Goal: Task Accomplishment & Management: Use online tool/utility

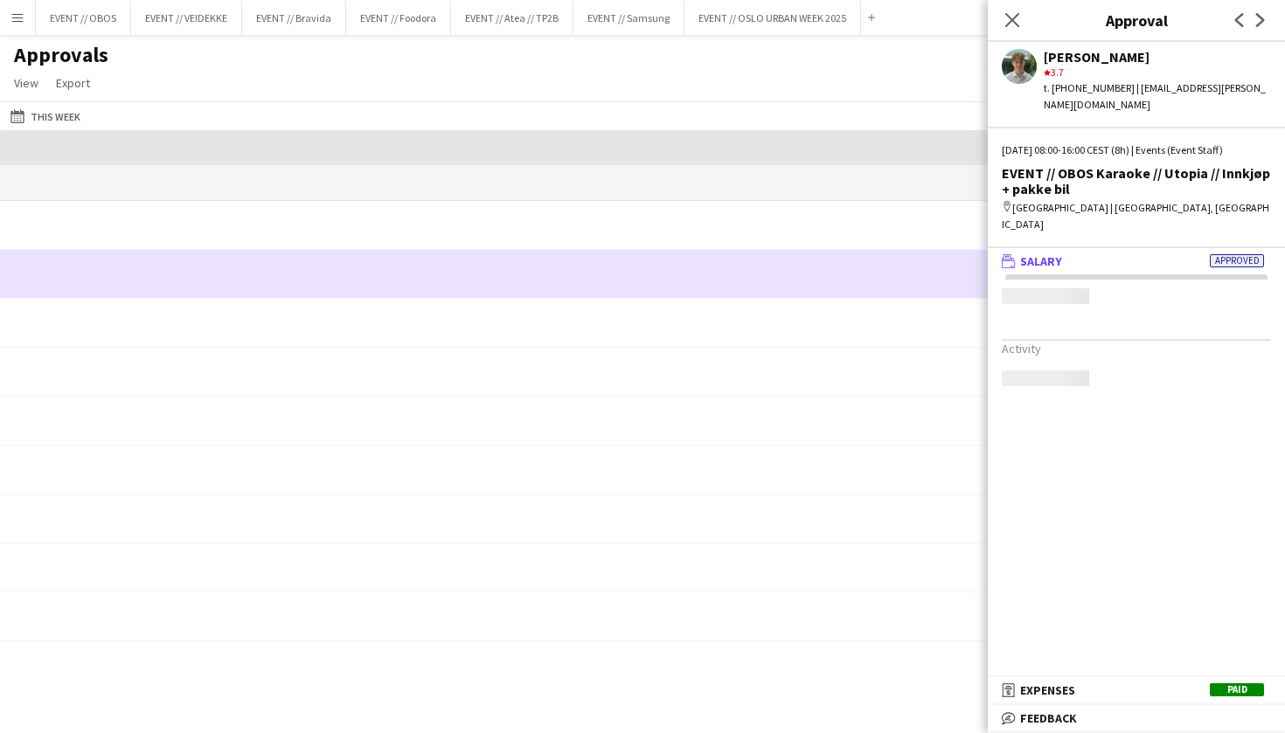
scroll to position [0, 1490]
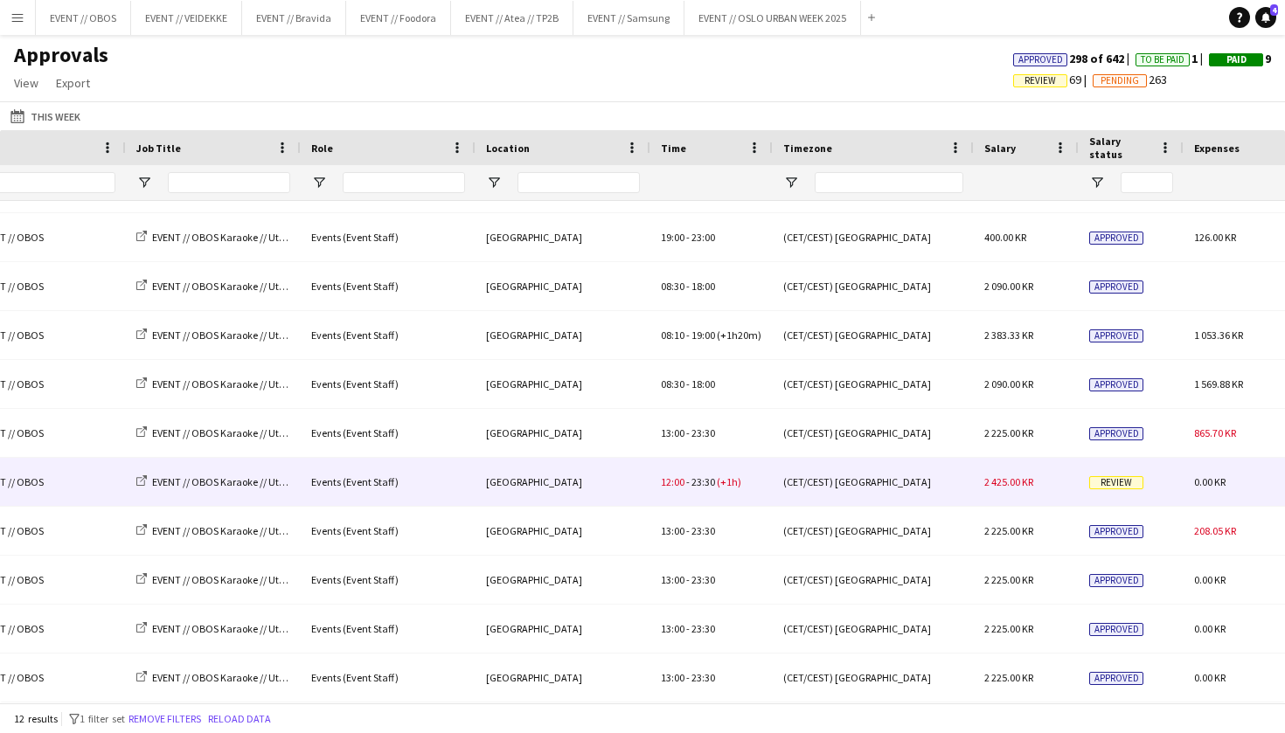
click at [748, 490] on div "12:00 - 23:30 (+1h)" at bounding box center [711, 482] width 122 height 48
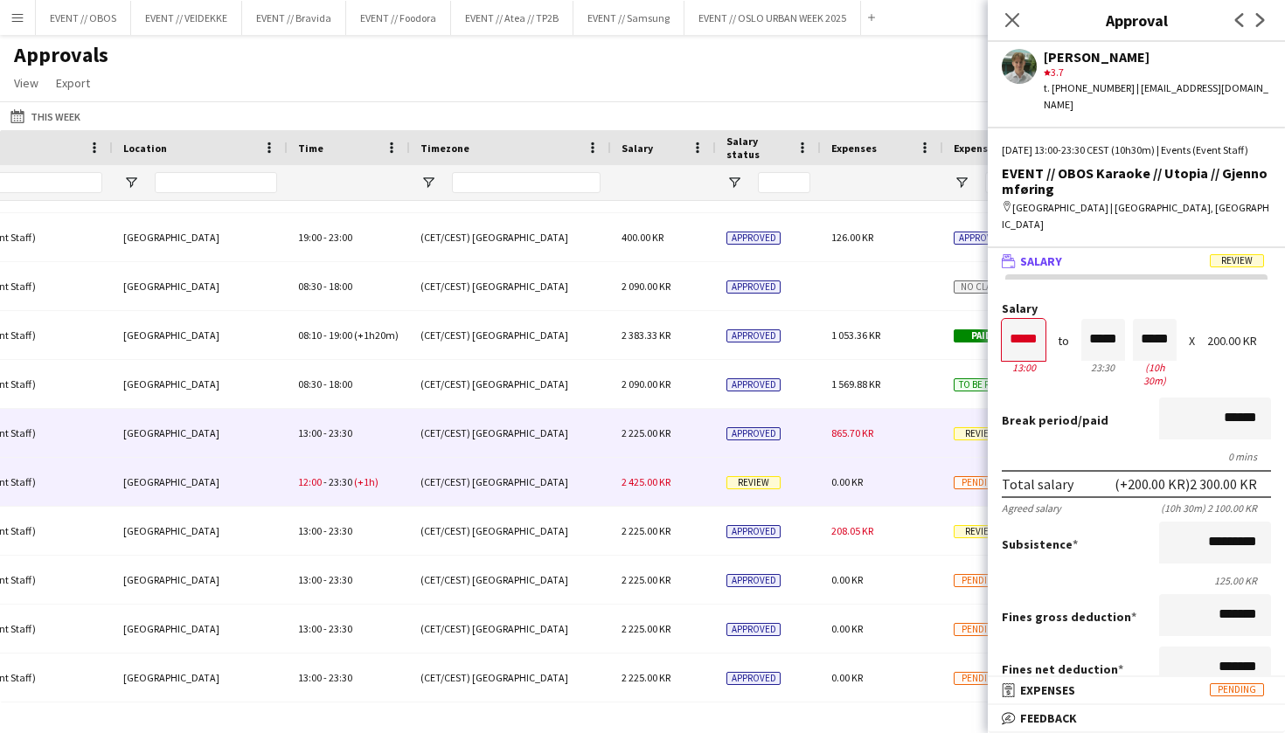
click at [696, 430] on div "2 225.00 KR" at bounding box center [663, 433] width 105 height 48
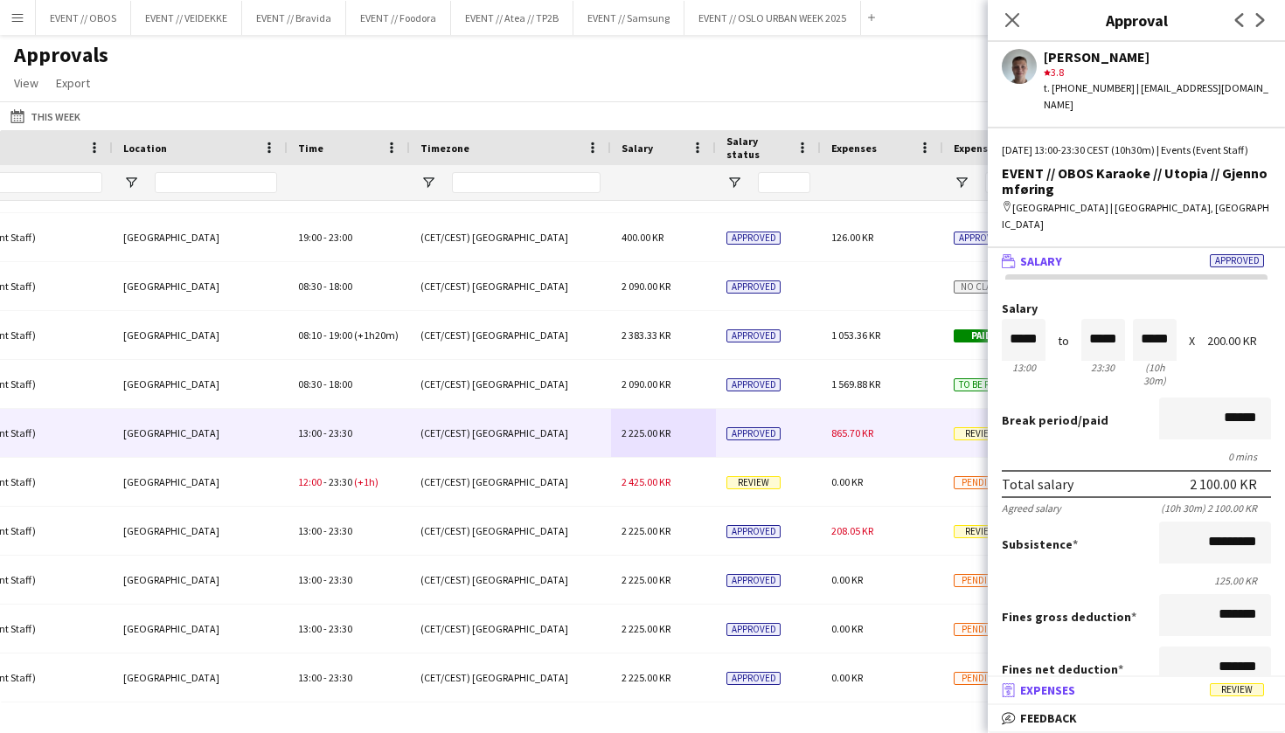
click at [1178, 703] on mat-expansion-panel-header "receipt Expenses Review" at bounding box center [1136, 690] width 297 height 26
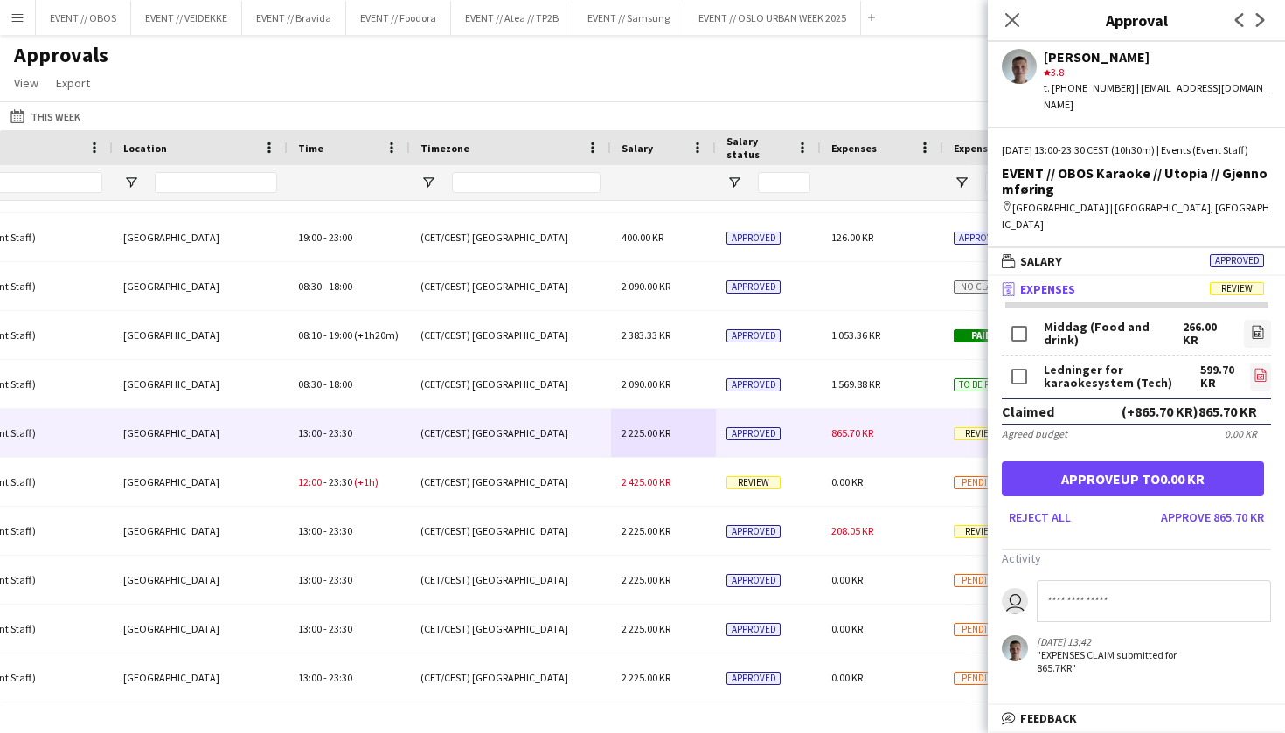
click at [1250, 363] on link "file-image" at bounding box center [1260, 377] width 21 height 28
click at [1247, 320] on link "file-image" at bounding box center [1257, 334] width 27 height 28
click at [1225, 504] on button "Approve 865.70 KR" at bounding box center [1212, 518] width 117 height 28
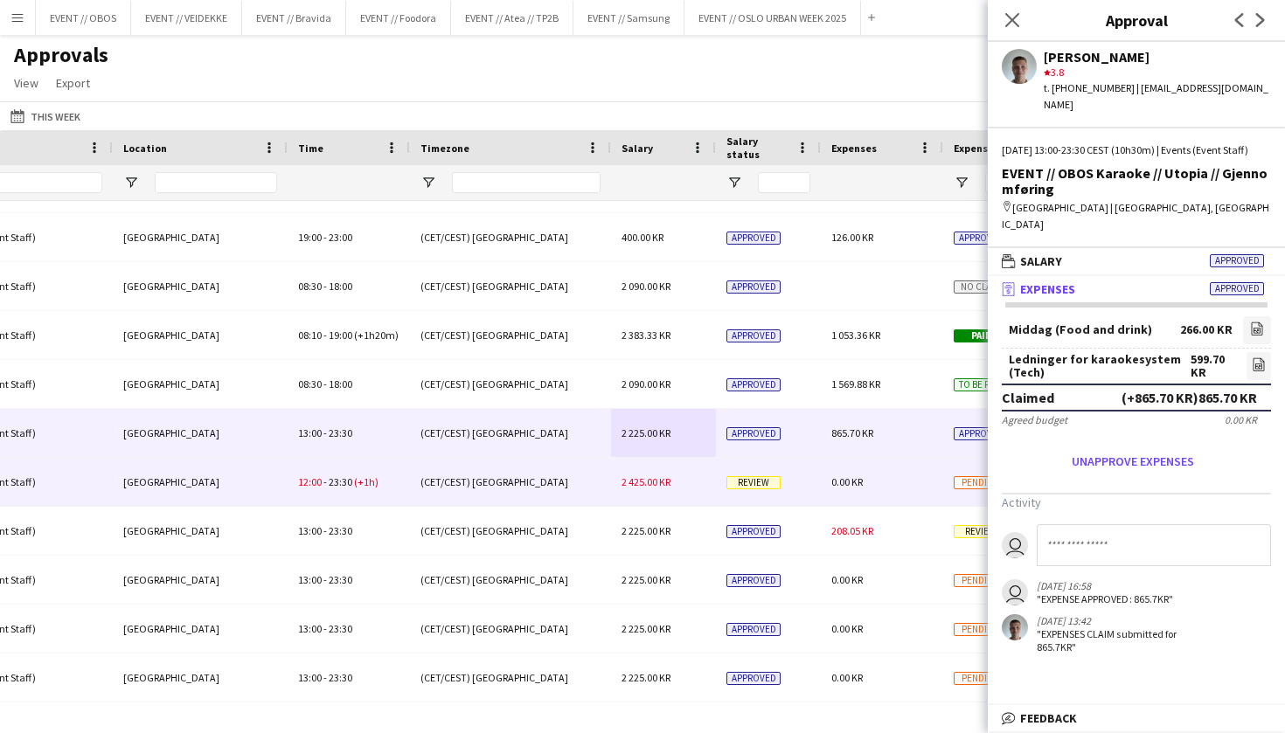
click at [447, 499] on div "(CET/CEST) [GEOGRAPHIC_DATA]" at bounding box center [510, 482] width 201 height 48
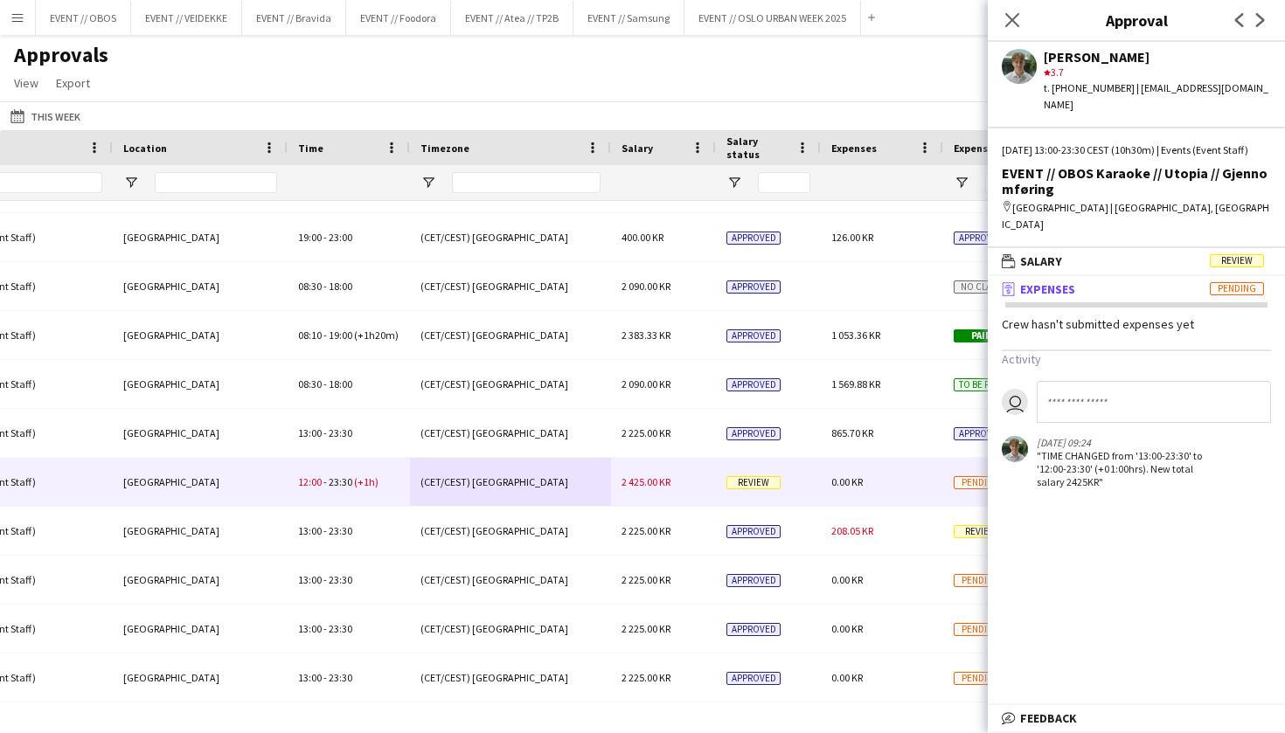
click at [1117, 276] on mat-expansion-panel-header "receipt Expenses Pending" at bounding box center [1136, 289] width 297 height 26
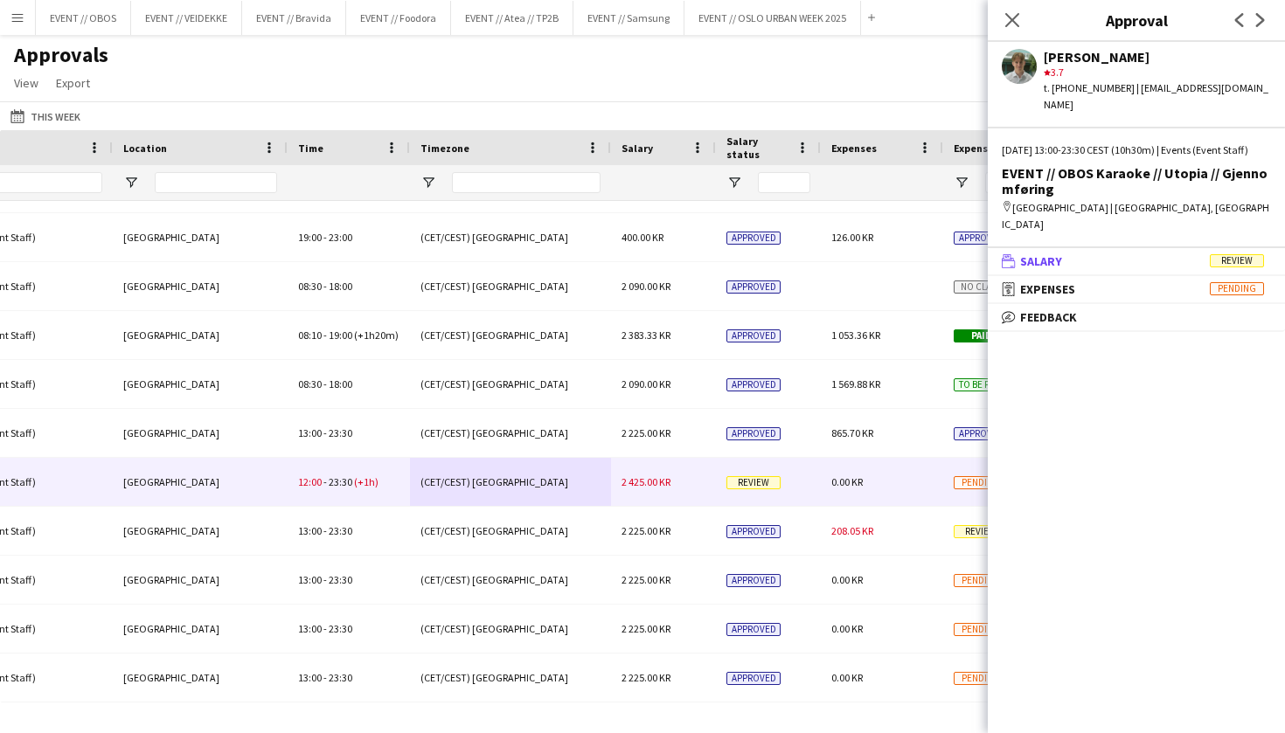
click at [1122, 254] on mat-panel-title "wallet Salary Review" at bounding box center [1133, 262] width 290 height 16
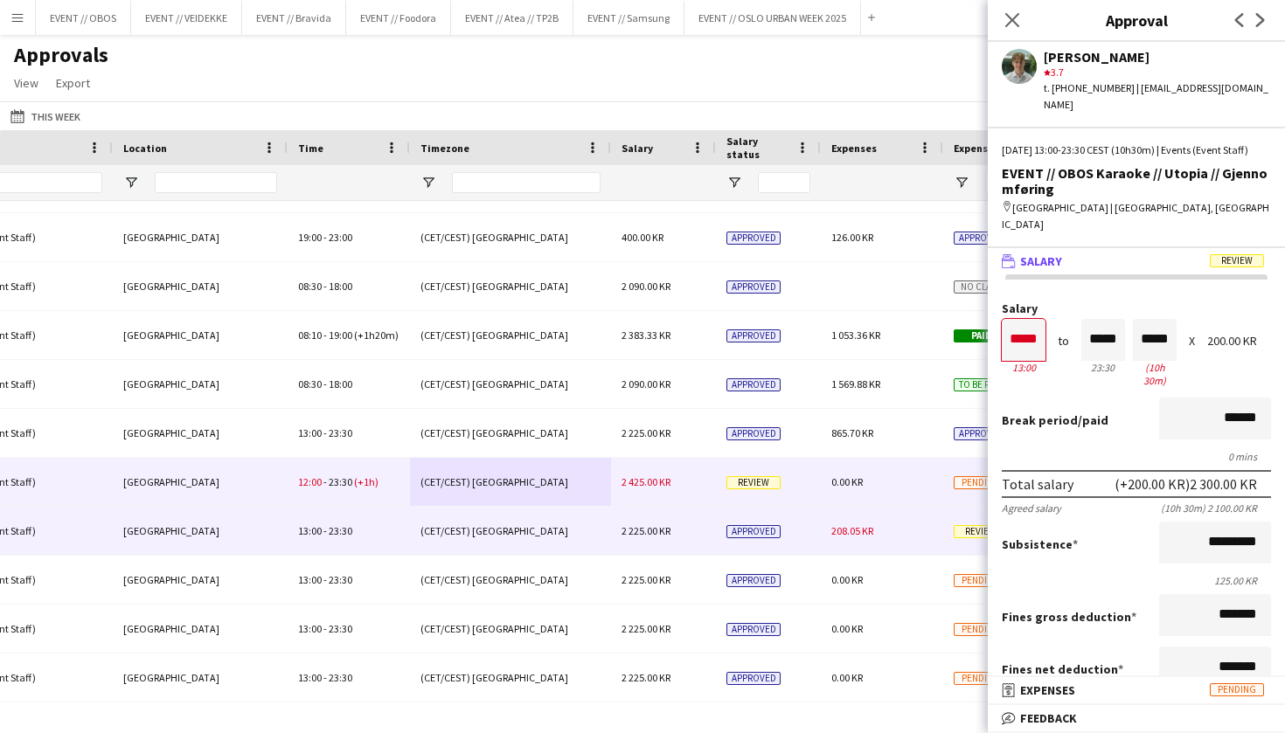
click at [635, 558] on div "2 225.00 KR" at bounding box center [663, 580] width 105 height 48
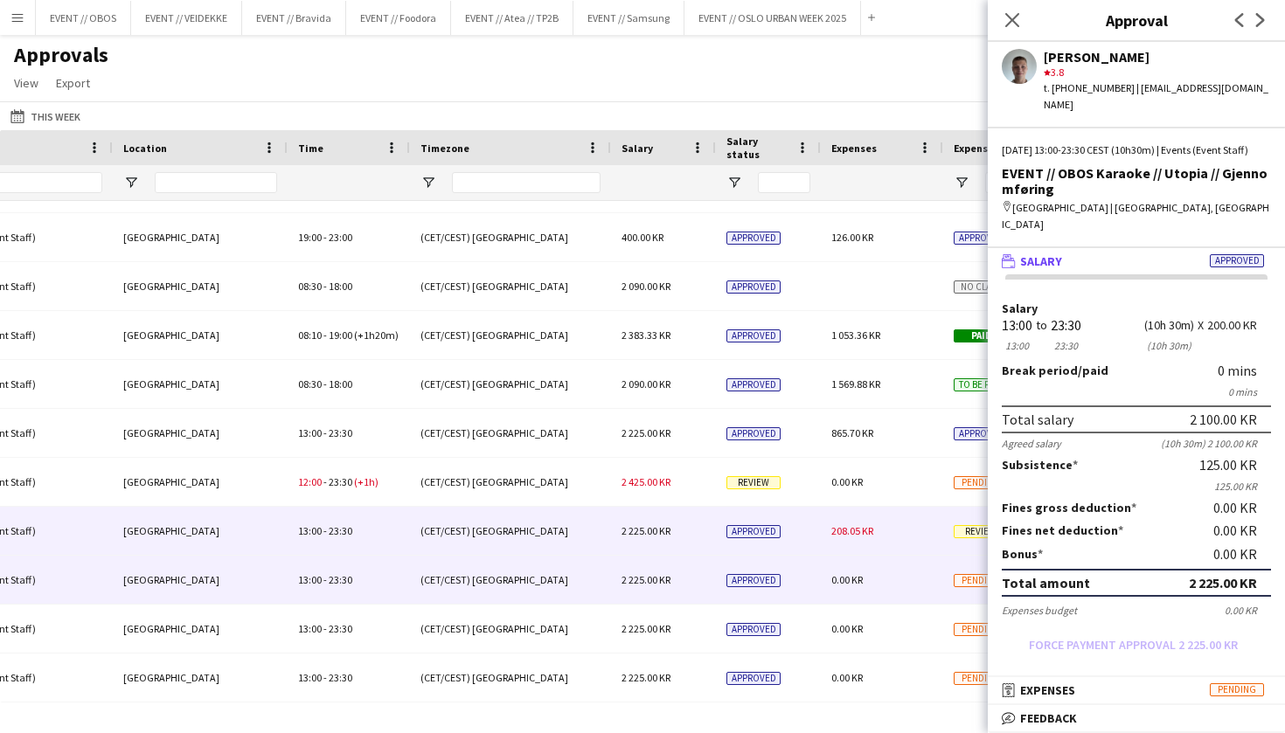
click at [646, 534] on span "2 225.00 KR" at bounding box center [646, 531] width 49 height 13
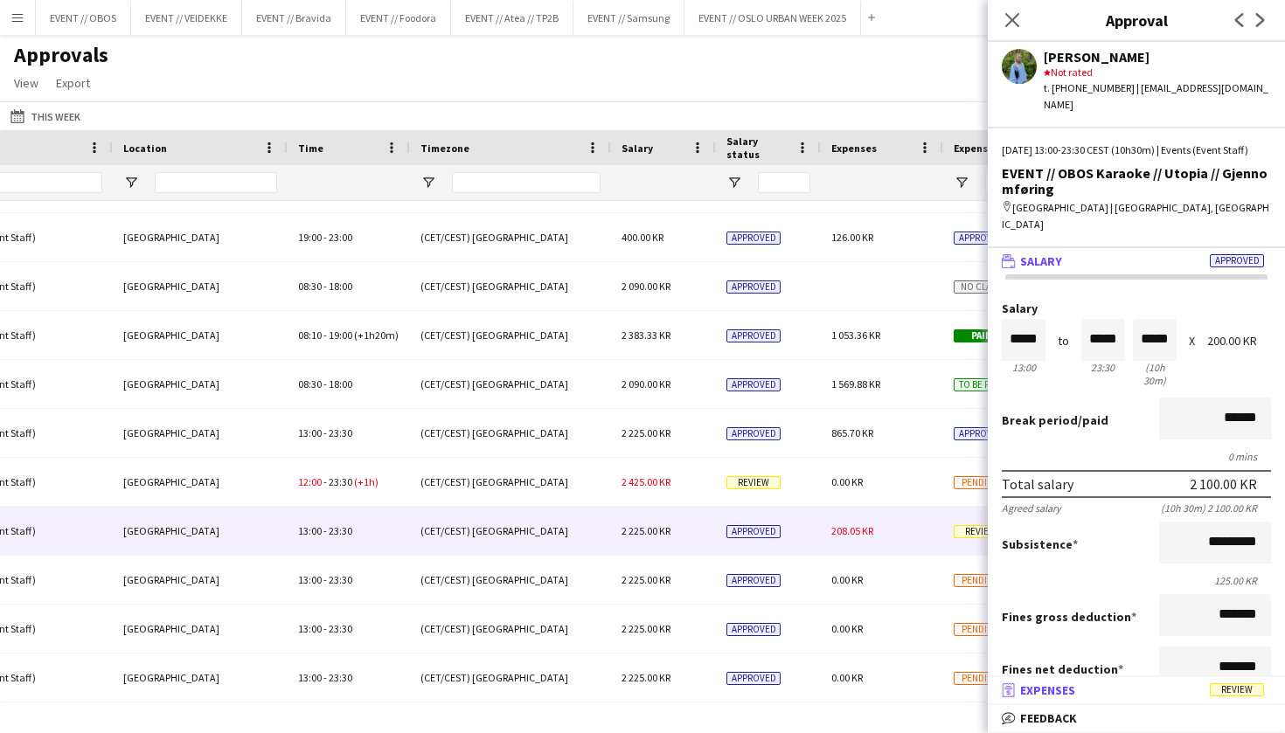
click at [1072, 695] on span "Expenses" at bounding box center [1047, 691] width 55 height 16
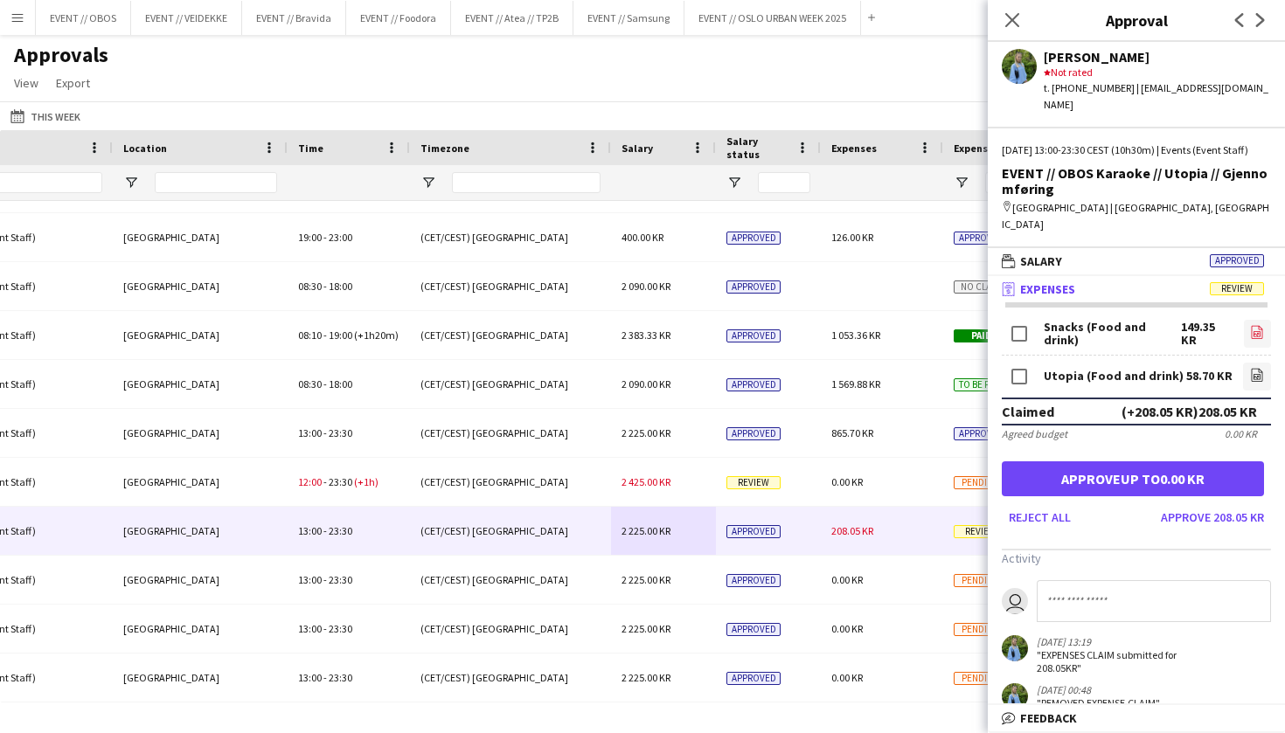
click at [1247, 323] on link "file-image" at bounding box center [1257, 334] width 27 height 28
click at [1257, 376] on icon at bounding box center [1258, 377] width 2 height 2
click at [1196, 506] on button "Approve 208.05 KR" at bounding box center [1212, 518] width 117 height 28
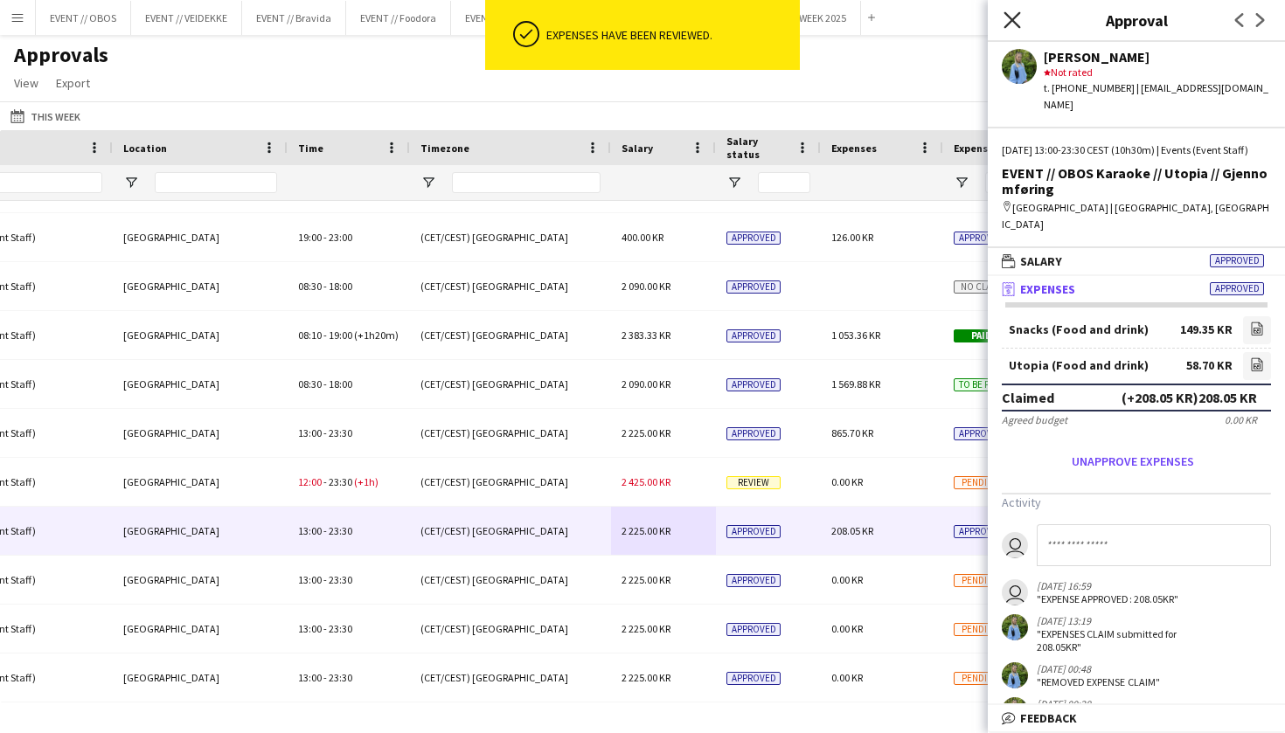
click at [1013, 26] on icon "Close pop-in" at bounding box center [1012, 19] width 17 height 17
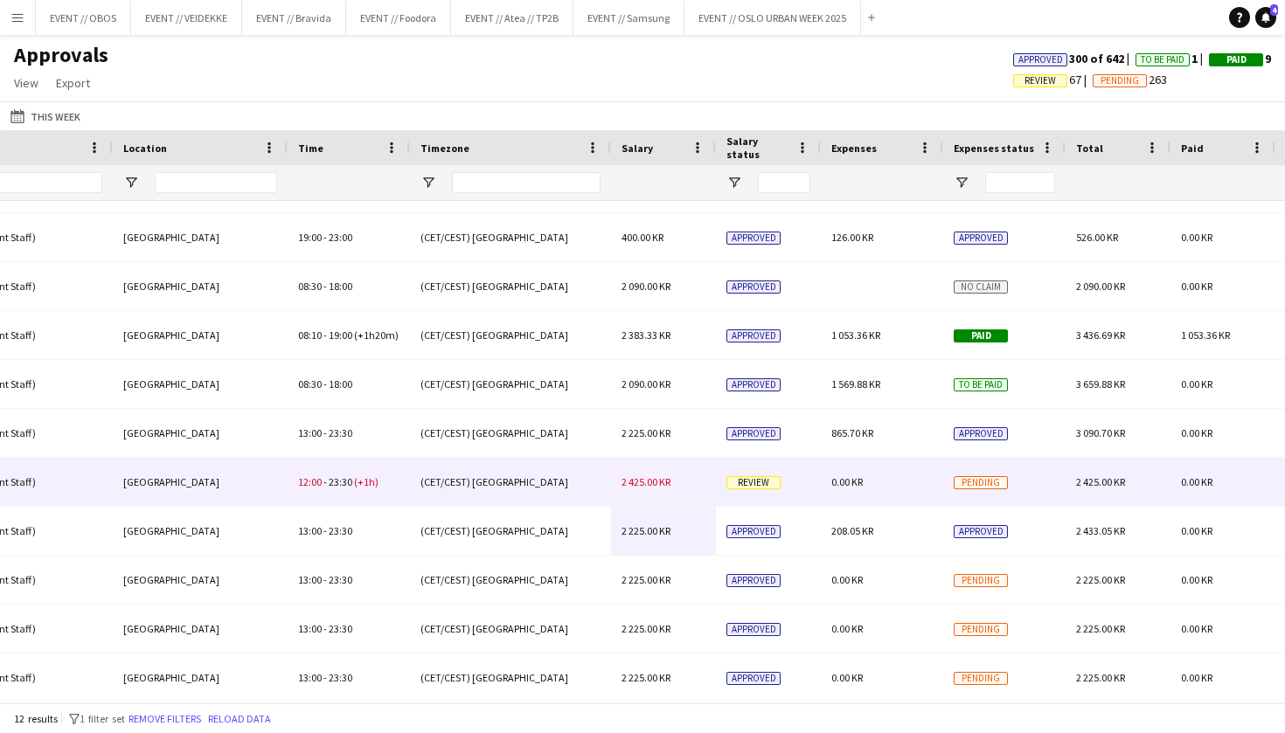
click at [980, 489] on span "Pending" at bounding box center [981, 482] width 54 height 13
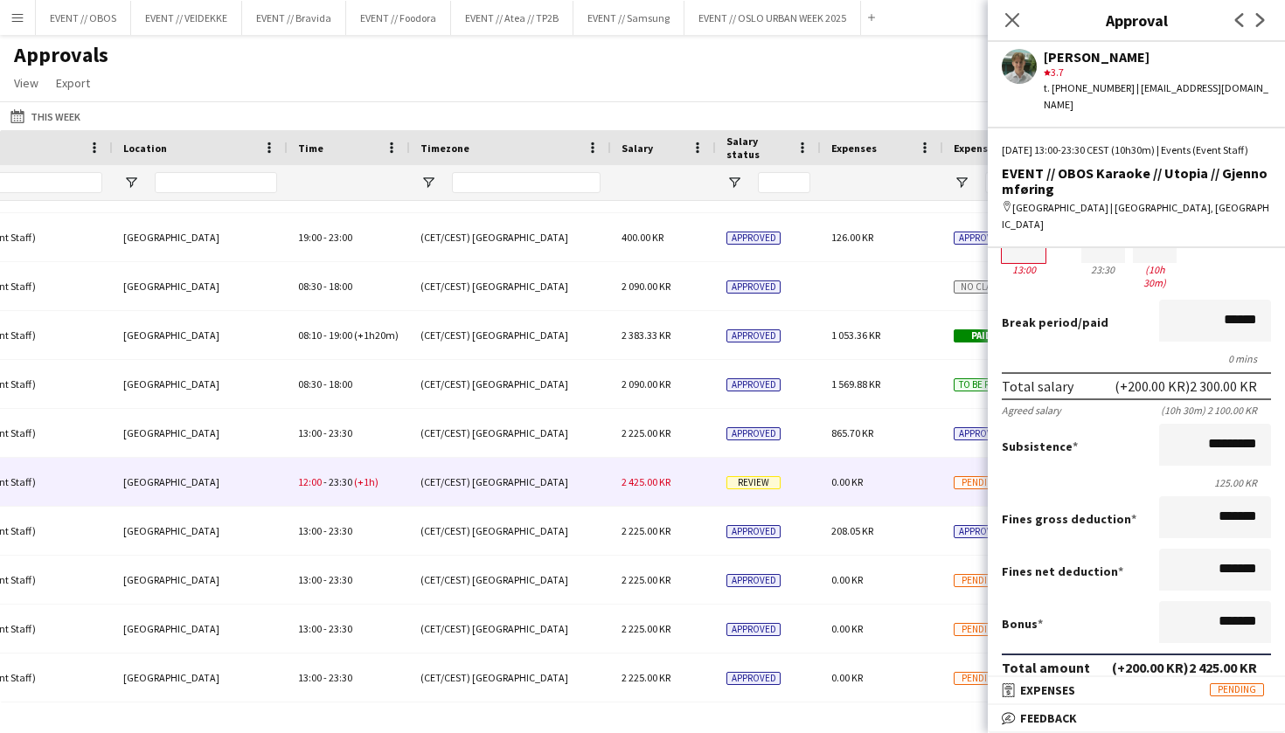
scroll to position [99, 0]
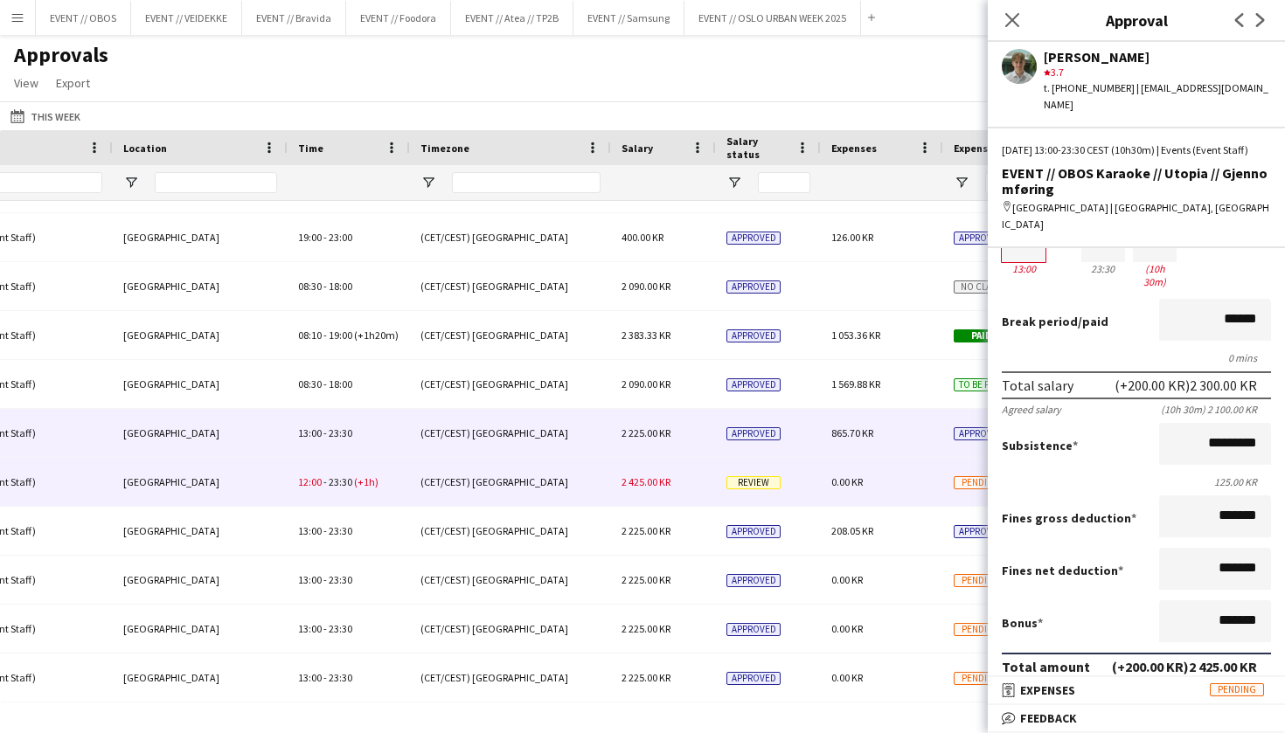
click at [544, 441] on div "(CET/CEST) [GEOGRAPHIC_DATA]" at bounding box center [510, 433] width 201 height 48
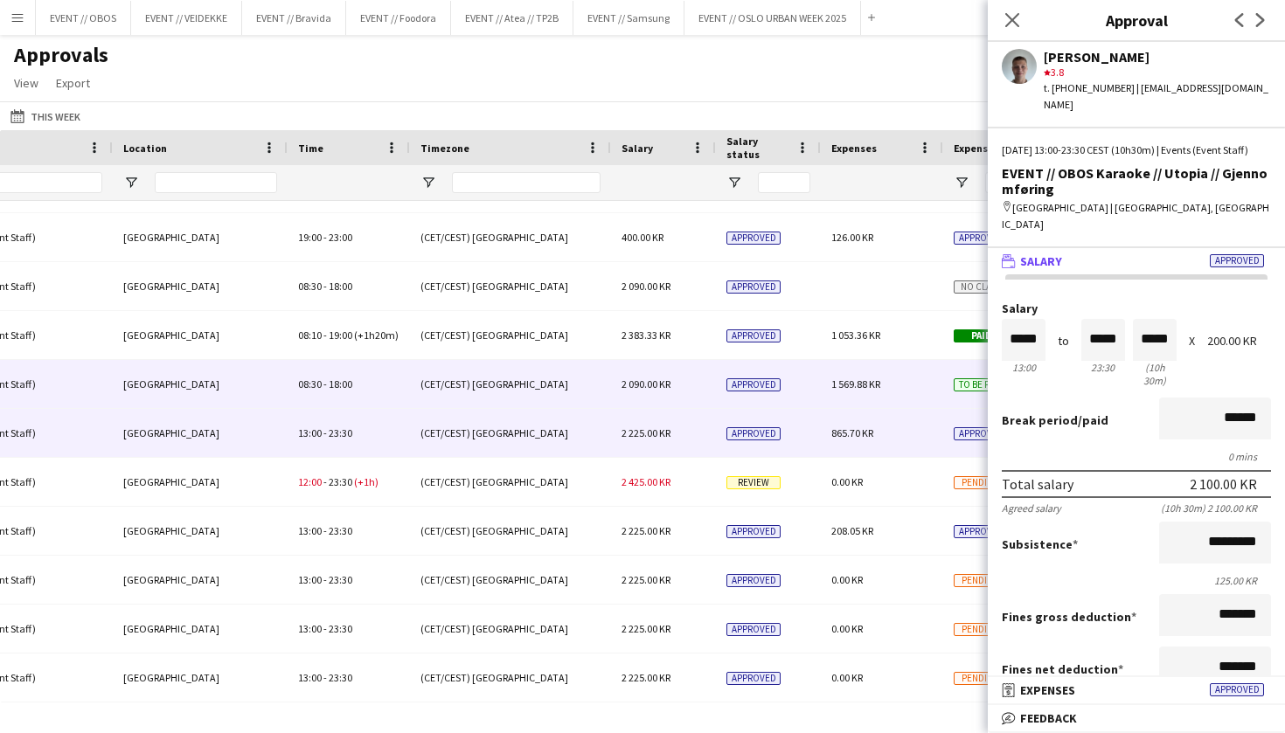
click at [566, 386] on div "(CET/CEST) [GEOGRAPHIC_DATA]" at bounding box center [510, 384] width 201 height 48
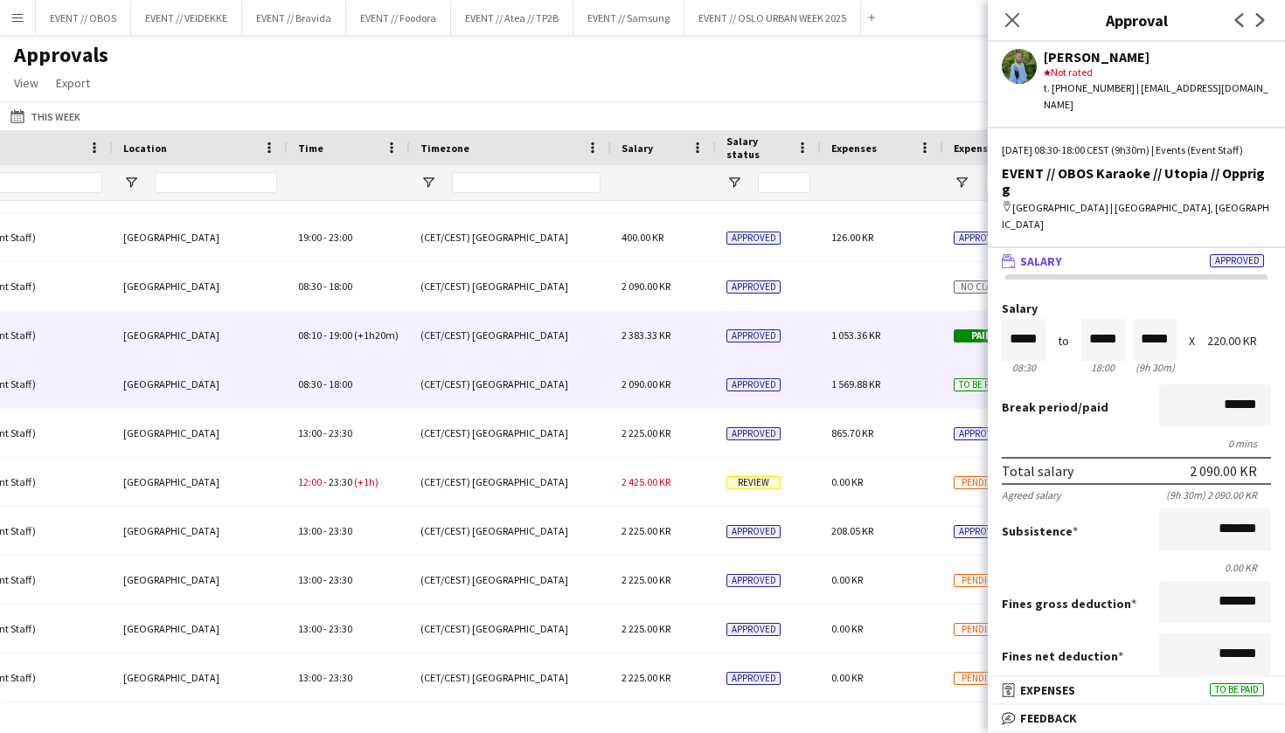
click at [566, 339] on div "(CET/CEST) [GEOGRAPHIC_DATA]" at bounding box center [510, 335] width 201 height 48
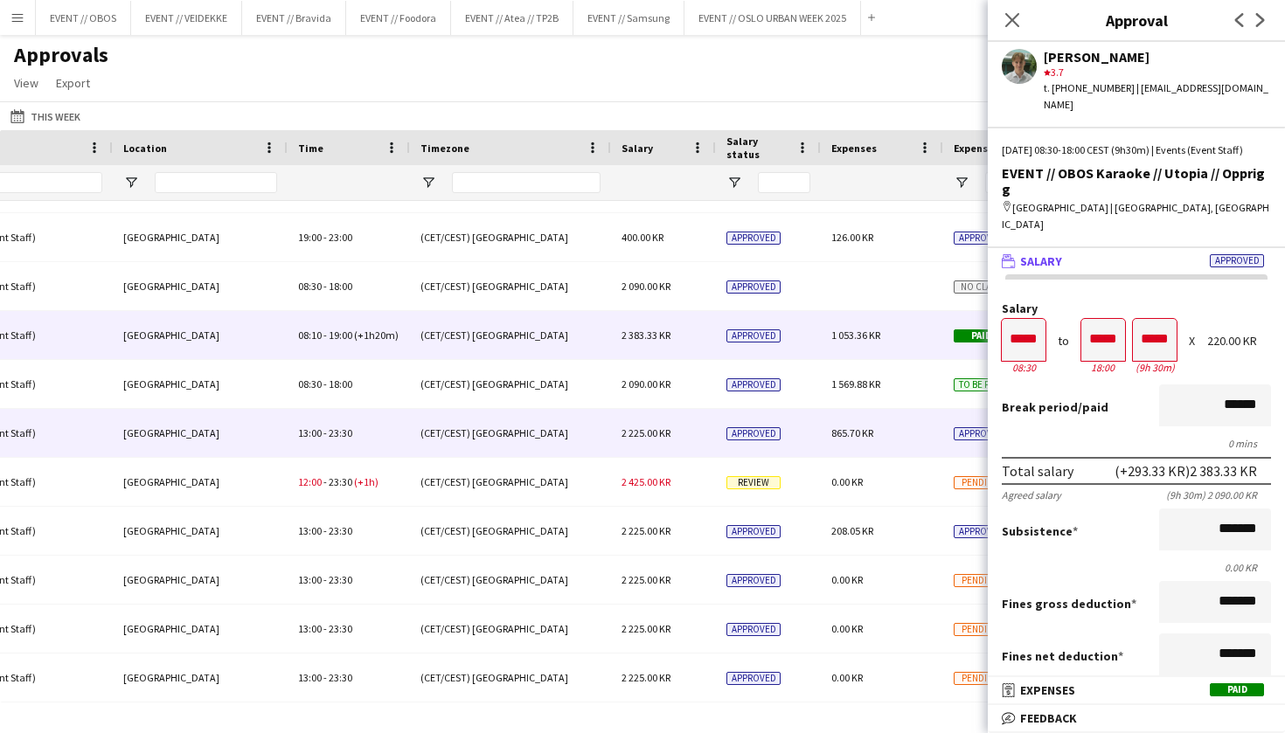
click at [585, 447] on div "(CET/CEST) [GEOGRAPHIC_DATA]" at bounding box center [510, 433] width 201 height 48
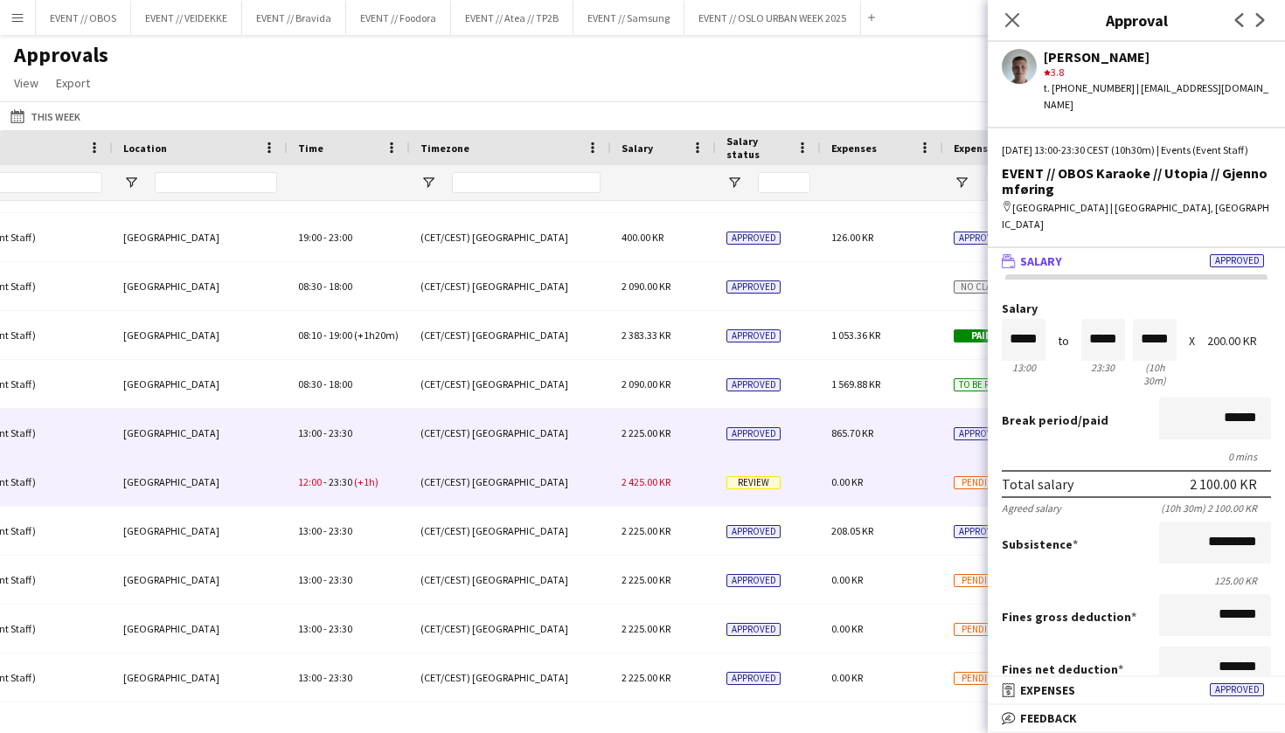
click at [596, 496] on div "(CET/CEST) [GEOGRAPHIC_DATA]" at bounding box center [510, 482] width 201 height 48
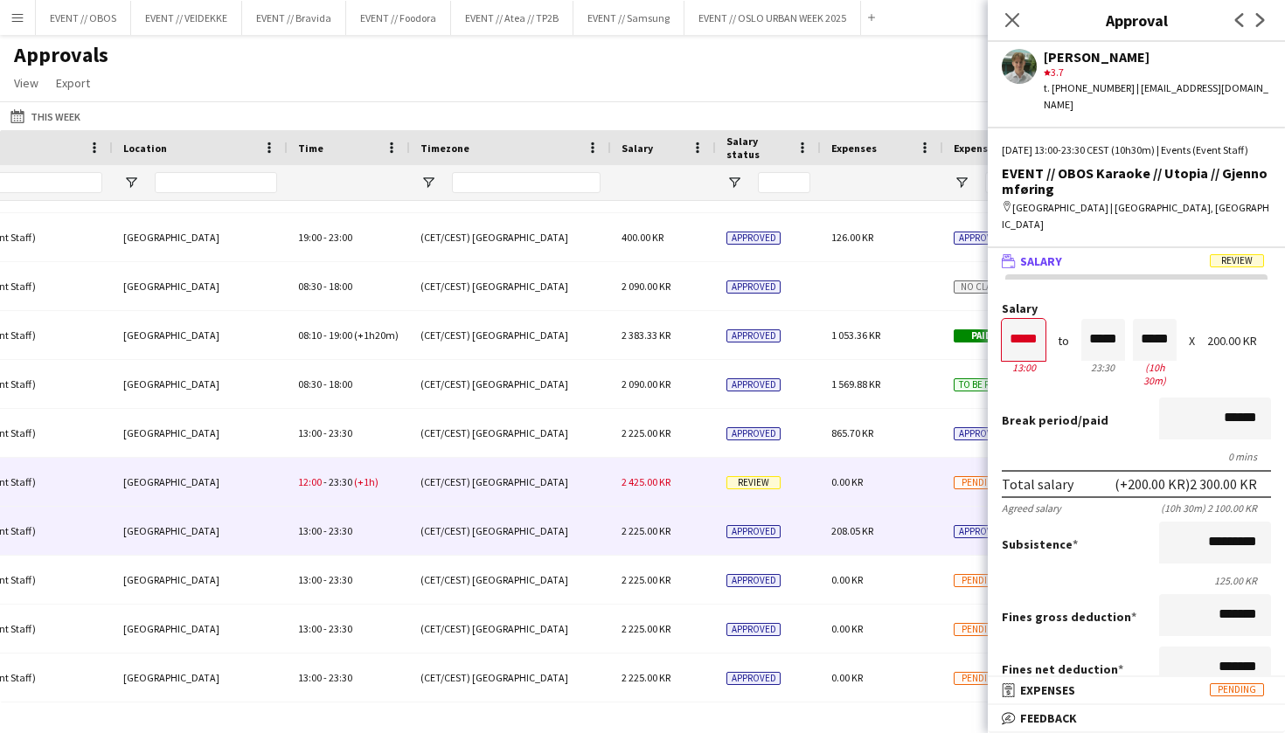
click at [596, 538] on div "(CET/CEST) [GEOGRAPHIC_DATA]" at bounding box center [510, 531] width 201 height 48
click at [601, 485] on div "(CET/CEST) [GEOGRAPHIC_DATA]" at bounding box center [510, 482] width 201 height 48
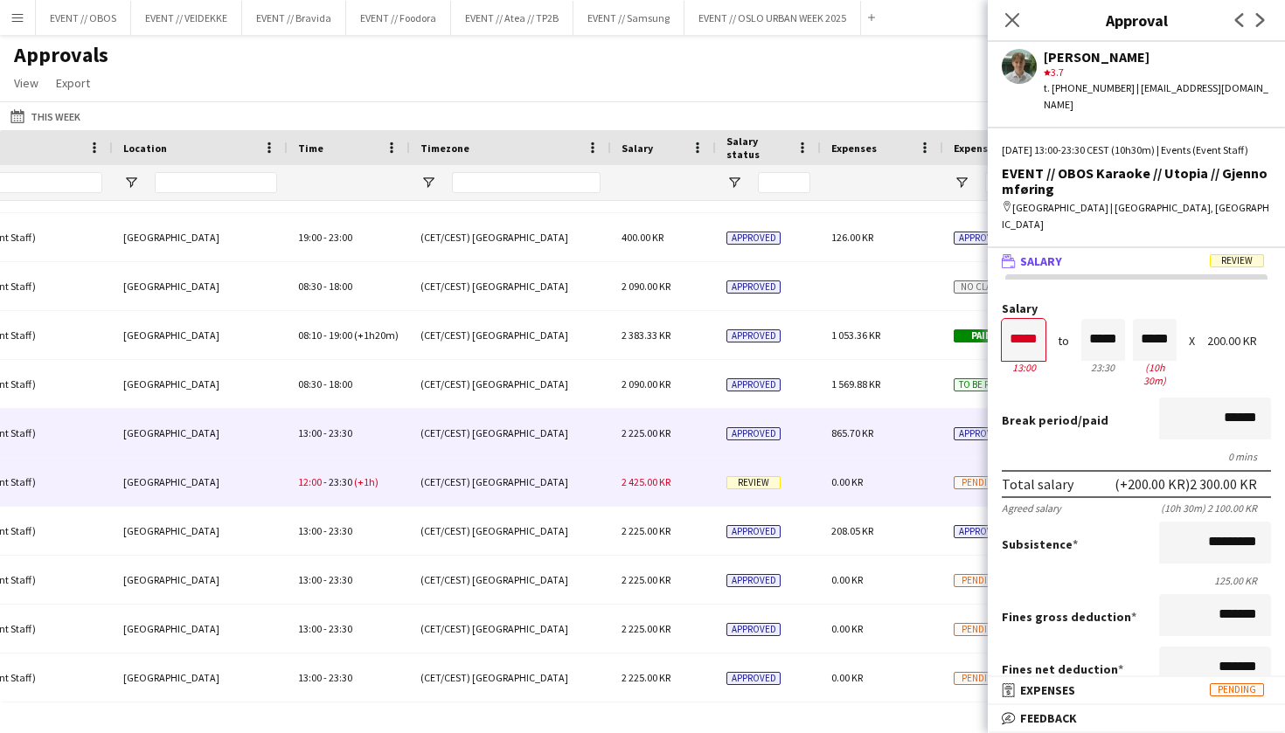
click at [589, 444] on div "(CET/CEST) [GEOGRAPHIC_DATA]" at bounding box center [510, 433] width 201 height 48
click at [460, 479] on div "(CET/CEST) [GEOGRAPHIC_DATA]" at bounding box center [510, 482] width 201 height 48
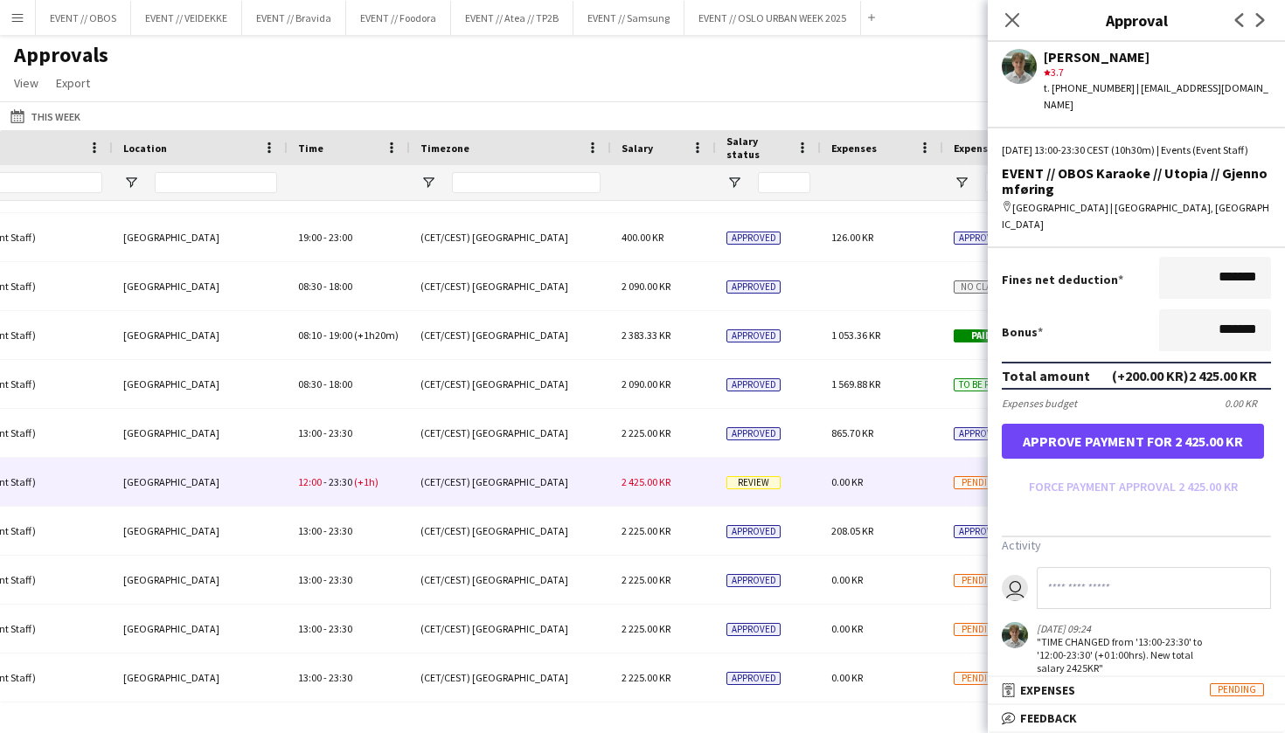
click at [1097, 427] on button "Approve payment for 2 425.00 KR" at bounding box center [1133, 441] width 262 height 35
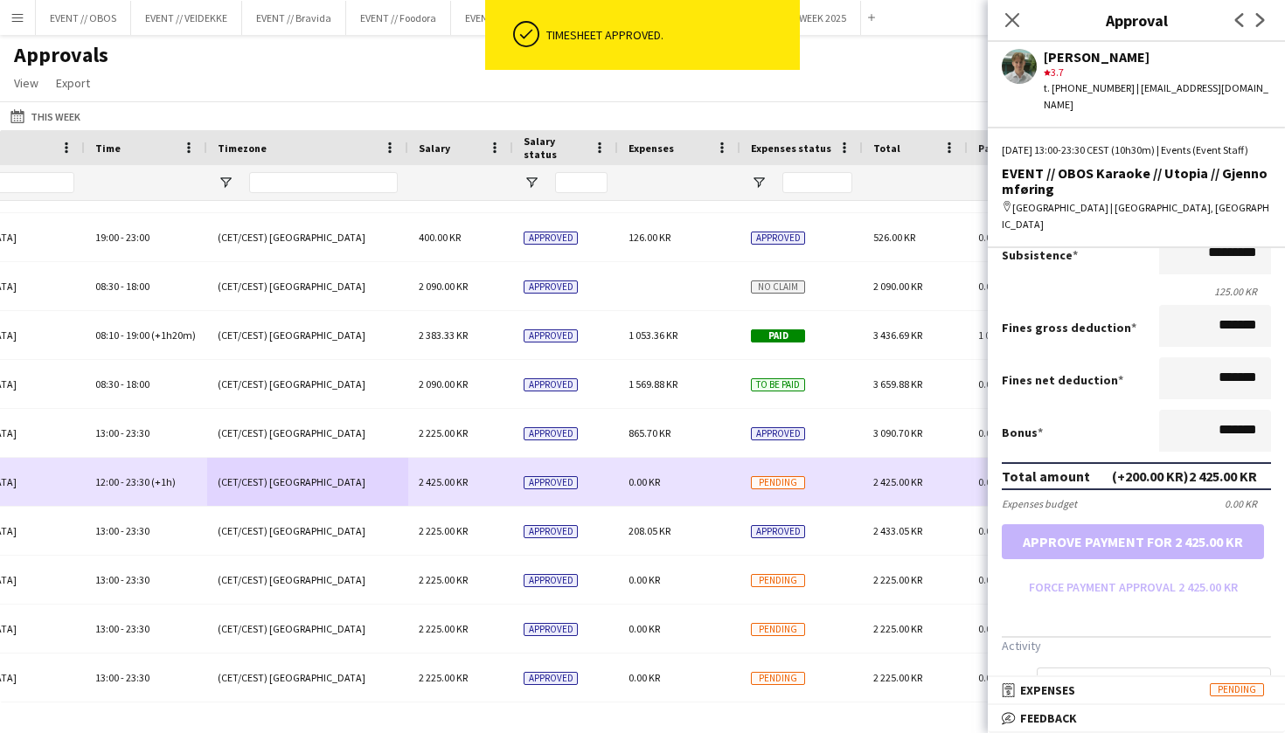
scroll to position [0, 1372]
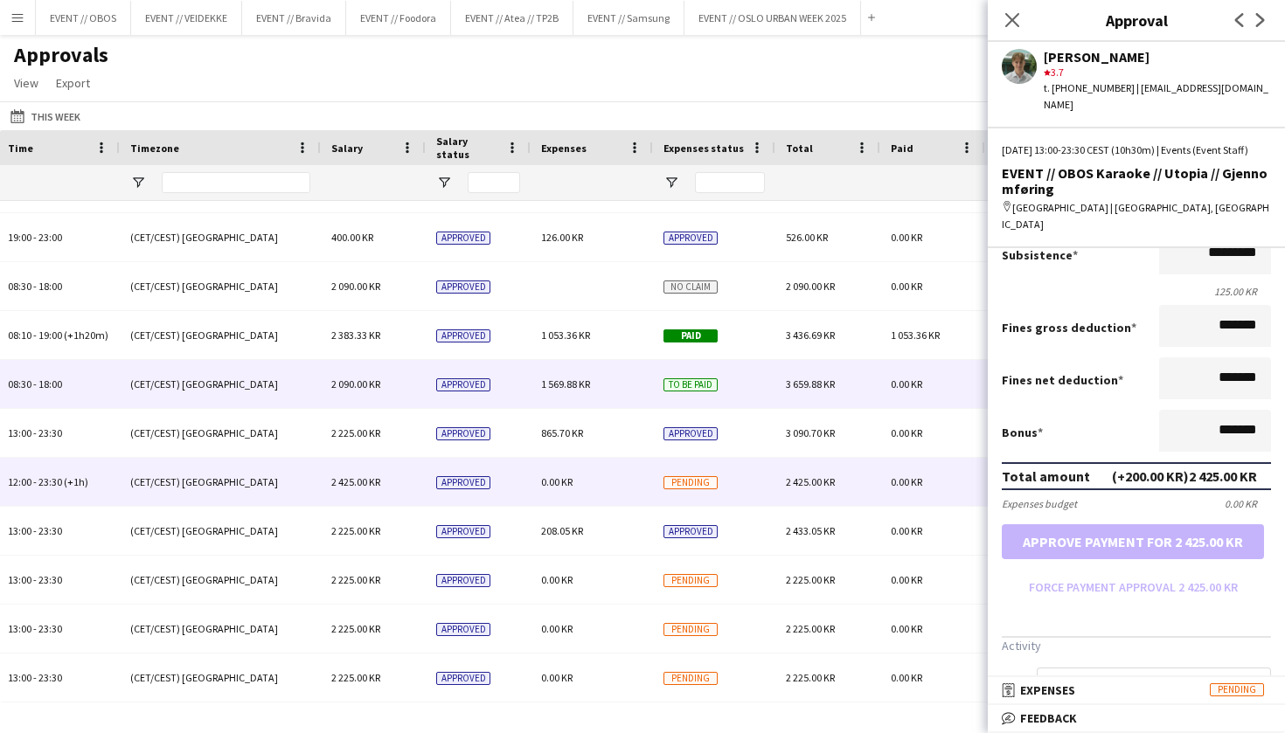
click at [732, 396] on div "To be paid" at bounding box center [714, 384] width 122 height 48
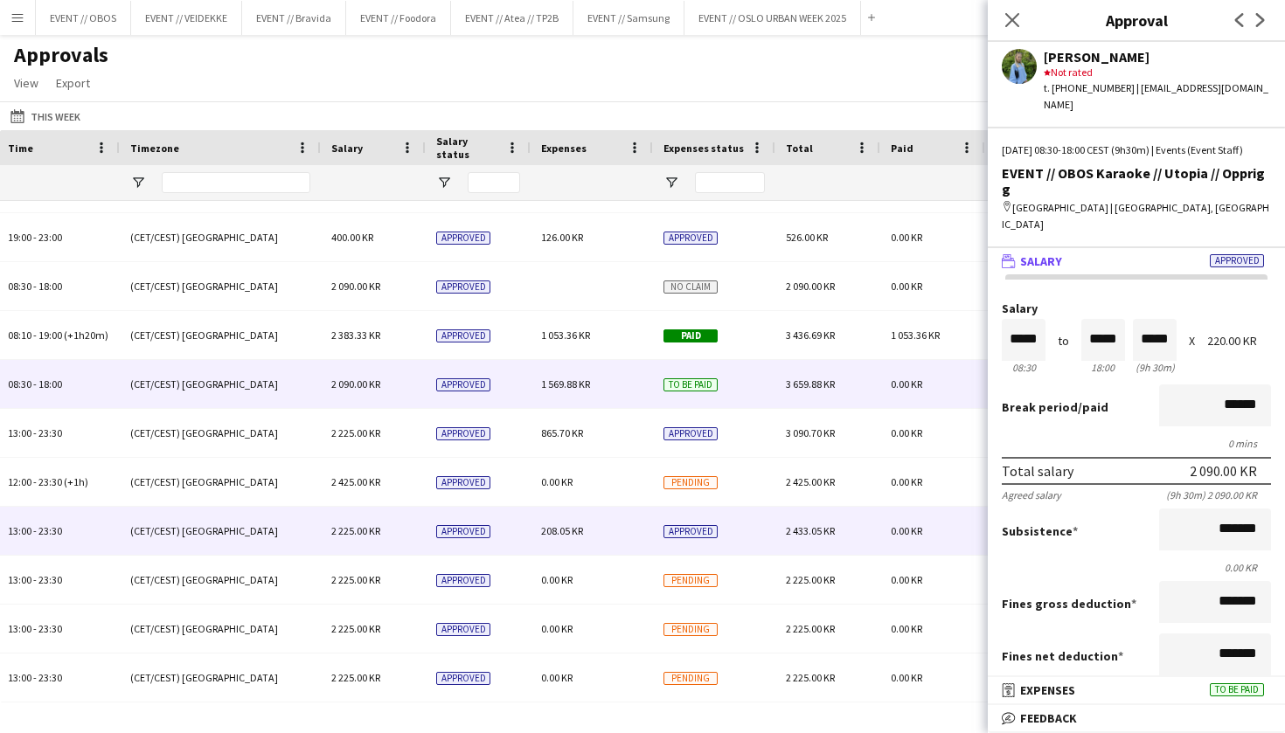
click at [738, 522] on div "Approved" at bounding box center [714, 531] width 122 height 48
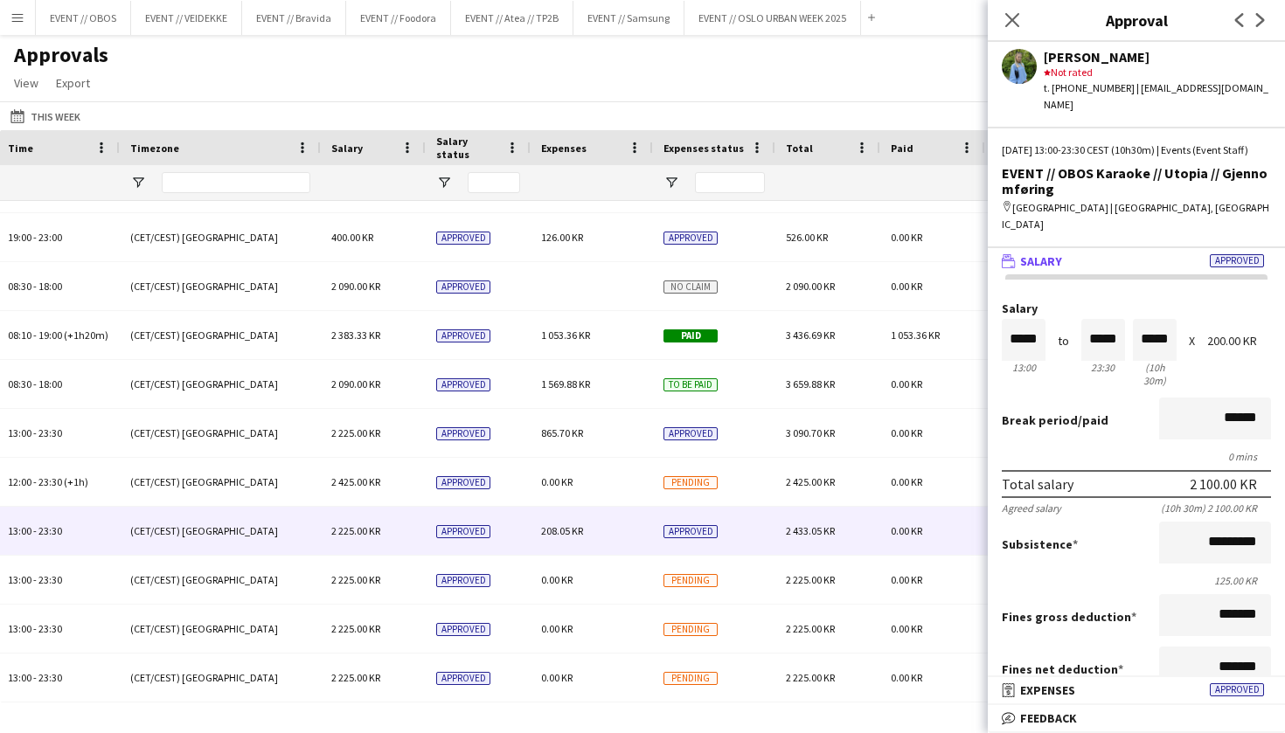
click at [629, 106] on div "This Week This Week Today This Week This Month Yesterday Last Week Last Month A…" at bounding box center [642, 115] width 1285 height 29
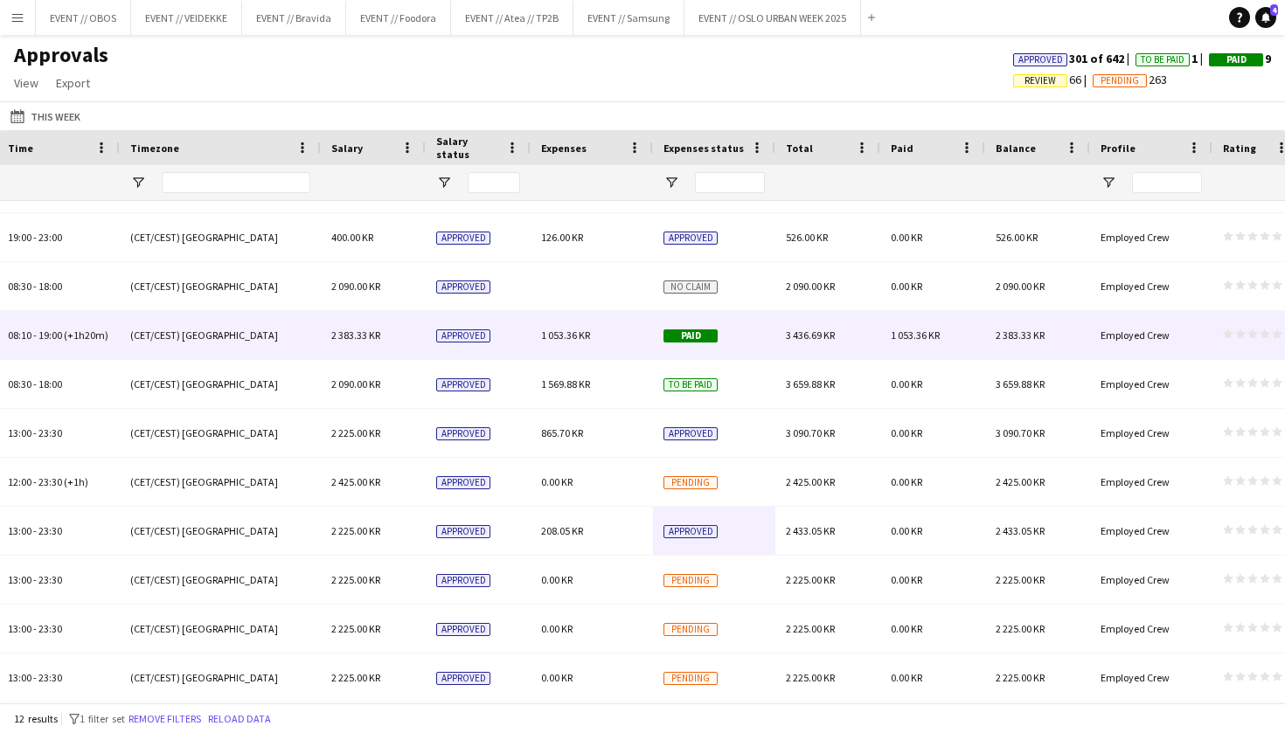
click at [817, 356] on div "3 436.69 KR" at bounding box center [827, 335] width 105 height 48
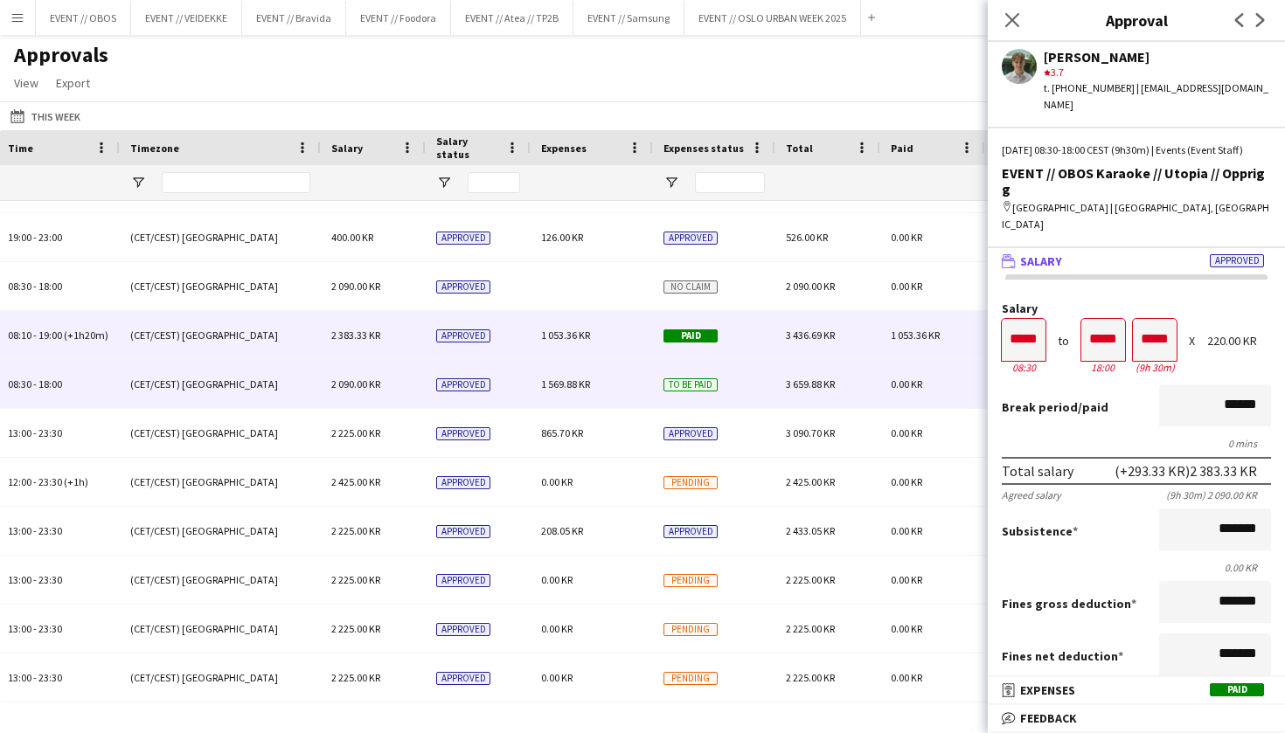
click at [871, 386] on div "3 659.88 KR" at bounding box center [827, 384] width 105 height 48
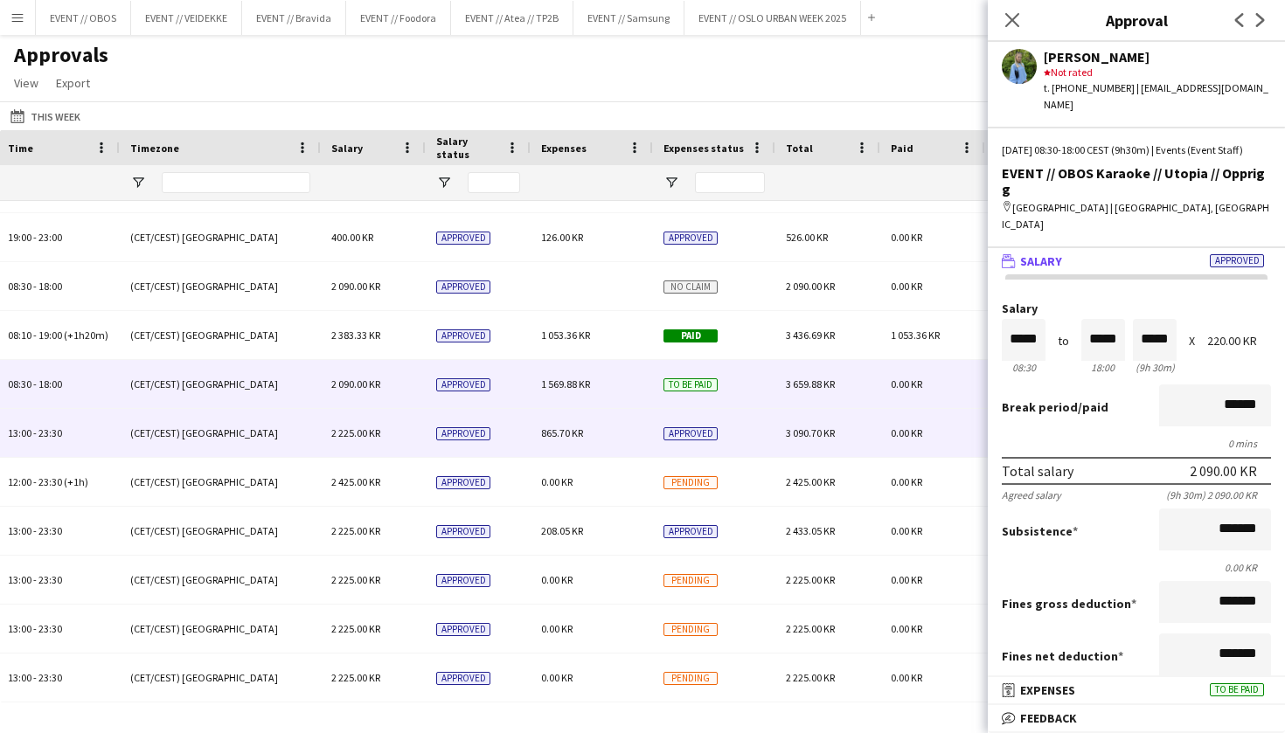
click at [844, 452] on div "3 090.70 KR" at bounding box center [827, 433] width 105 height 48
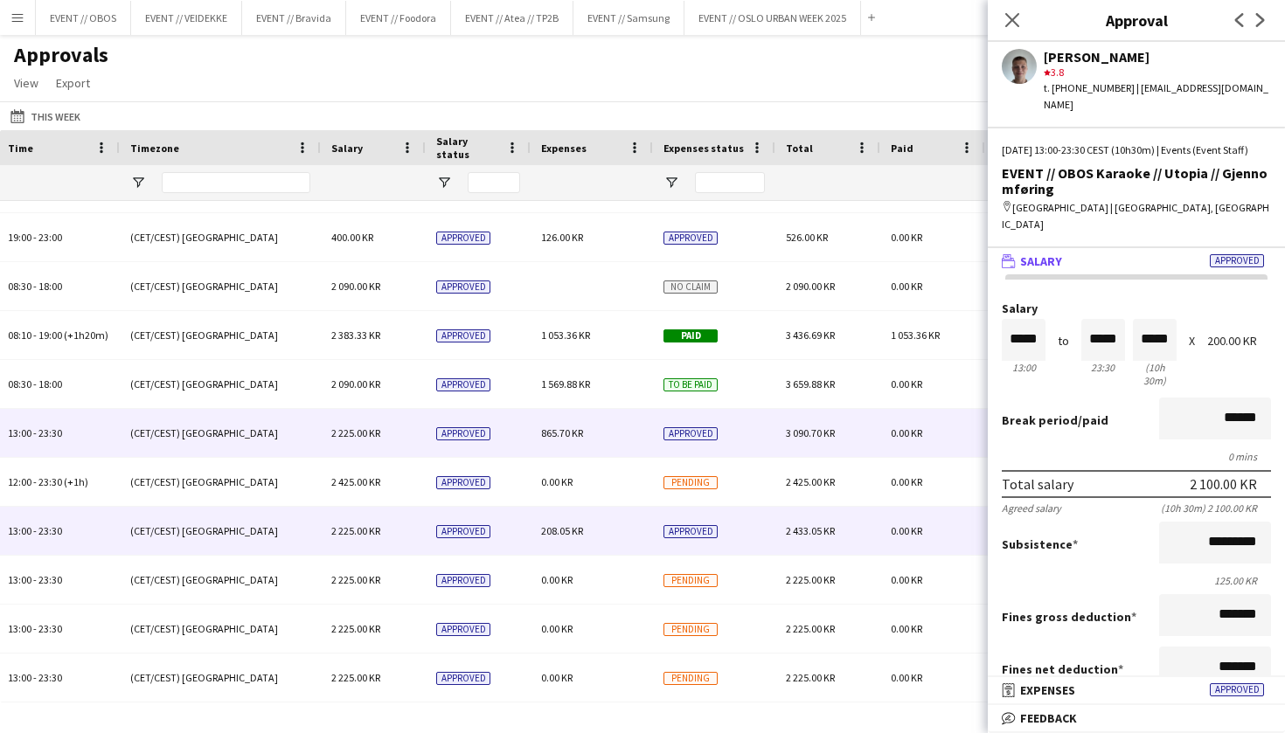
click at [834, 511] on div "2 433.05 KR" at bounding box center [827, 531] width 105 height 48
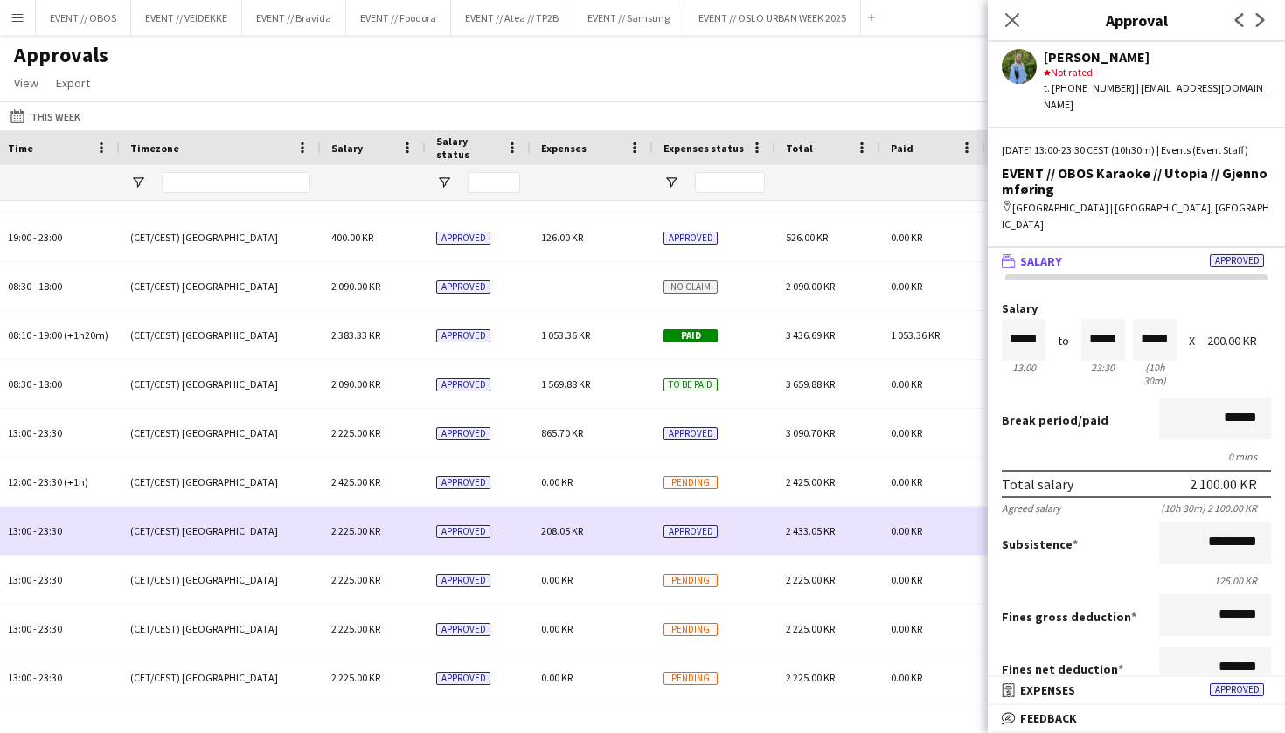
scroll to position [0, 0]
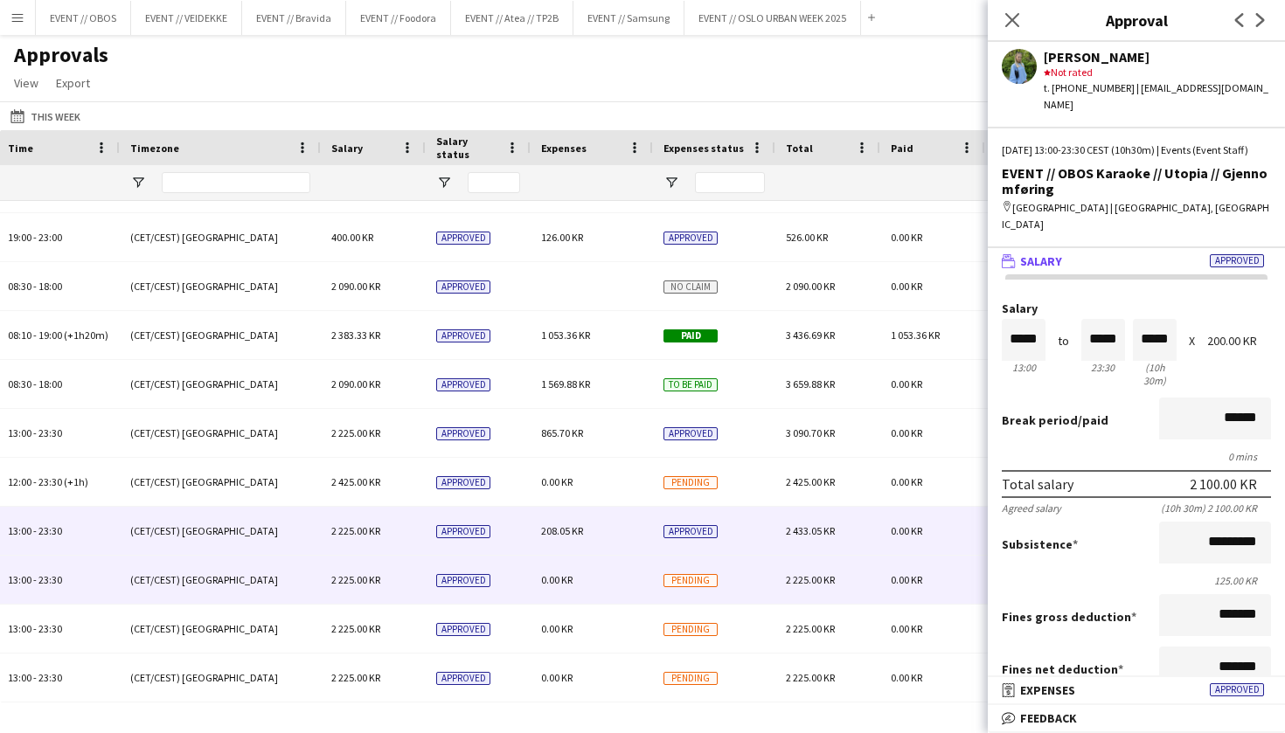
click at [848, 573] on div "2 225.00 KR" at bounding box center [827, 580] width 105 height 48
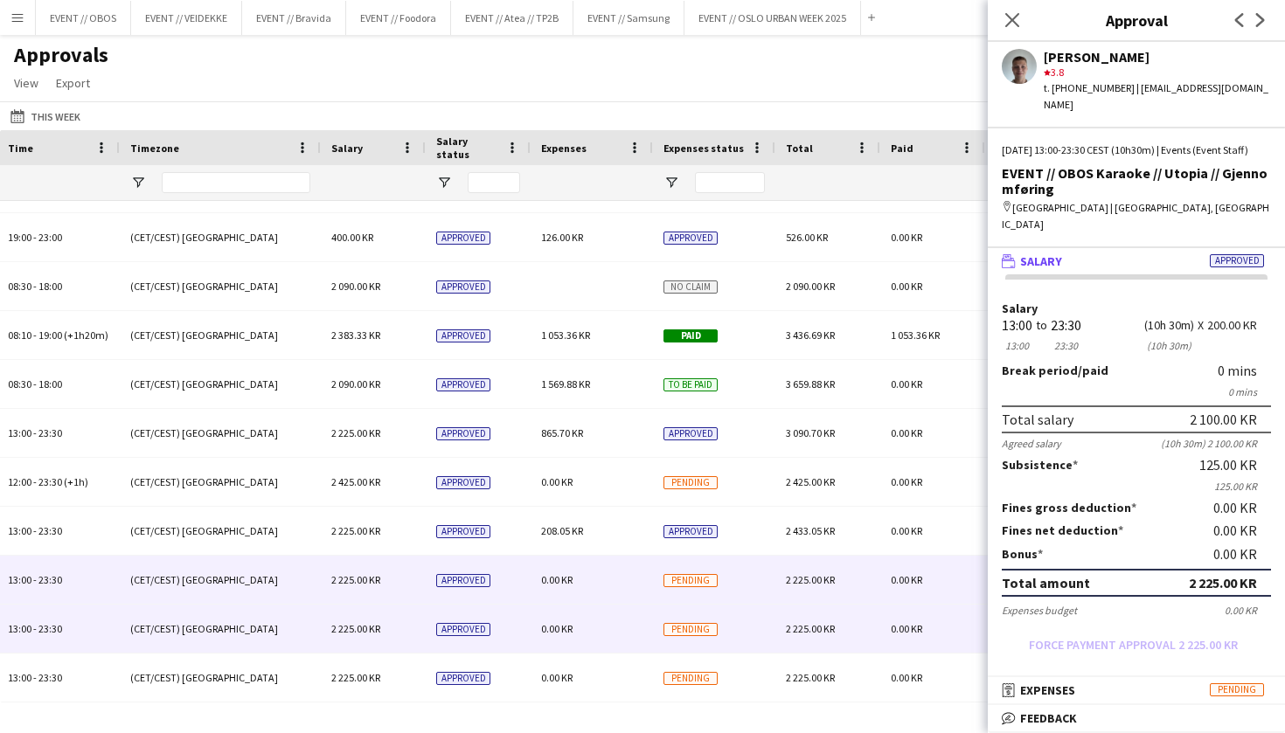
click at [825, 646] on div "2 225.00 KR" at bounding box center [827, 629] width 105 height 48
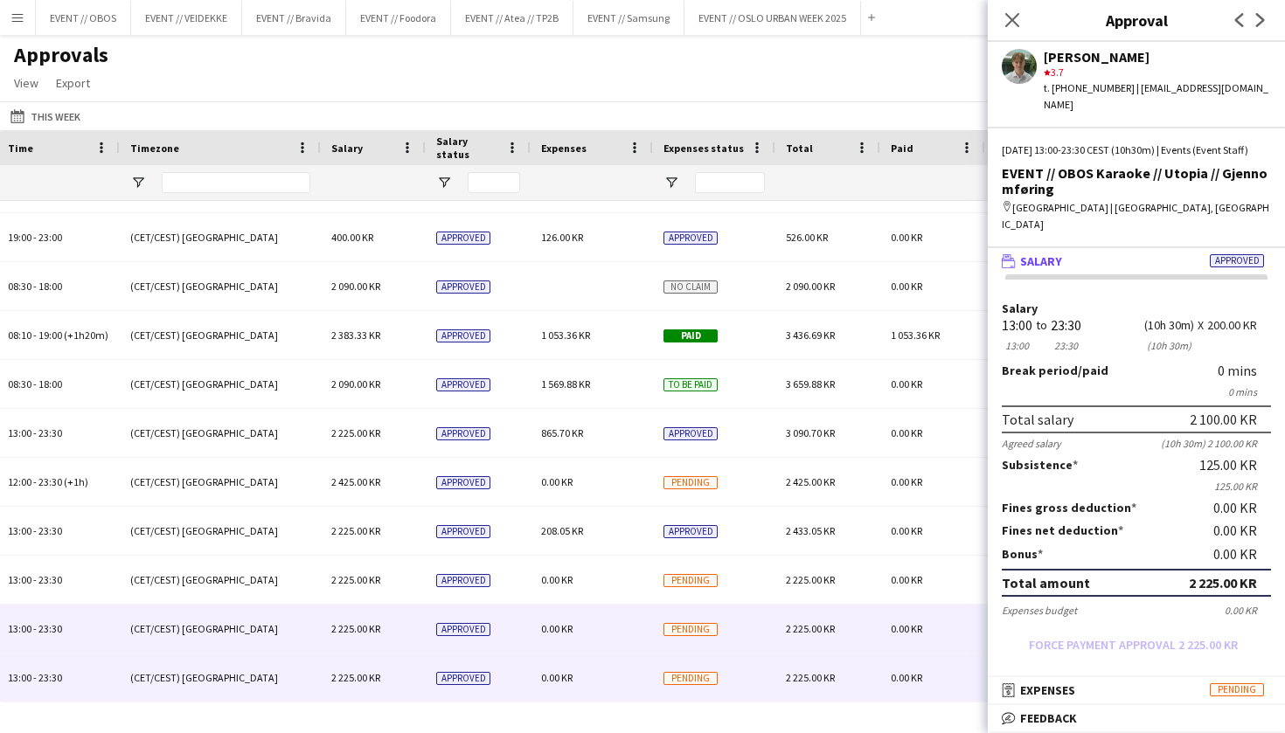
click at [822, 687] on div "2 225.00 KR" at bounding box center [827, 678] width 105 height 48
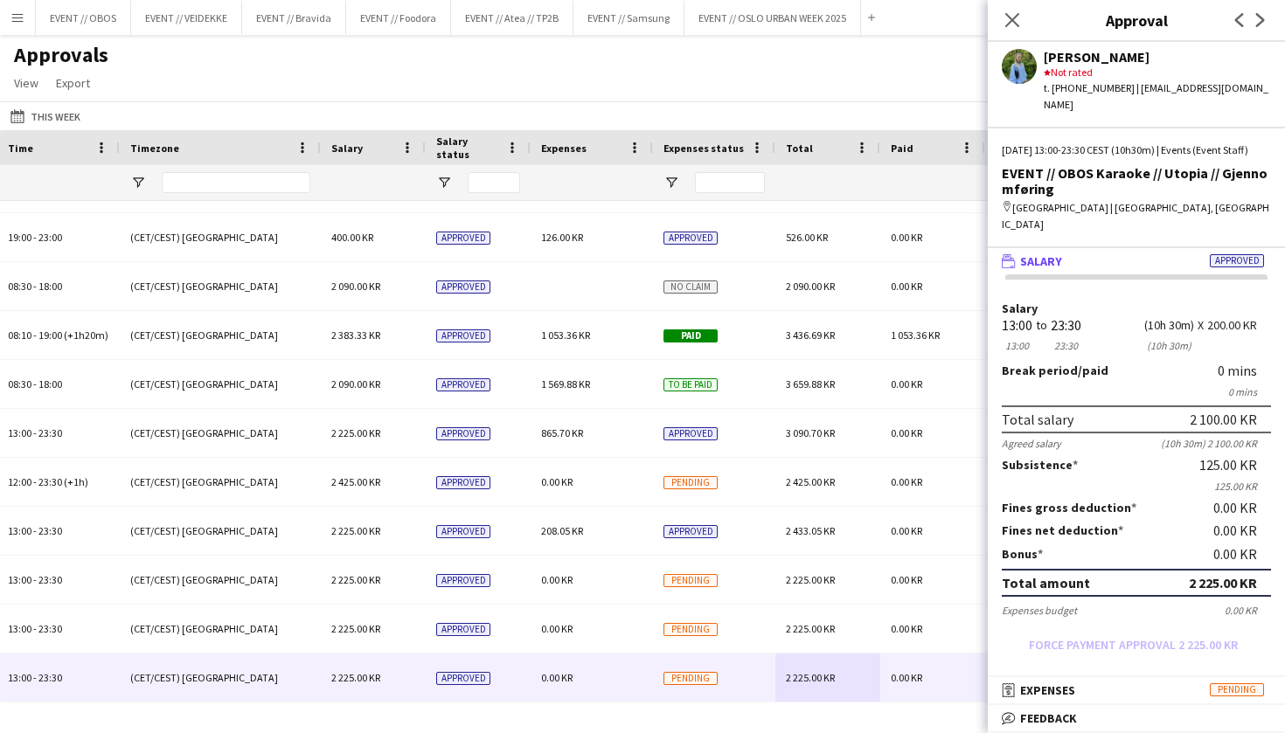
click at [525, 89] on div "Approvals View Customise view Customise filters Reset Filters Reset View Reset …" at bounding box center [642, 71] width 1285 height 59
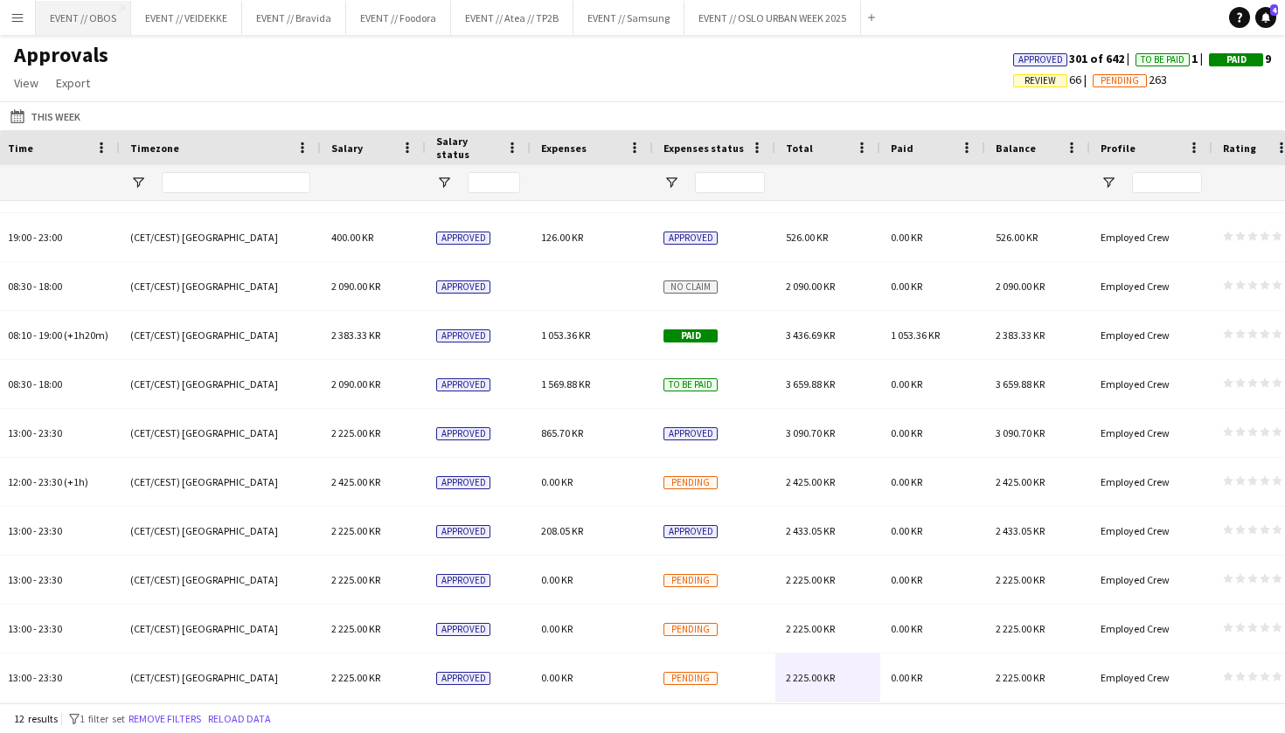
click at [94, 15] on button "EVENT // OBOS Close" at bounding box center [83, 18] width 95 height 34
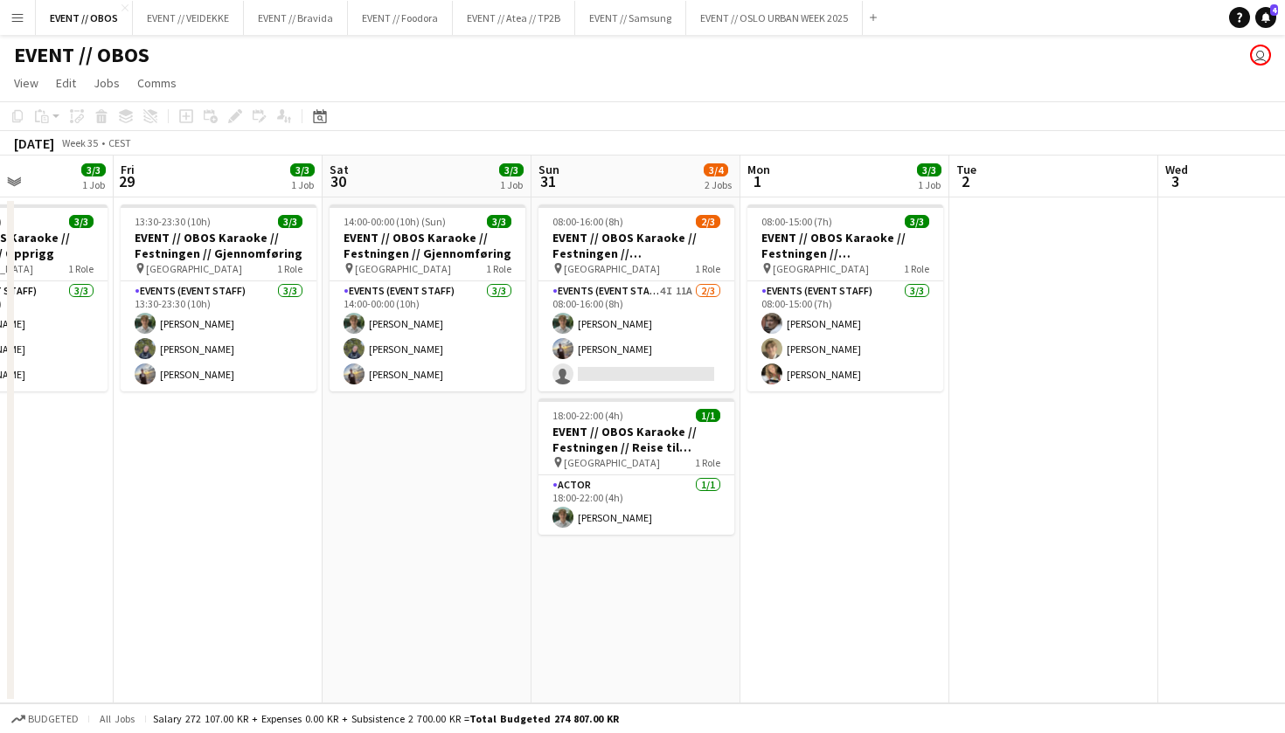
scroll to position [0, 529]
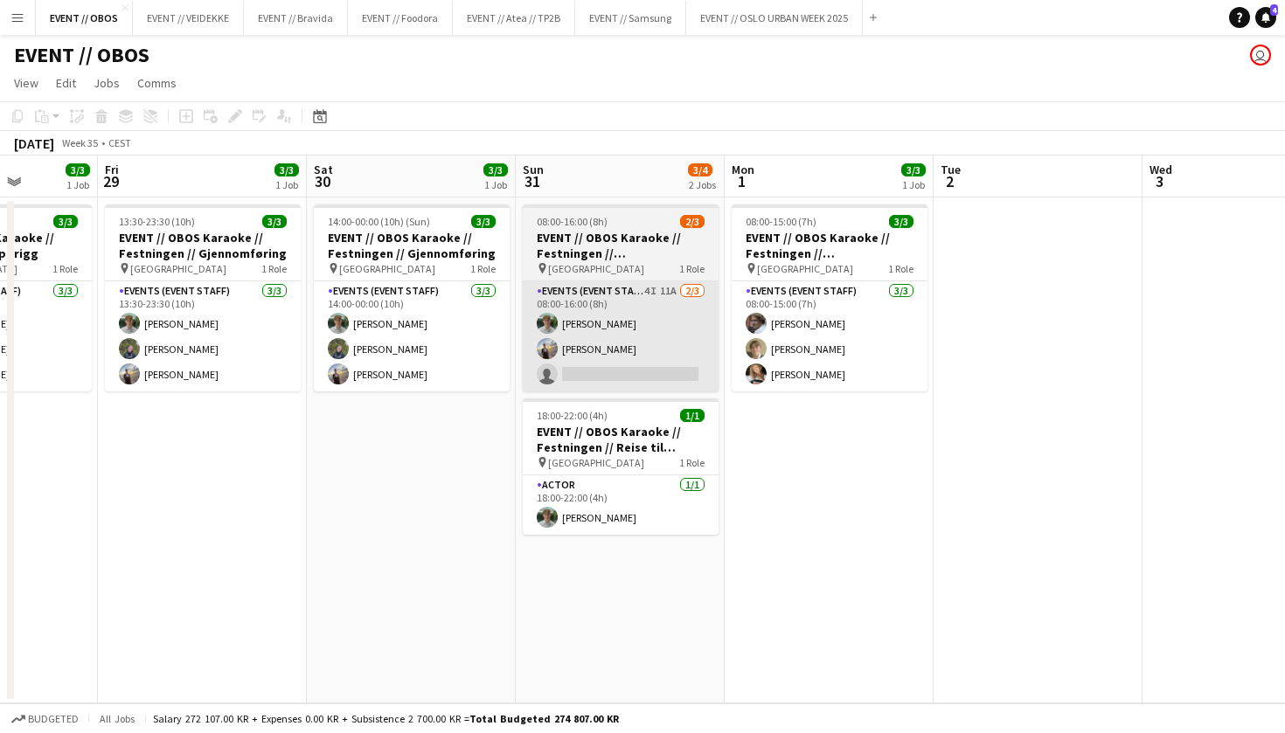
click at [649, 338] on app-card-role "Events (Event Staff) 4I 11A 2/3 08:00-16:00 (8h) Oscar Markey Endre Noodt singl…" at bounding box center [621, 336] width 196 height 110
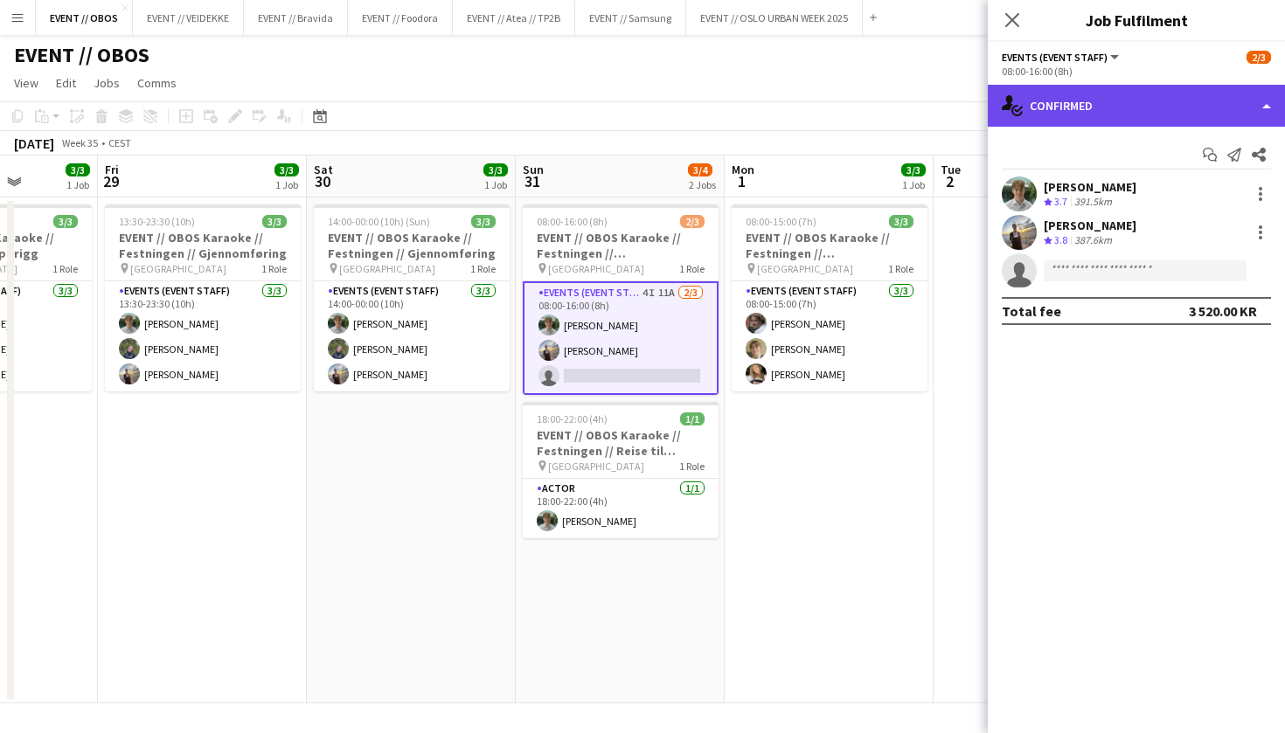
click at [1168, 89] on div "single-neutral-actions-check-2 Confirmed" at bounding box center [1136, 106] width 297 height 42
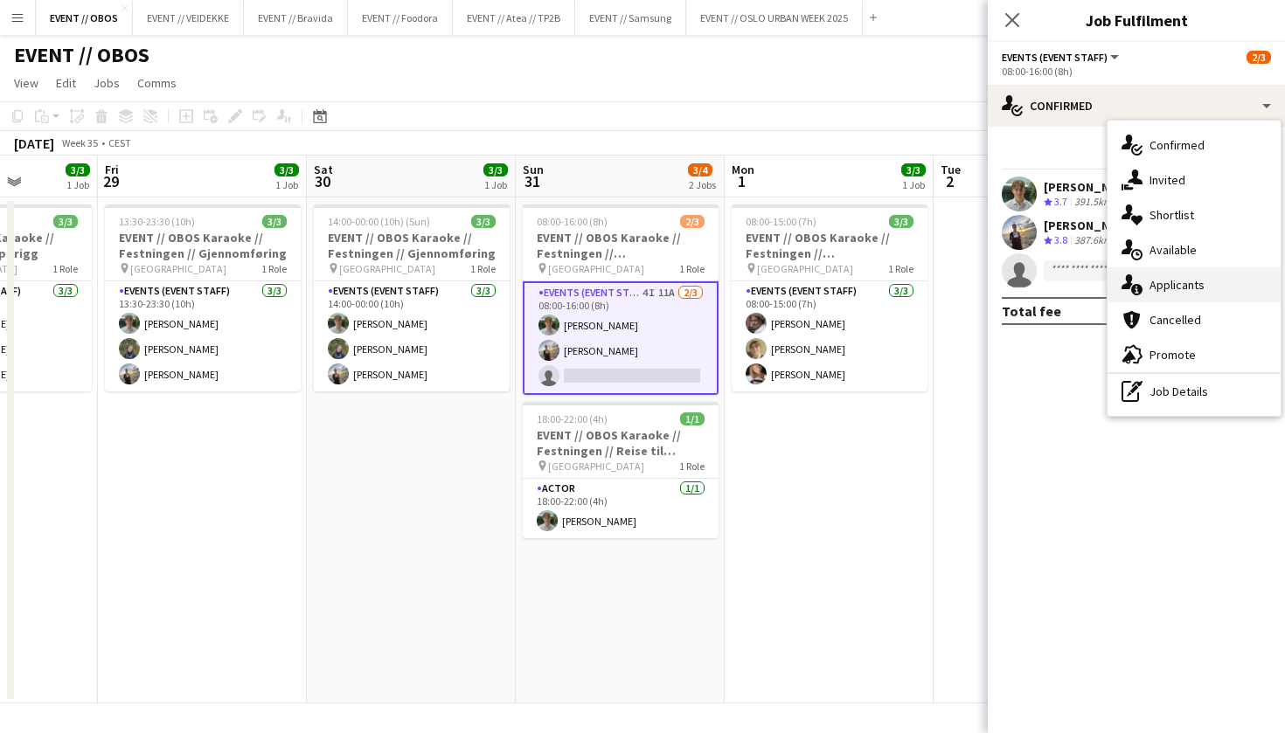
click at [1136, 279] on icon "single-neutral-actions-information" at bounding box center [1132, 284] width 21 height 21
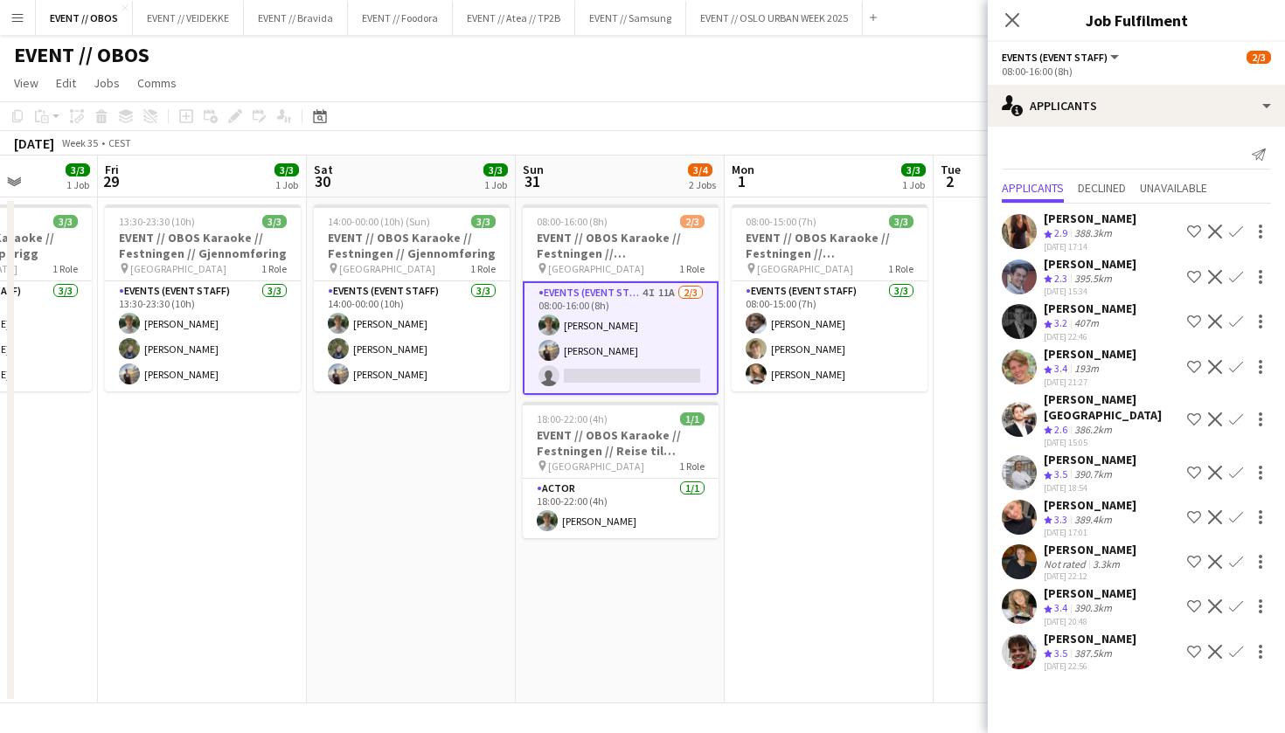
click at [1011, 542] on div "Andrine Mari Olsen Not rated 3.3km 16-07-2025 22:12 Shortlist crew Decline Conf…" at bounding box center [1136, 562] width 297 height 40
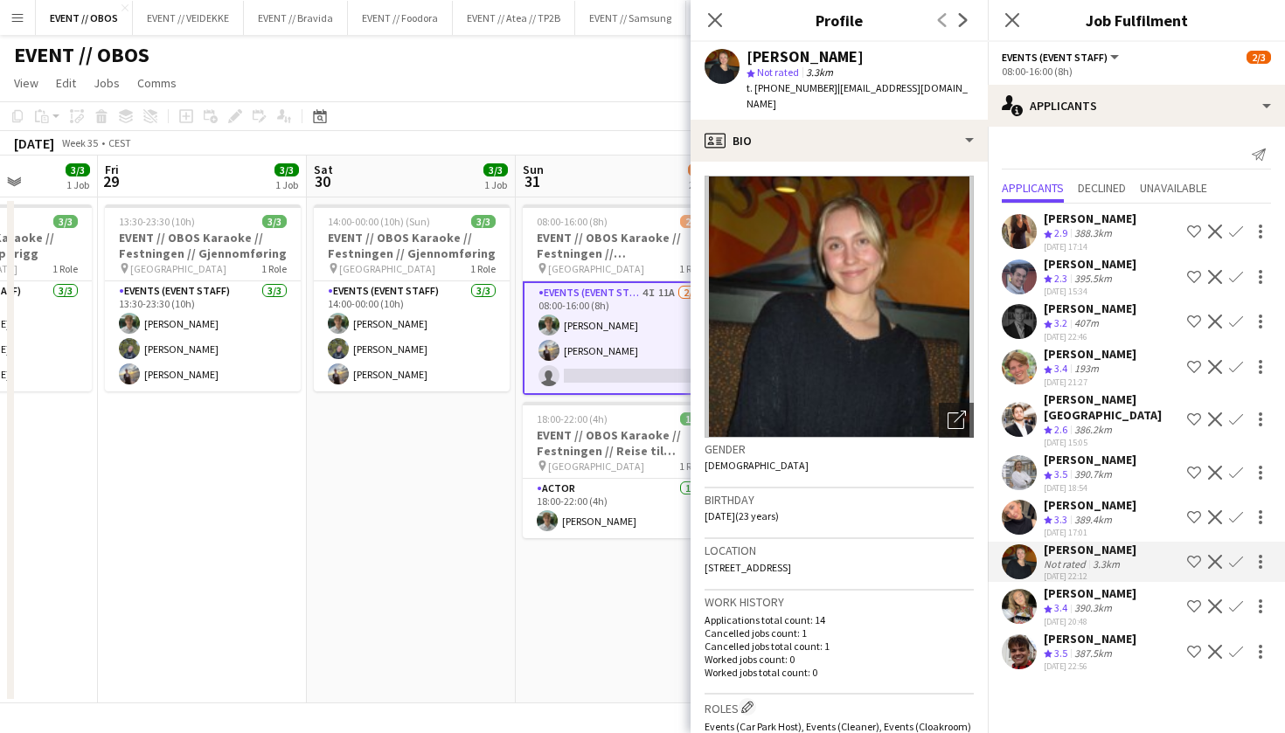
click at [1018, 309] on app-user-avatar at bounding box center [1019, 321] width 35 height 35
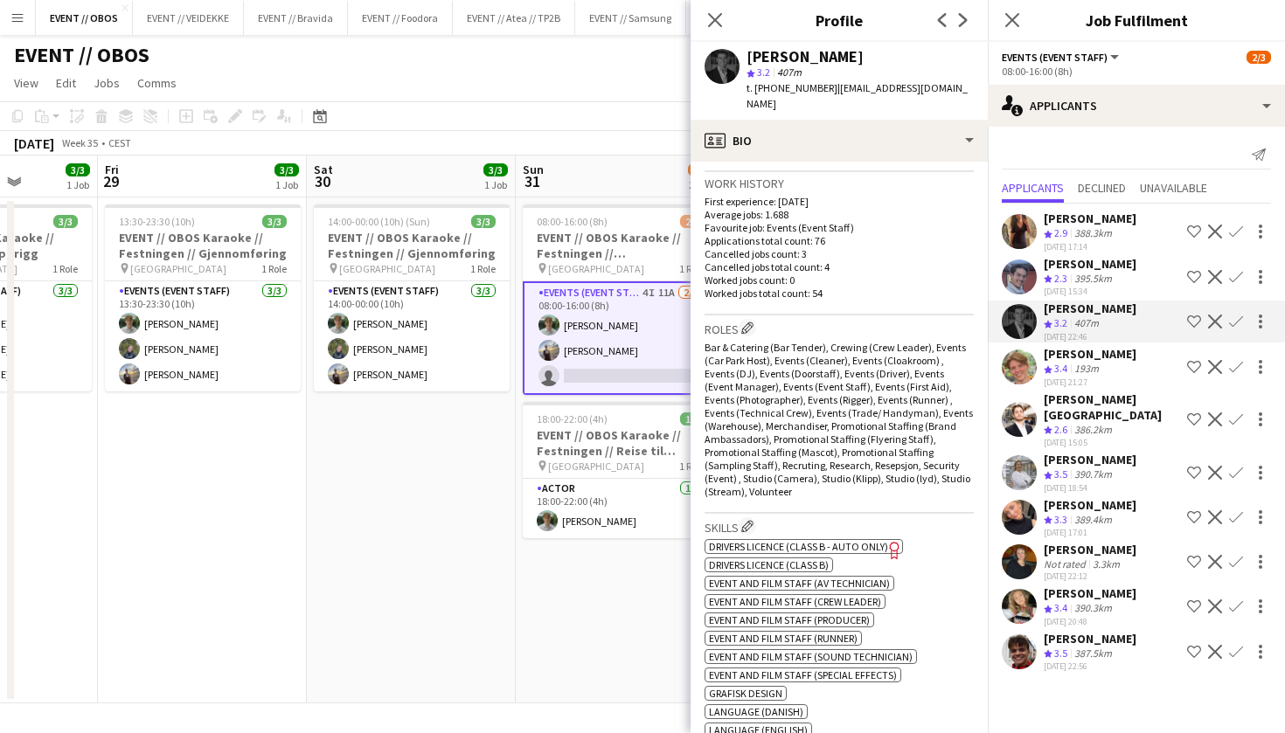
scroll to position [462, 0]
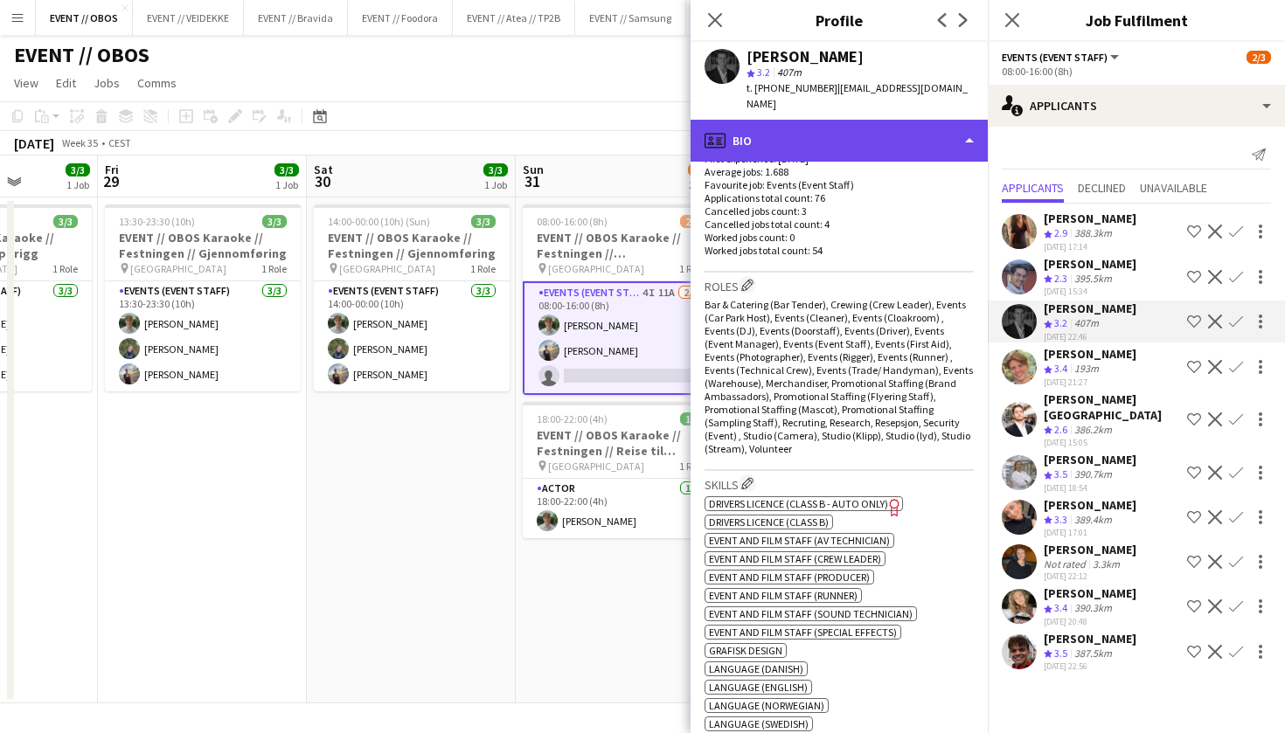
click at [863, 127] on div "profile Bio" at bounding box center [839, 141] width 297 height 42
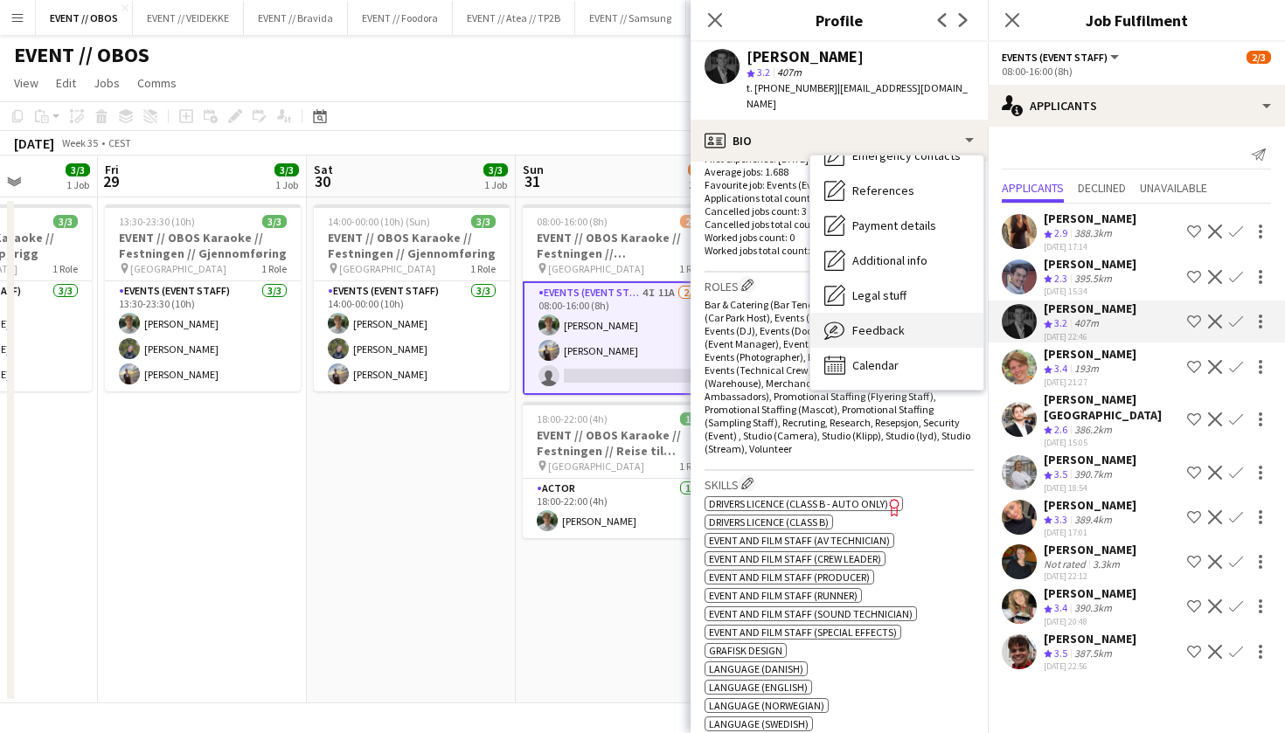
scroll to position [167, 0]
click at [877, 323] on span "Feedback" at bounding box center [878, 331] width 52 height 16
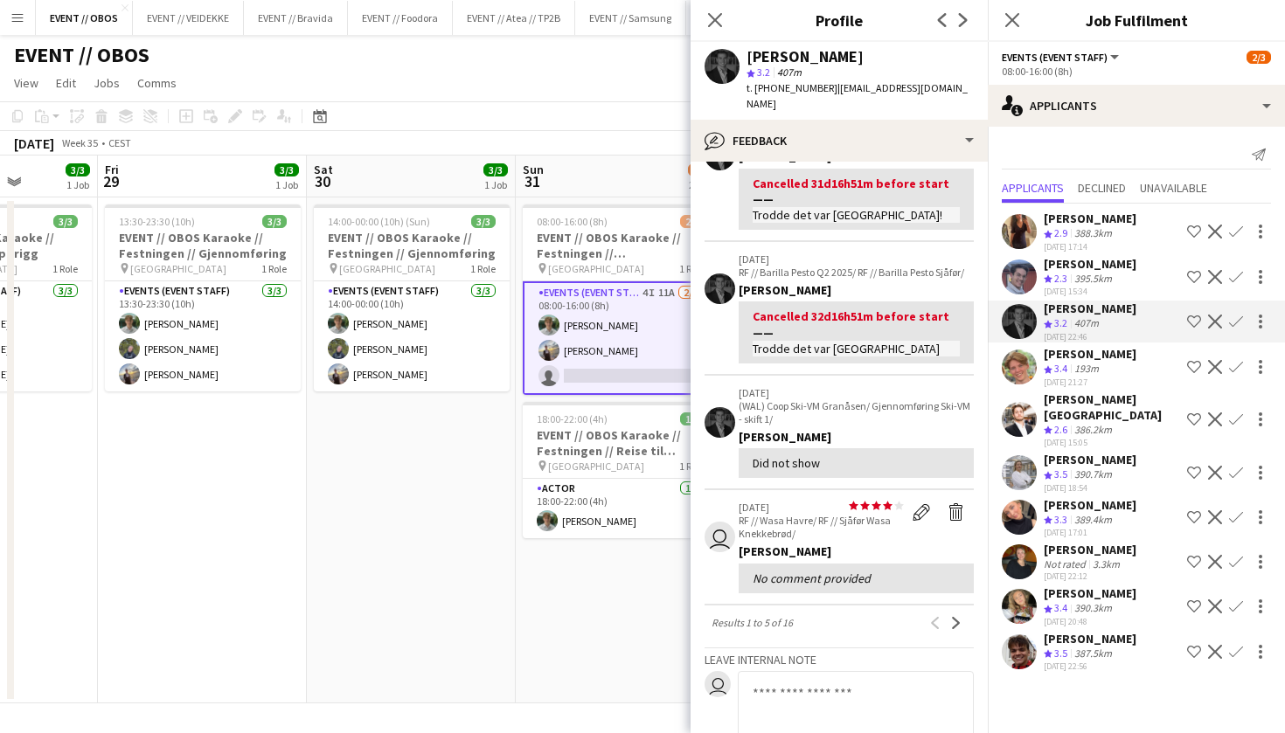
scroll to position [460, 0]
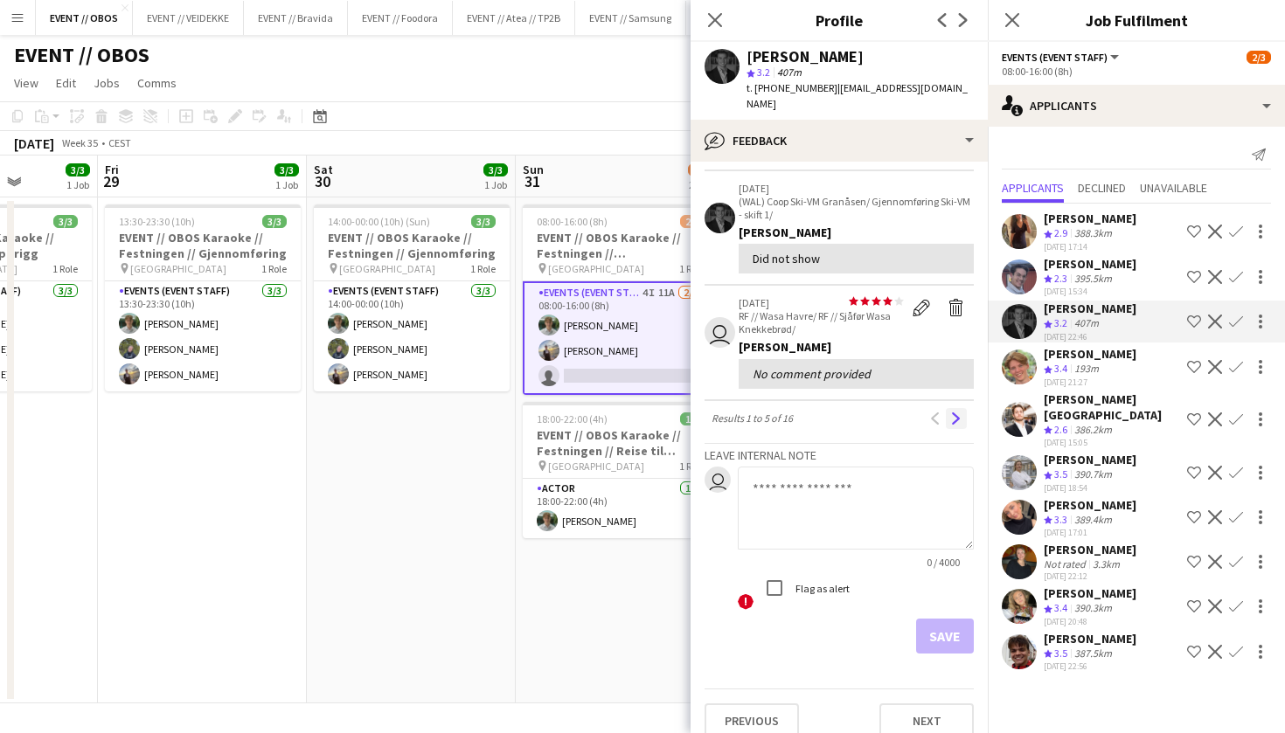
click at [961, 413] on app-icon "Next" at bounding box center [956, 419] width 12 height 12
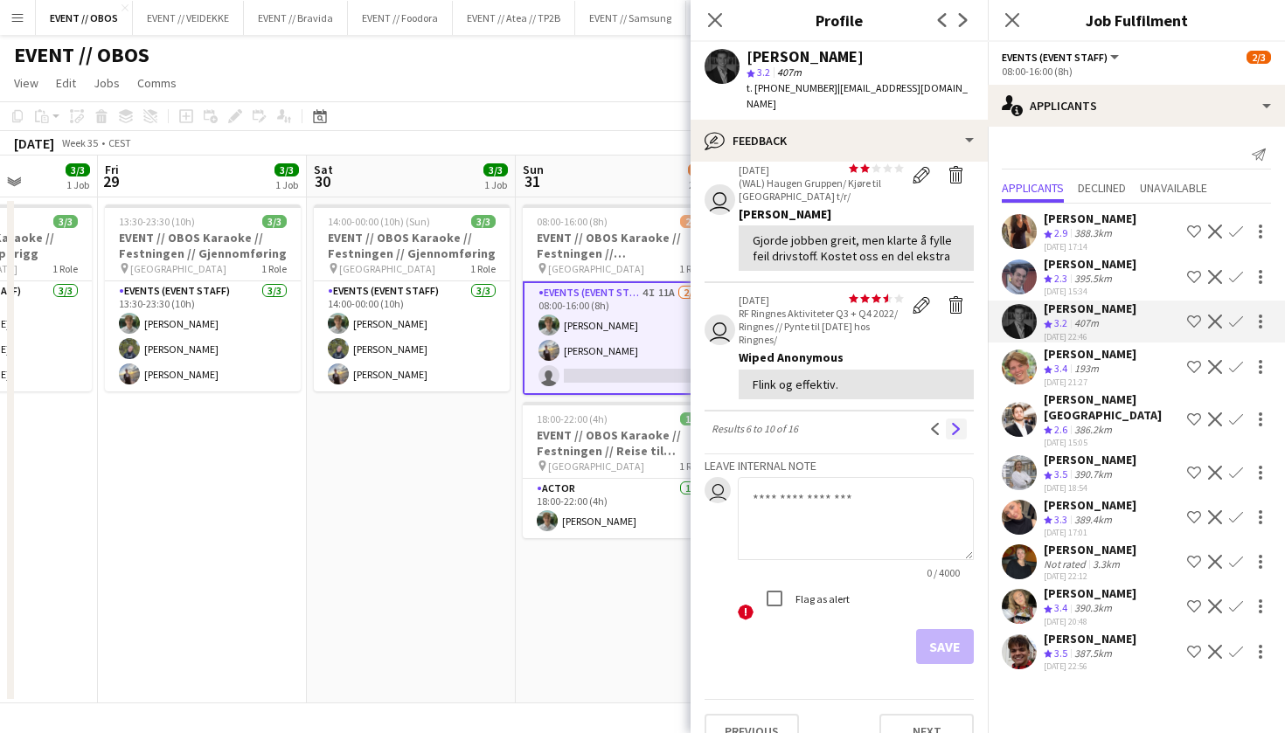
scroll to position [420, 0]
click at [951, 425] on app-icon "Next" at bounding box center [956, 431] width 12 height 12
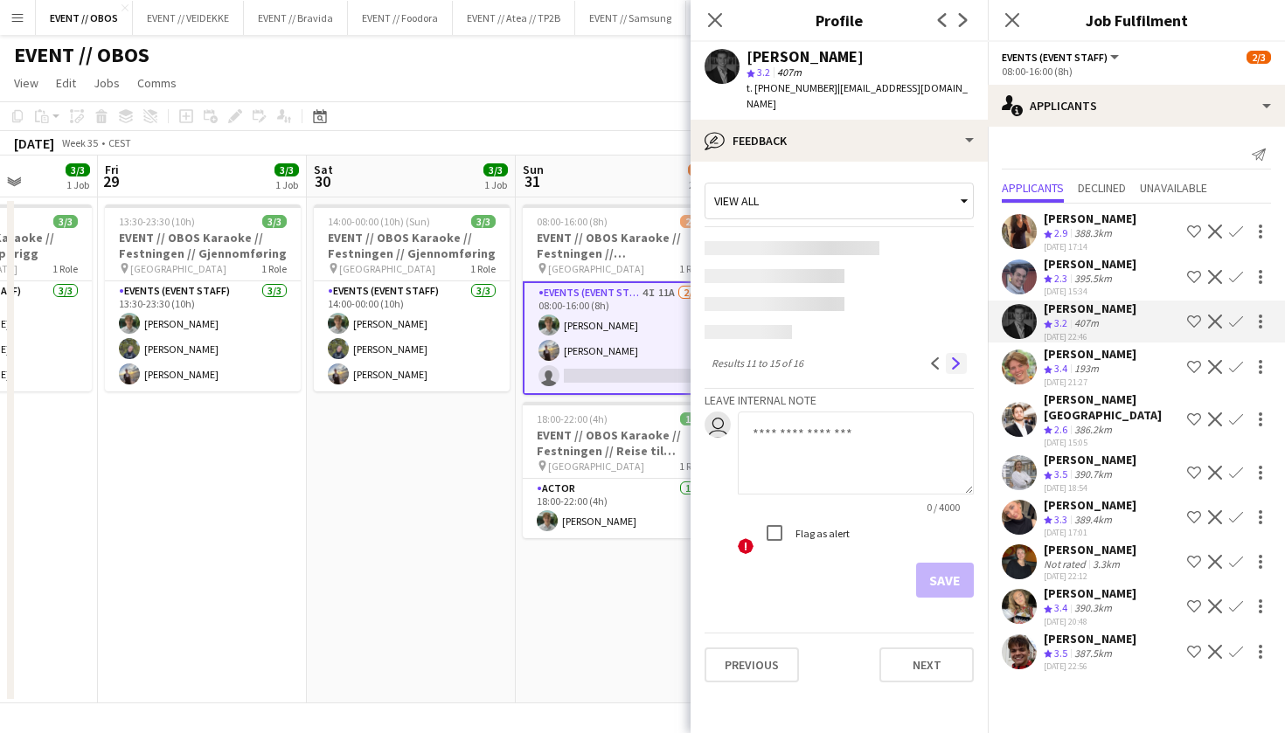
scroll to position [0, 0]
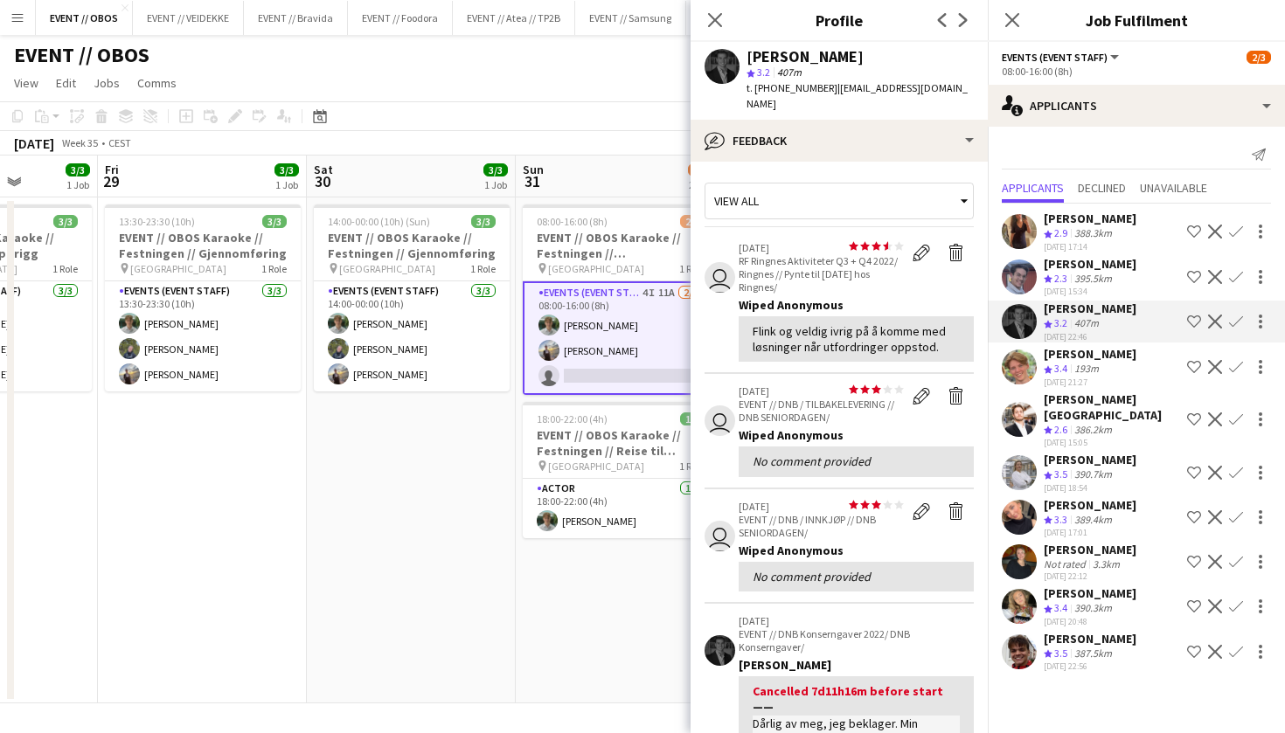
click at [1019, 377] on app-user-avatar at bounding box center [1019, 367] width 35 height 35
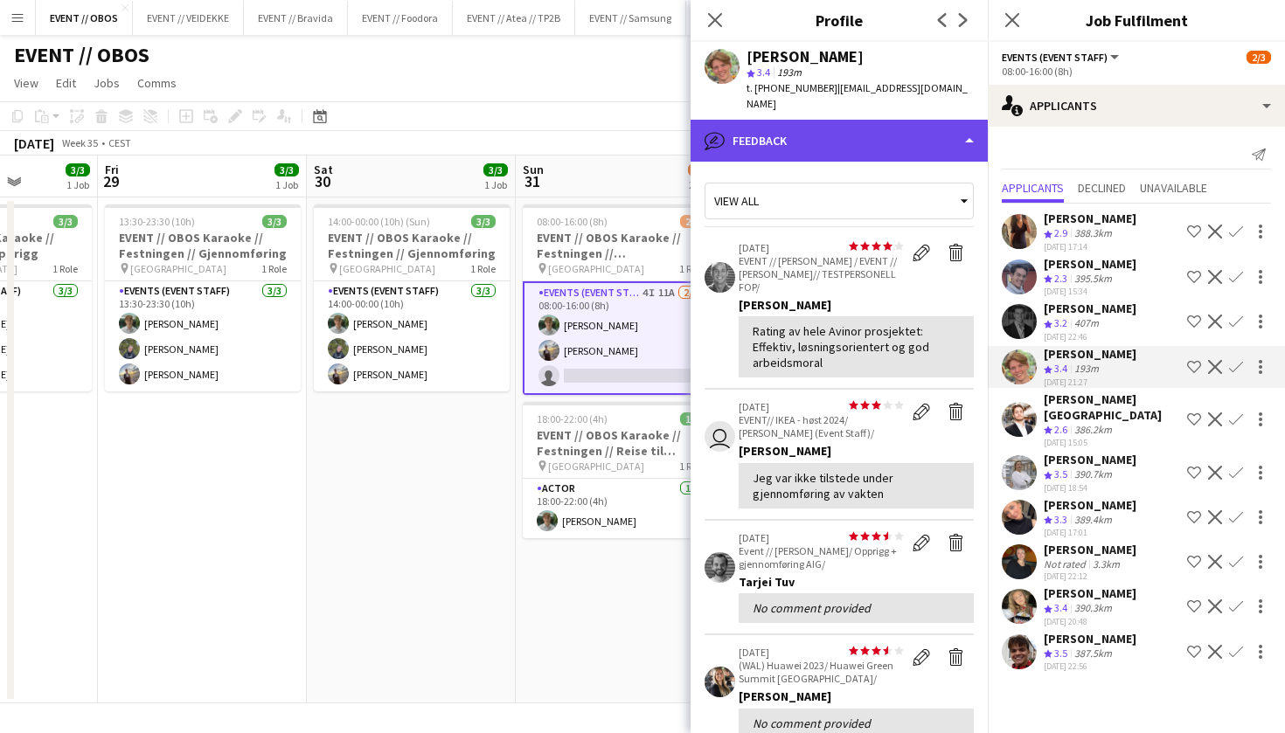
click at [859, 134] on div "bubble-pencil Feedback" at bounding box center [839, 141] width 297 height 42
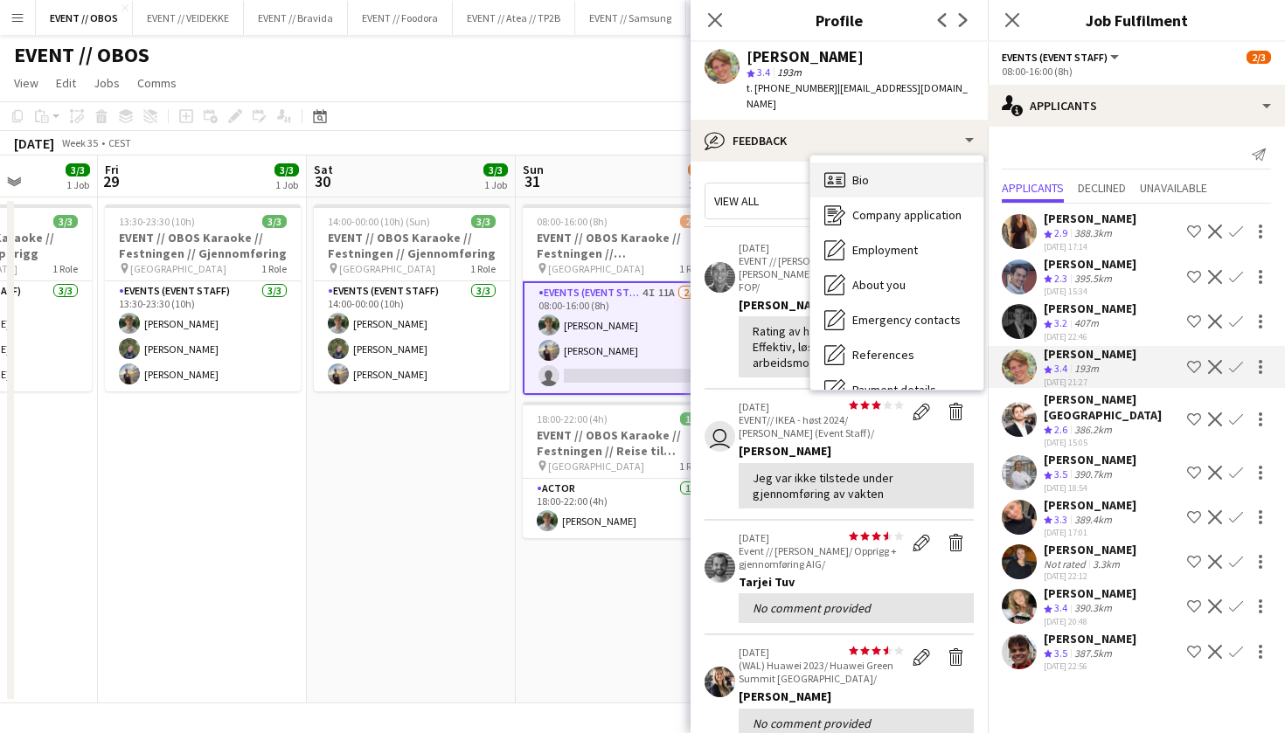
click at [840, 170] on icon "Bio" at bounding box center [834, 180] width 21 height 21
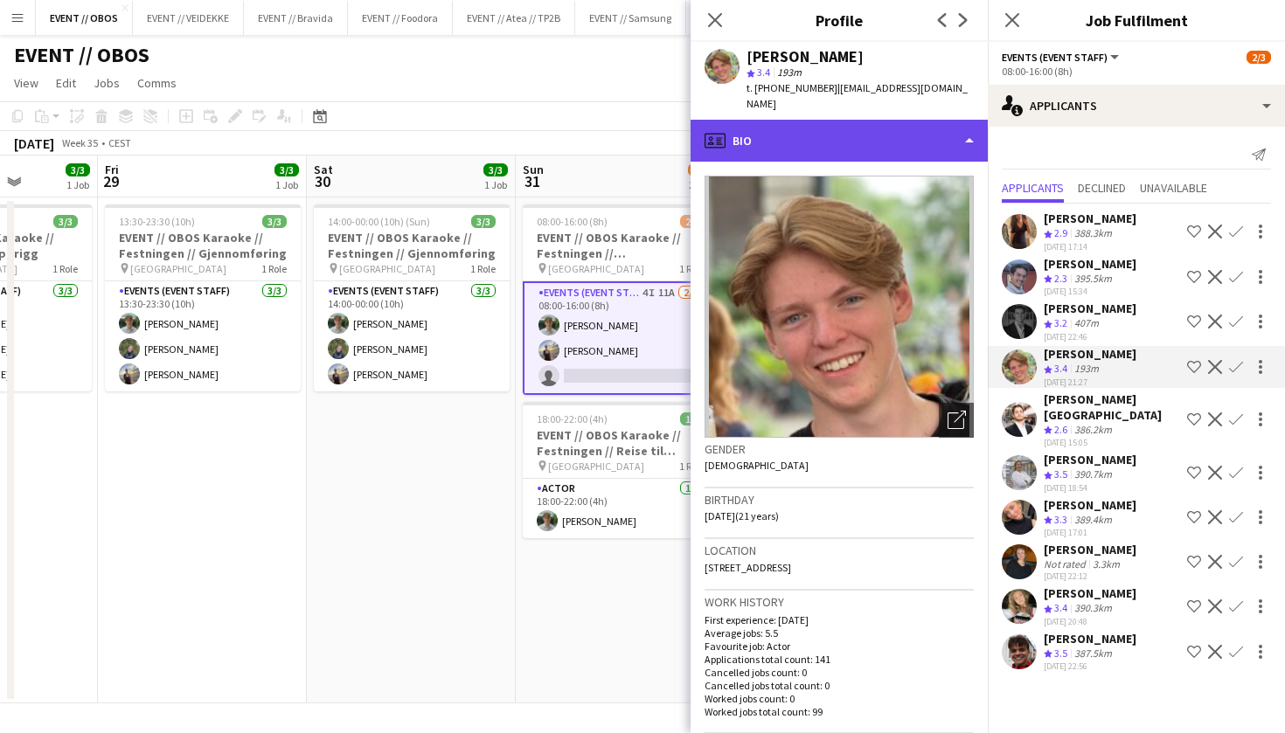
click at [805, 133] on div "profile Bio" at bounding box center [839, 141] width 297 height 42
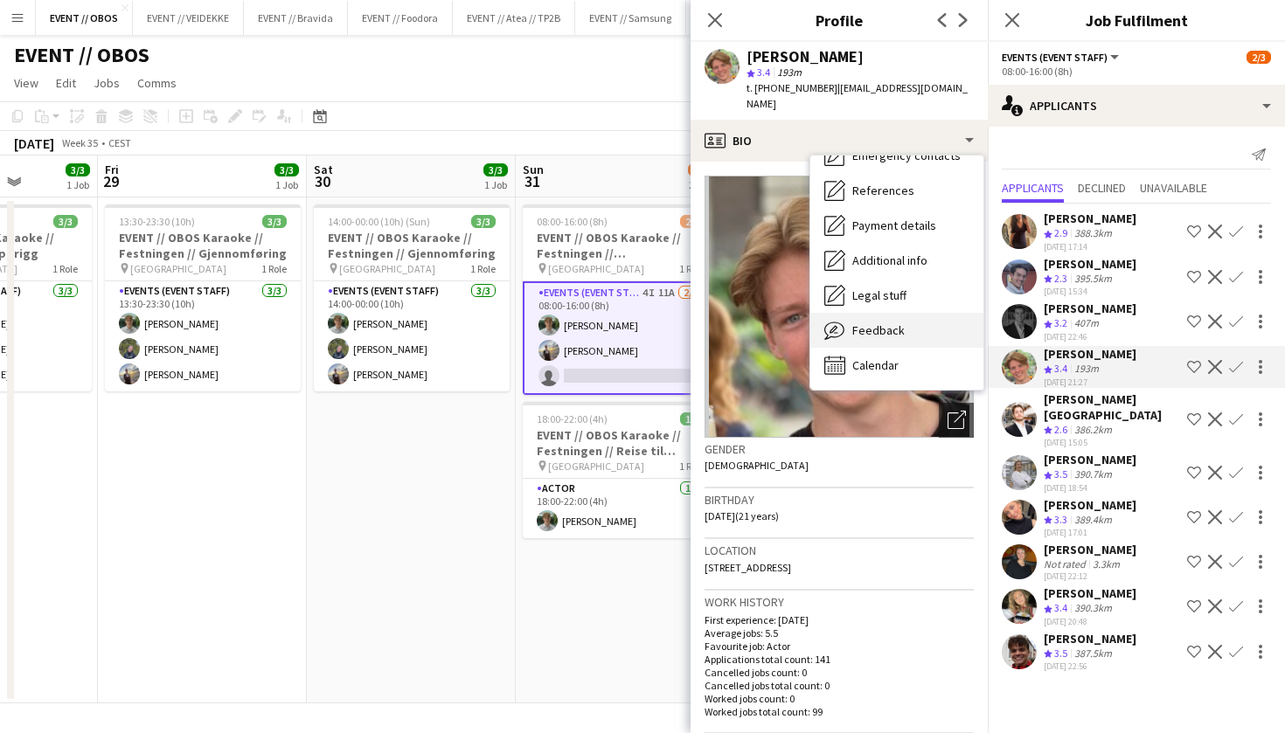
scroll to position [164, 0]
click at [869, 323] on span "Feedback" at bounding box center [878, 331] width 52 height 16
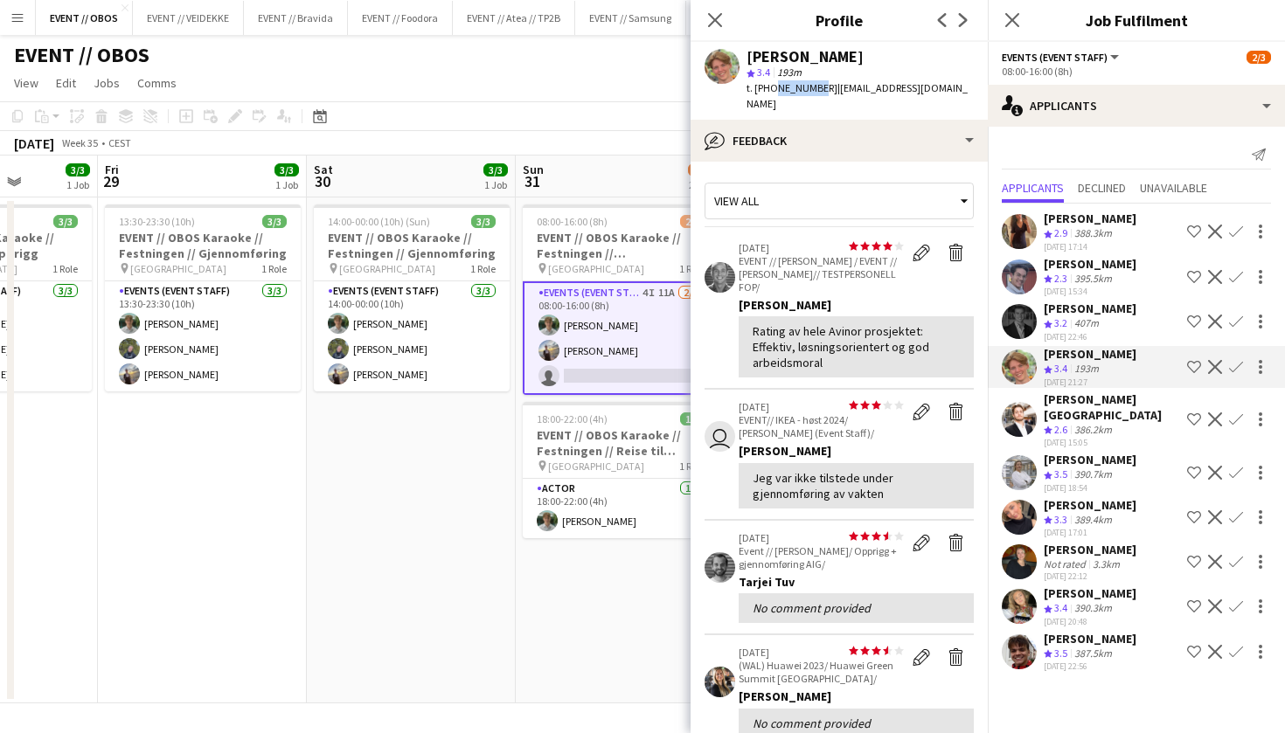
drag, startPoint x: 811, startPoint y: 89, endPoint x: 770, endPoint y: 89, distance: 41.1
click at [770, 89] on span "t. +4741341248" at bounding box center [792, 87] width 91 height 13
copy span "41341248"
click at [1023, 455] on app-user-avatar at bounding box center [1019, 472] width 35 height 35
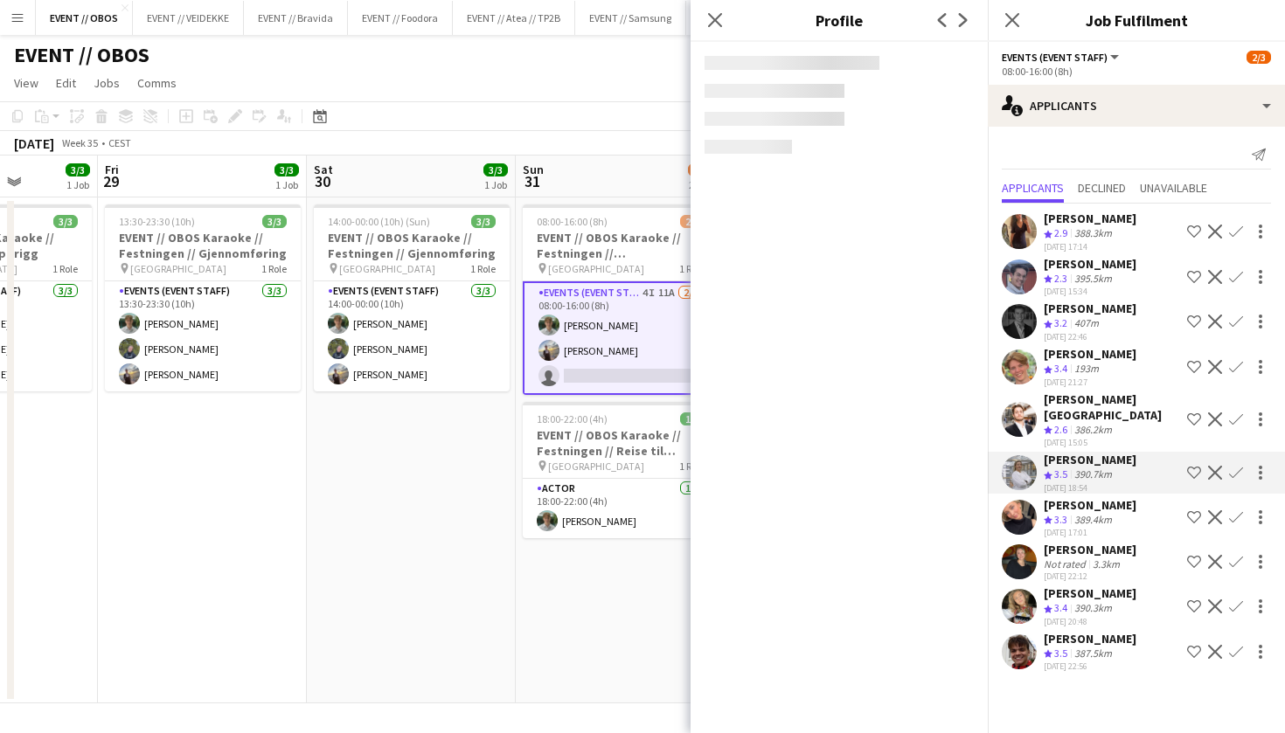
click at [1019, 500] on app-user-avatar at bounding box center [1019, 517] width 35 height 35
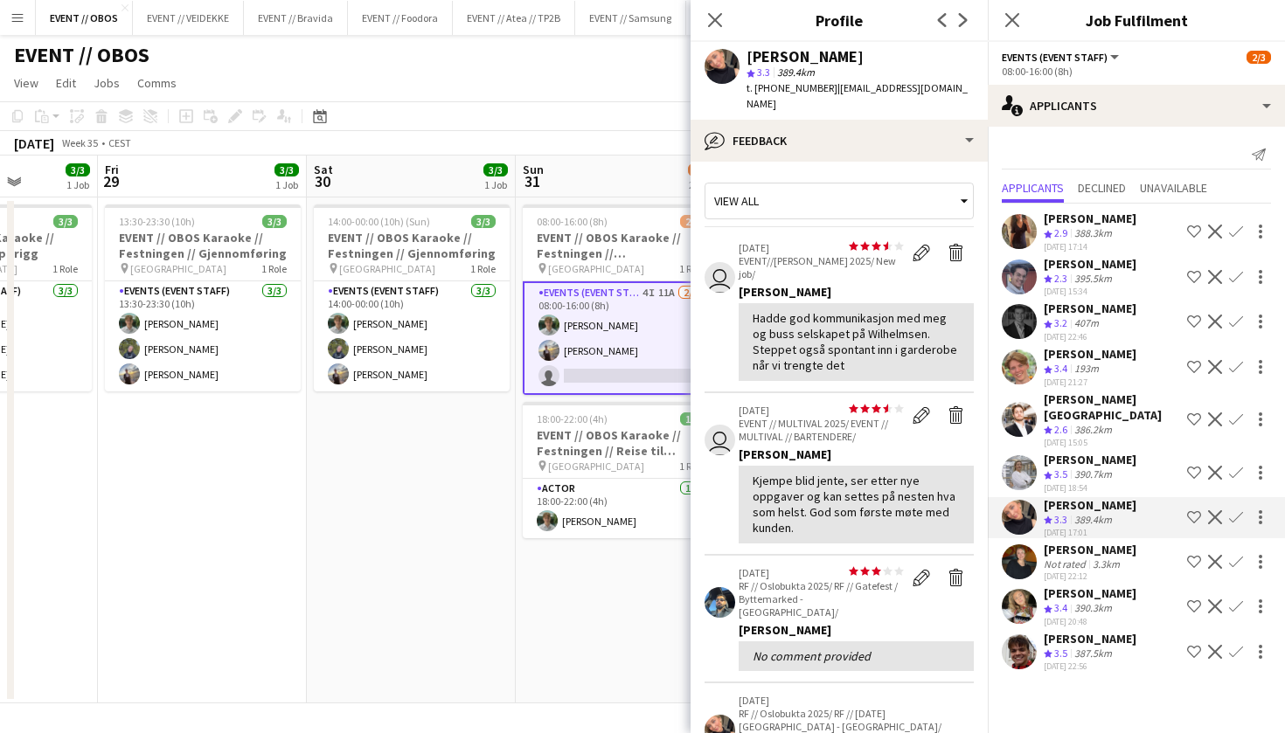
click at [1016, 550] on app-user-avatar at bounding box center [1019, 562] width 35 height 35
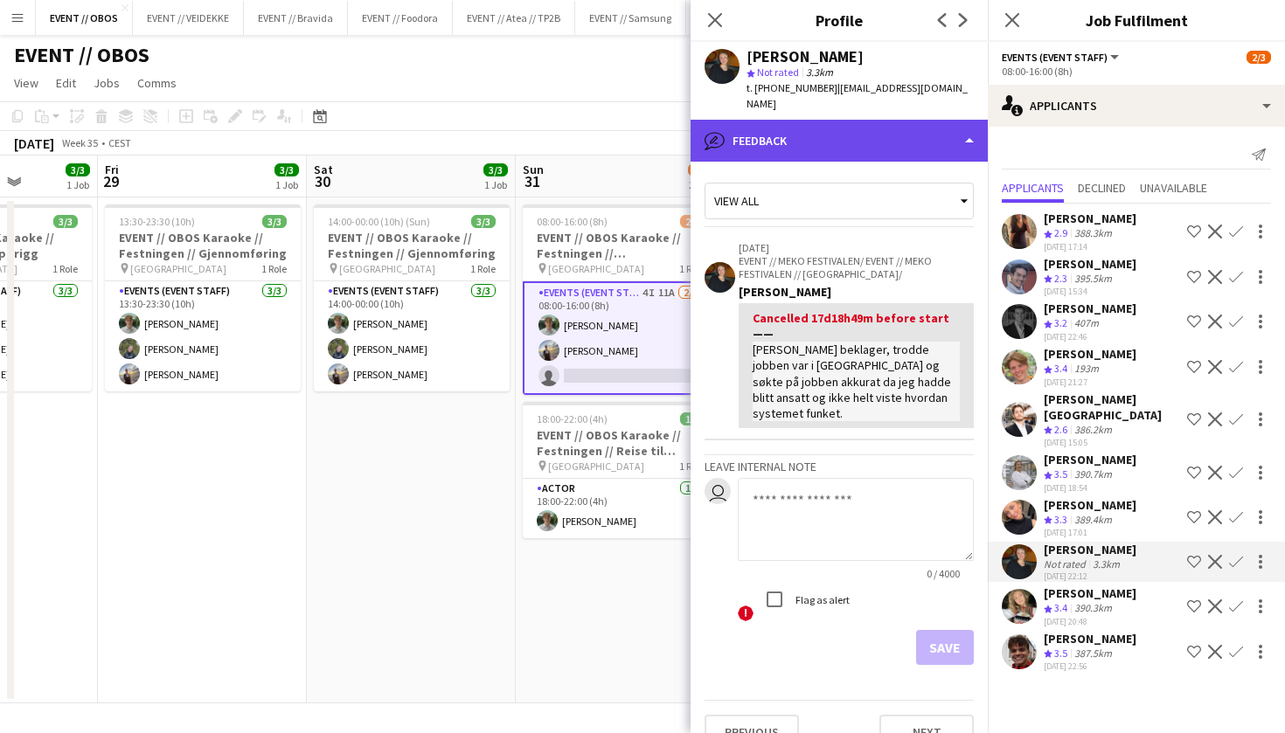
click at [753, 137] on div "bubble-pencil Feedback" at bounding box center [839, 141] width 297 height 42
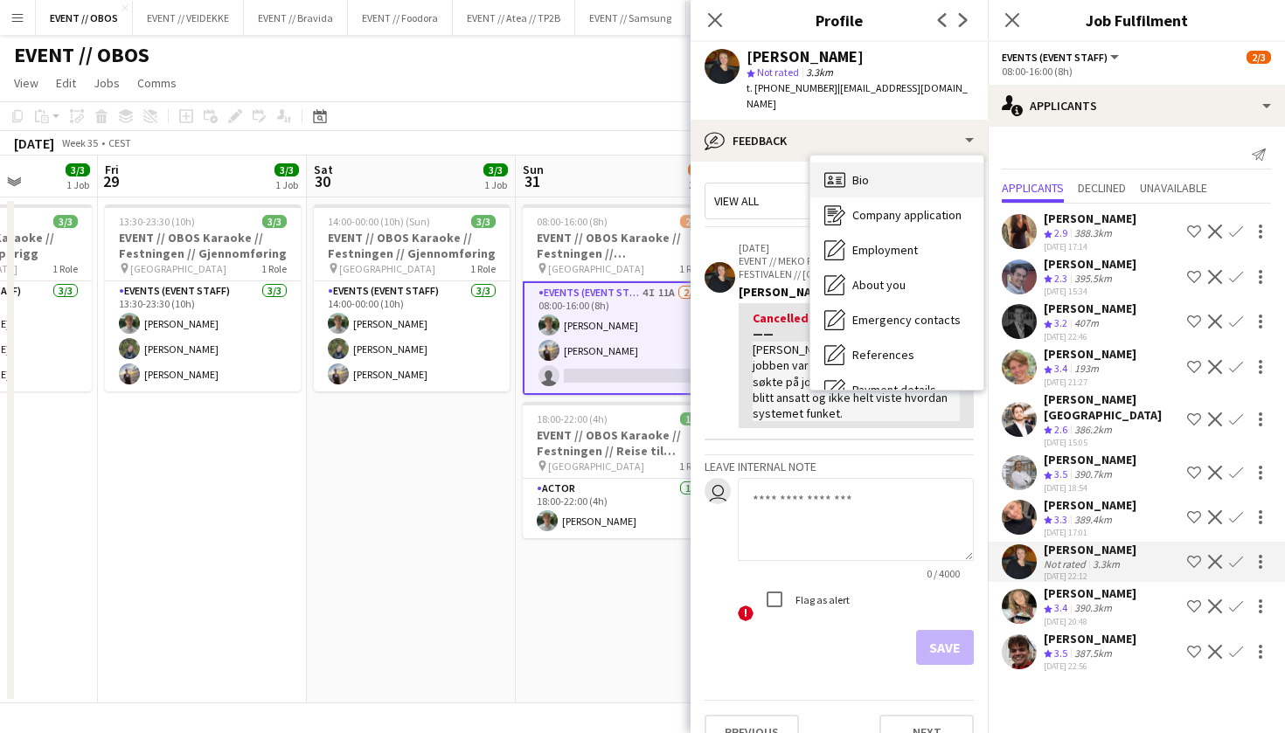
click at [860, 172] on span "Bio" at bounding box center [860, 180] width 17 height 16
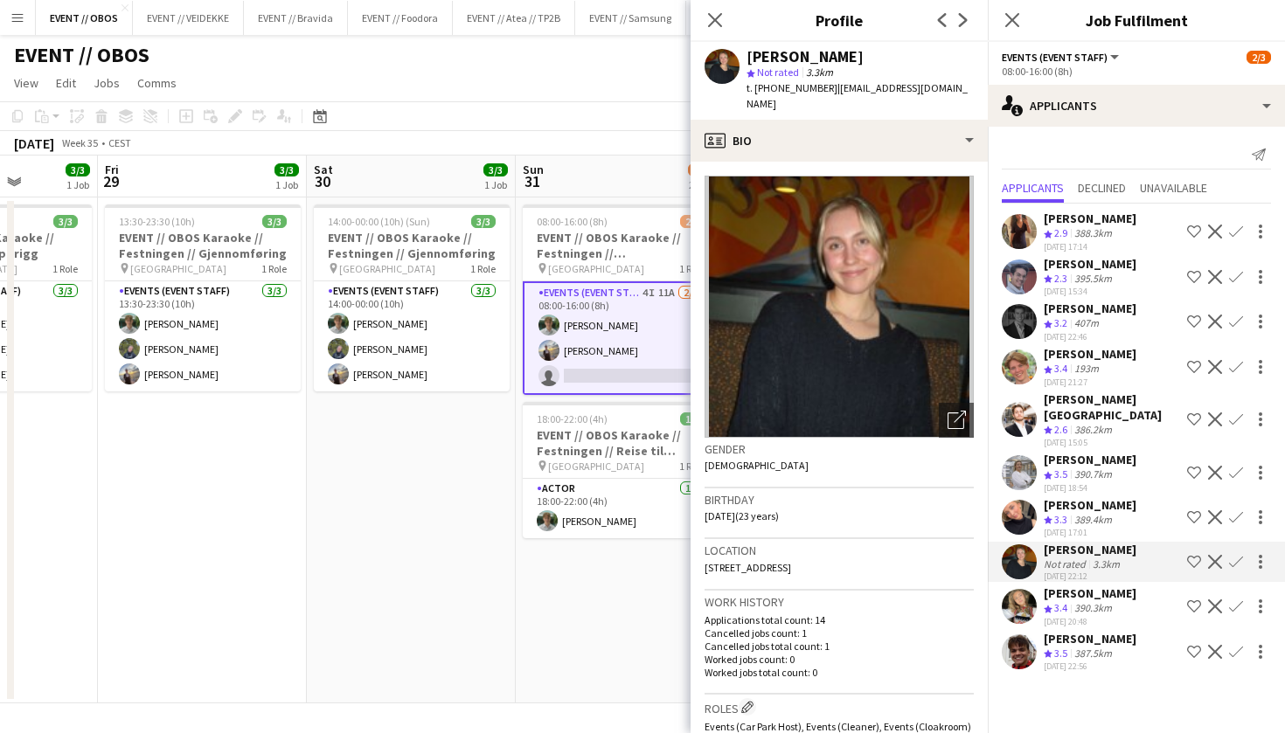
scroll to position [0, 0]
click at [1032, 631] on div "Albert Eek Minassian Crew rating 3.5 387.5km 17-08-2025 22:56 Shortlist crew De…" at bounding box center [1136, 652] width 297 height 42
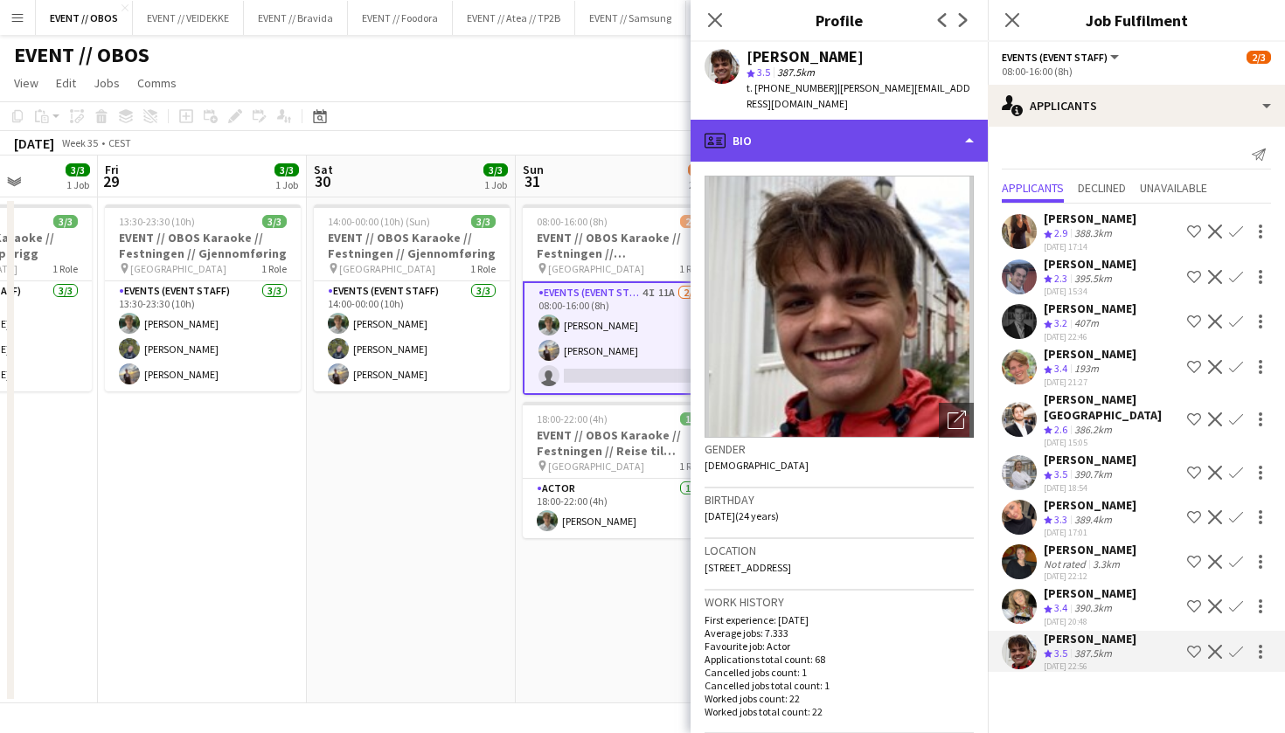
click at [888, 148] on div "profile Bio" at bounding box center [839, 141] width 297 height 42
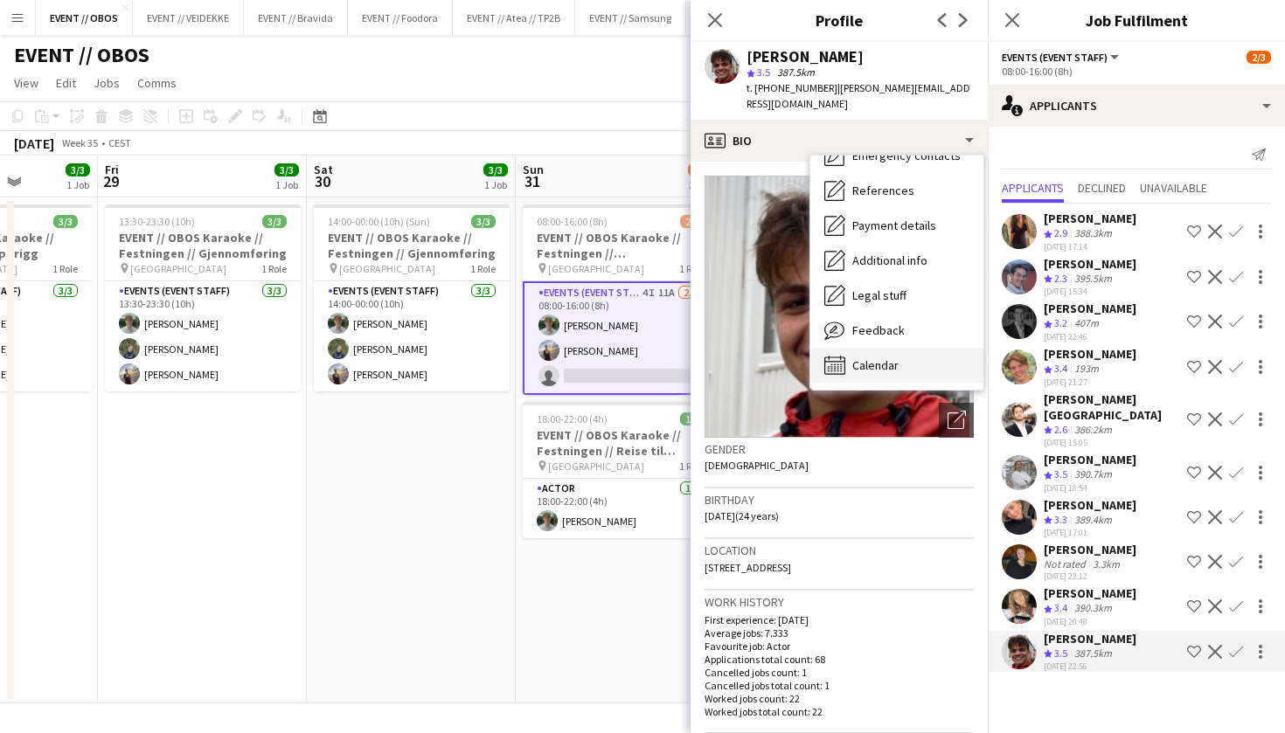
scroll to position [165, 0]
click at [894, 348] on div "Calendar Calendar" at bounding box center [896, 365] width 173 height 35
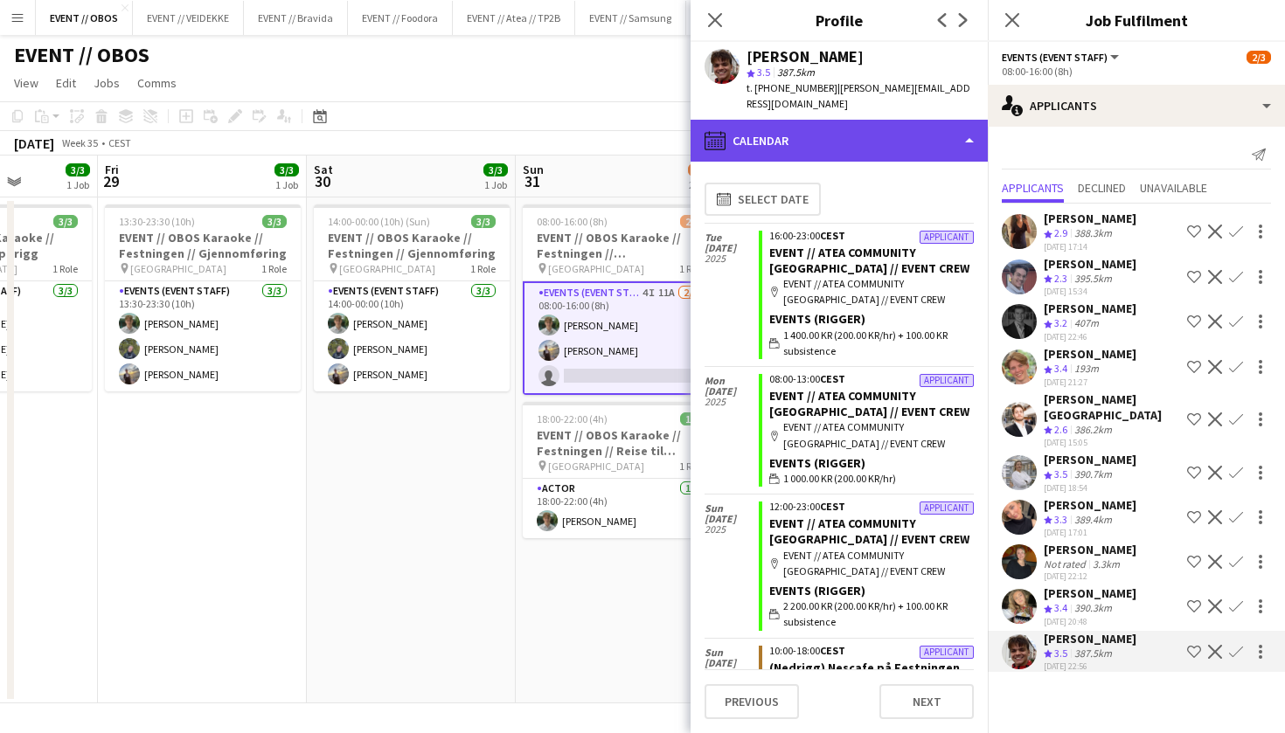
click at [793, 156] on div "calendar-full Calendar" at bounding box center [839, 141] width 297 height 42
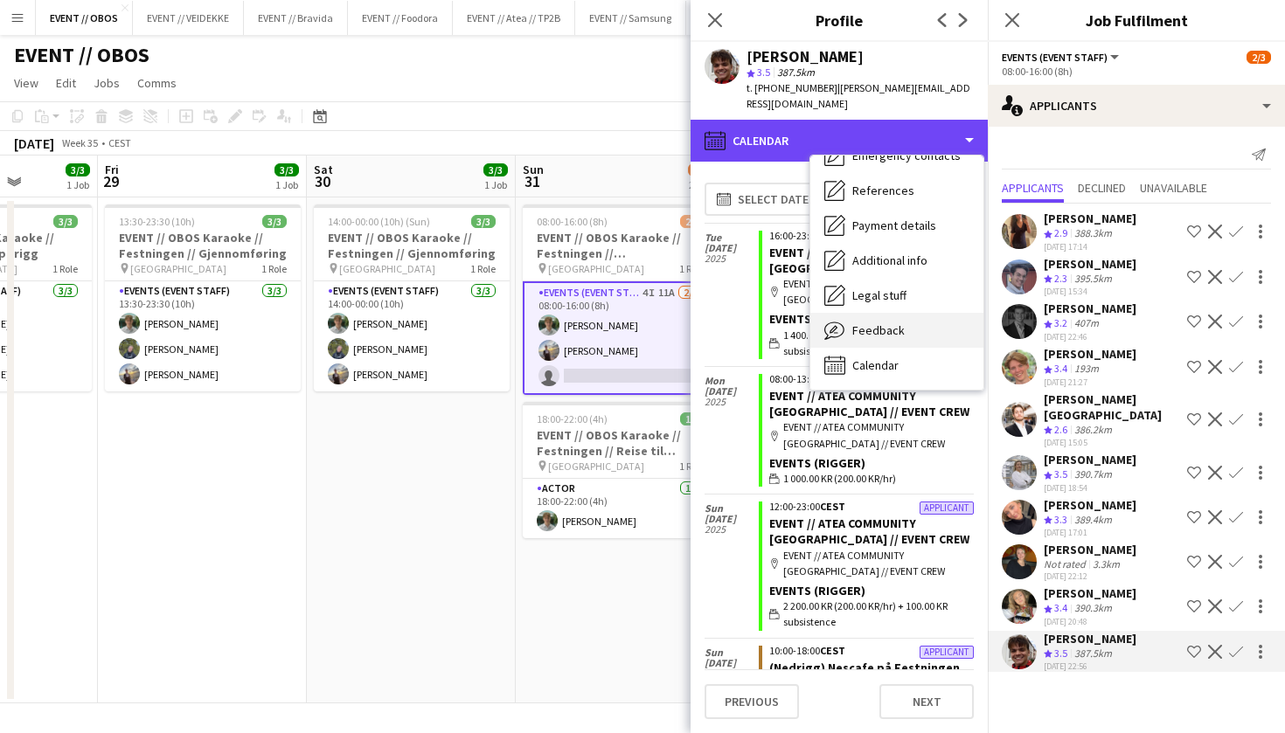
scroll to position [0, 0]
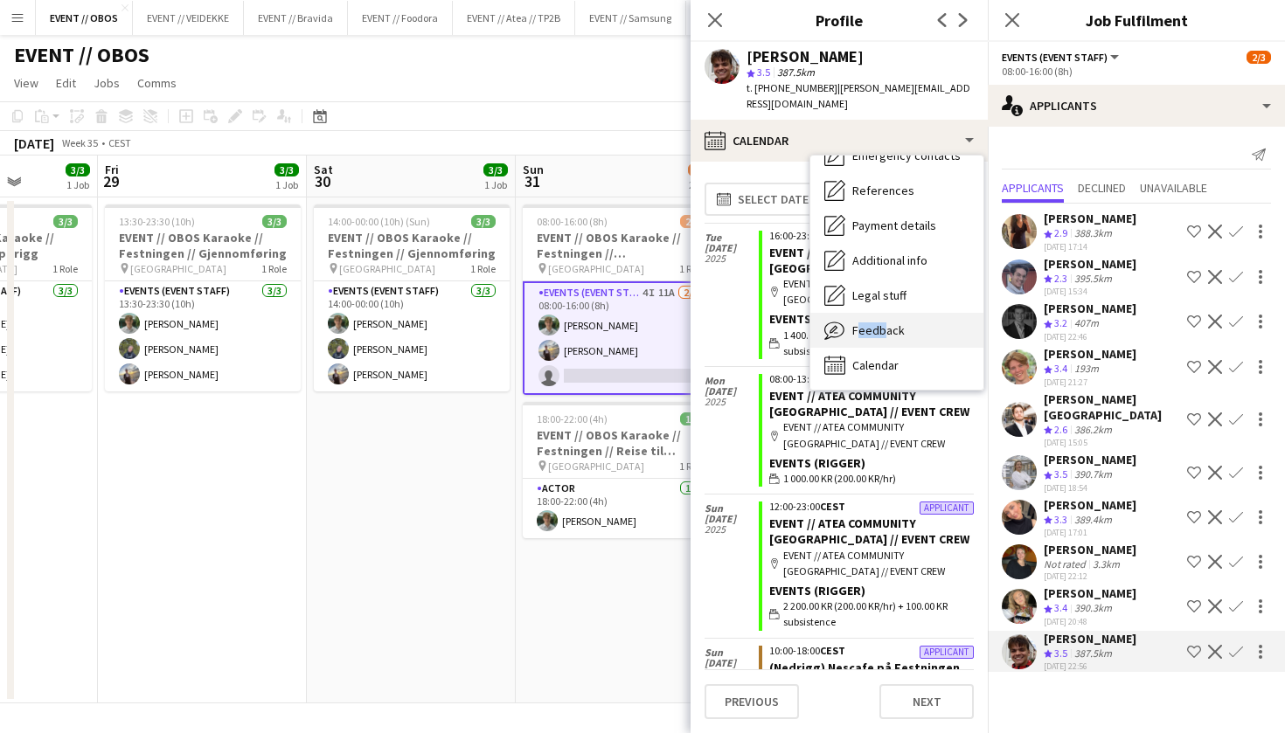
click at [876, 322] on div "Feedback Feedback" at bounding box center [896, 330] width 173 height 35
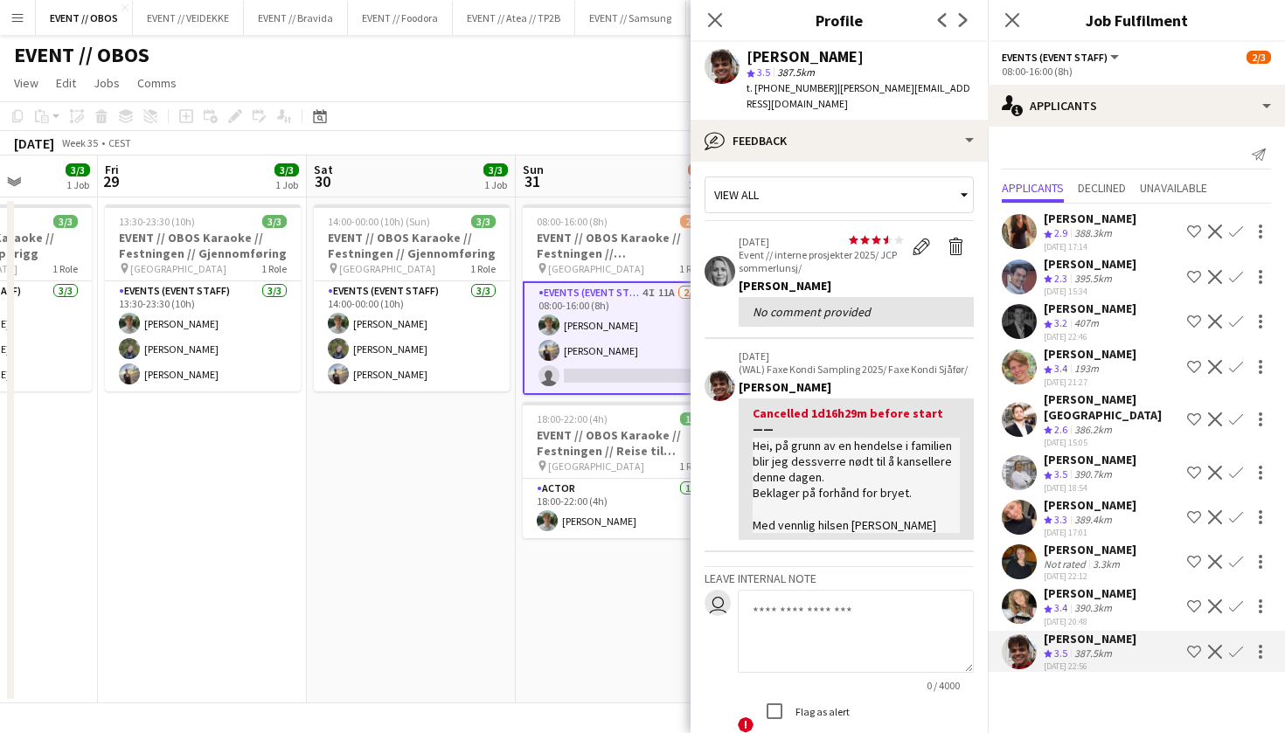
scroll to position [9, 0]
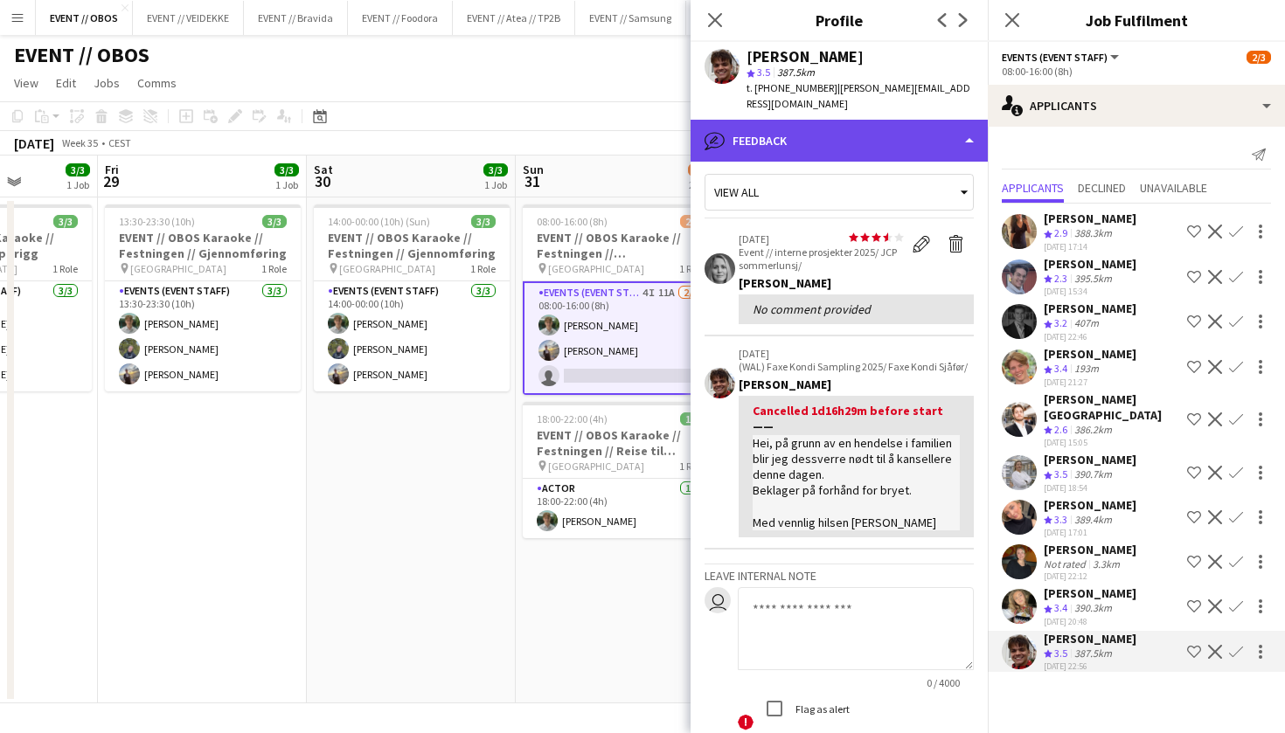
click at [869, 122] on div "bubble-pencil Feedback" at bounding box center [839, 141] width 297 height 42
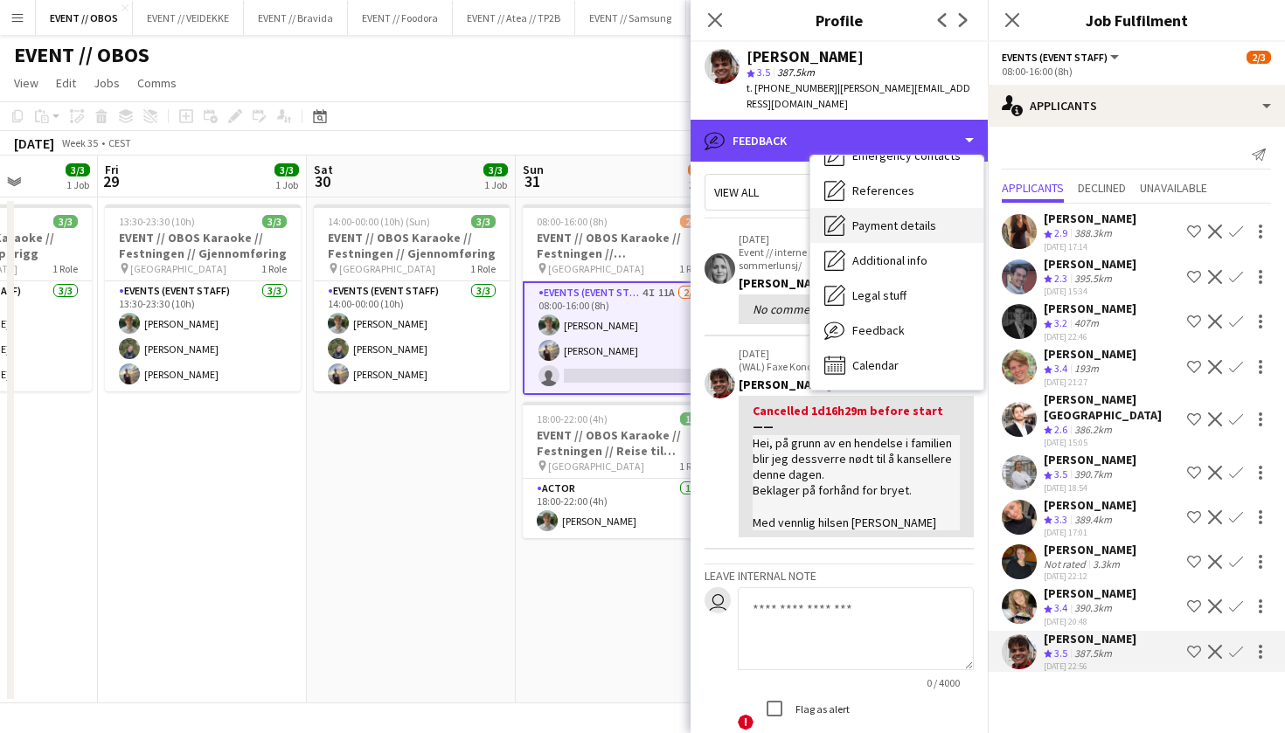
scroll to position [0, 0]
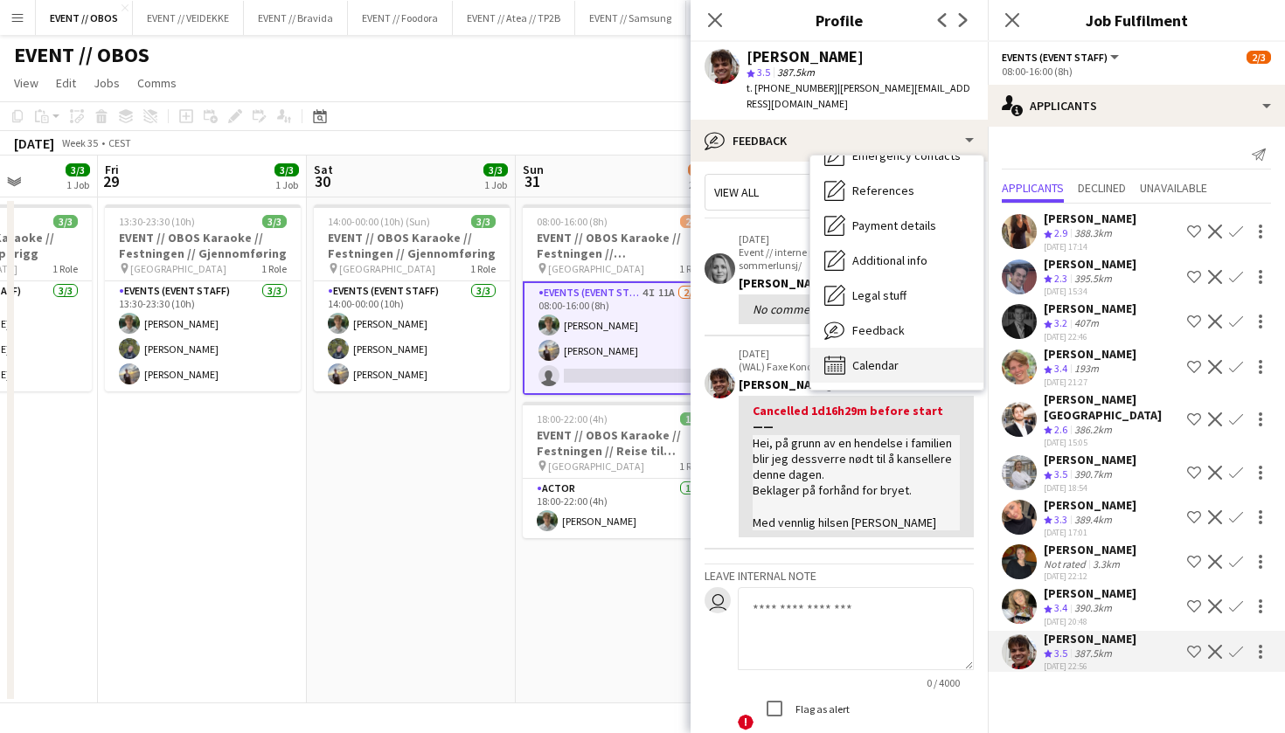
click at [893, 359] on span "Calendar" at bounding box center [875, 366] width 46 height 16
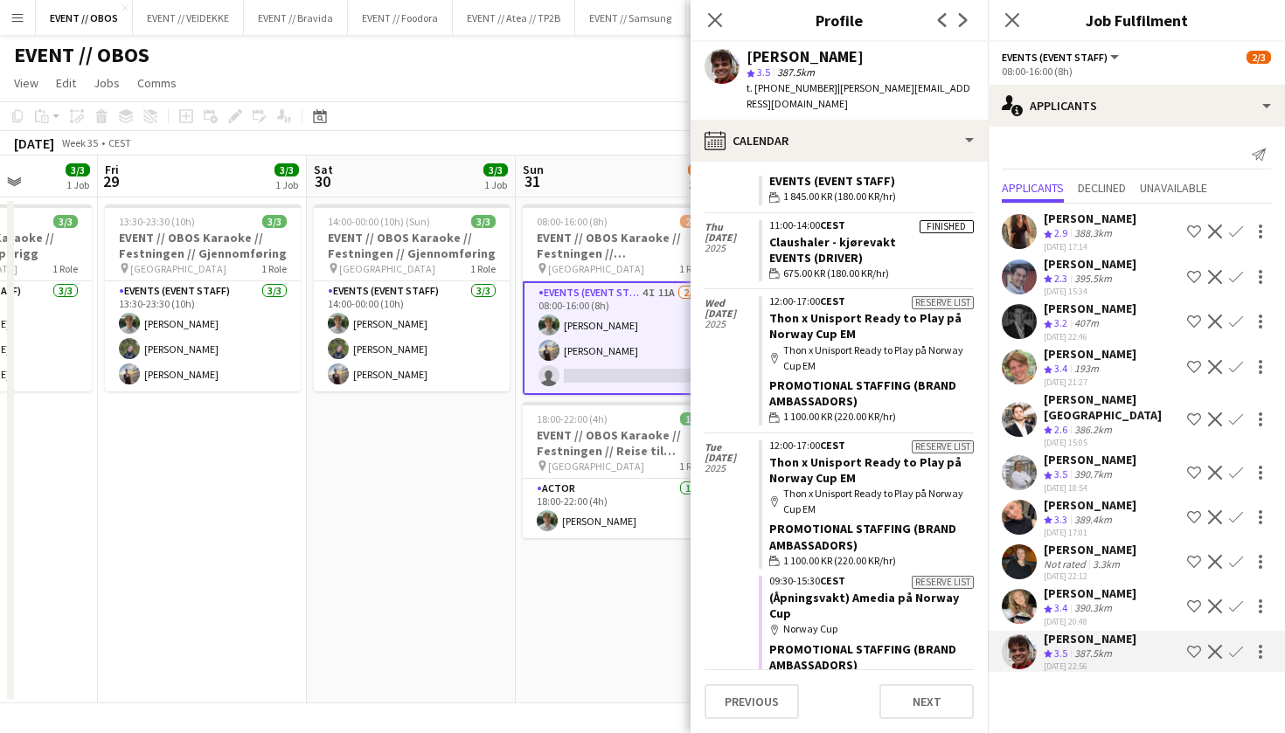
scroll to position [1229, 0]
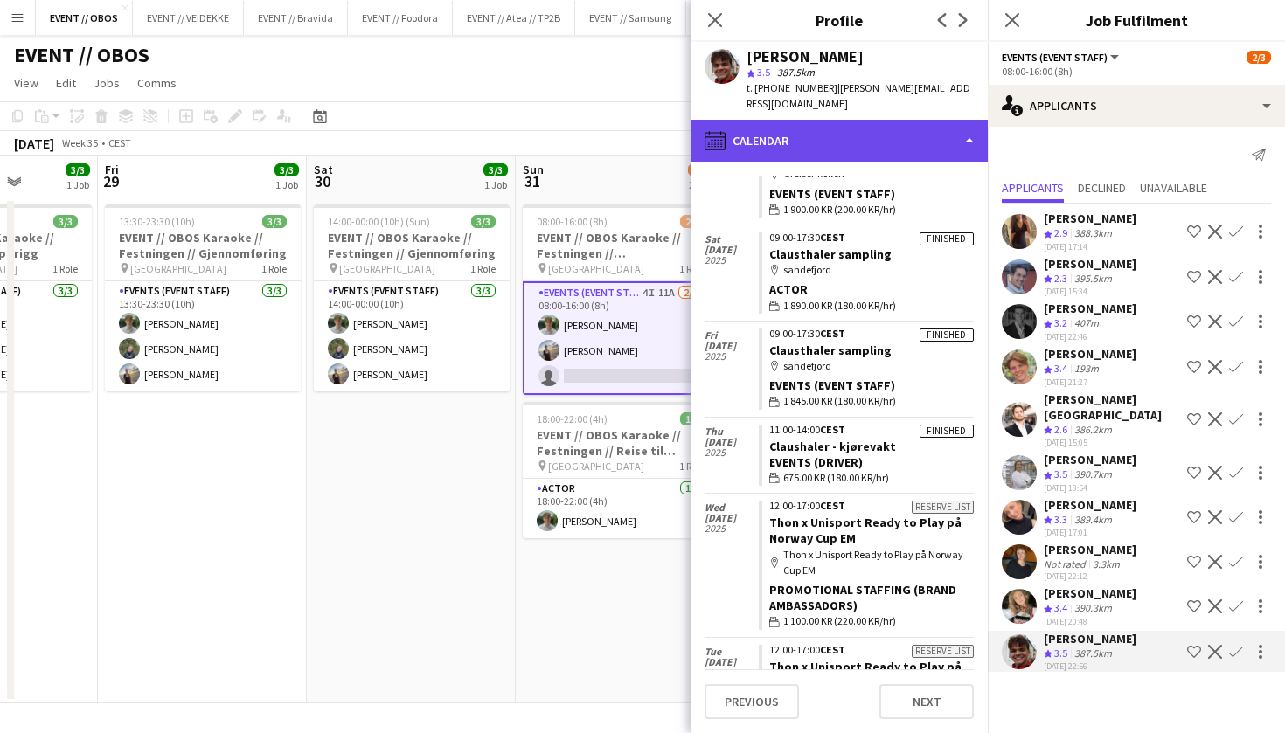
click at [841, 154] on div "calendar-full Calendar" at bounding box center [839, 141] width 297 height 42
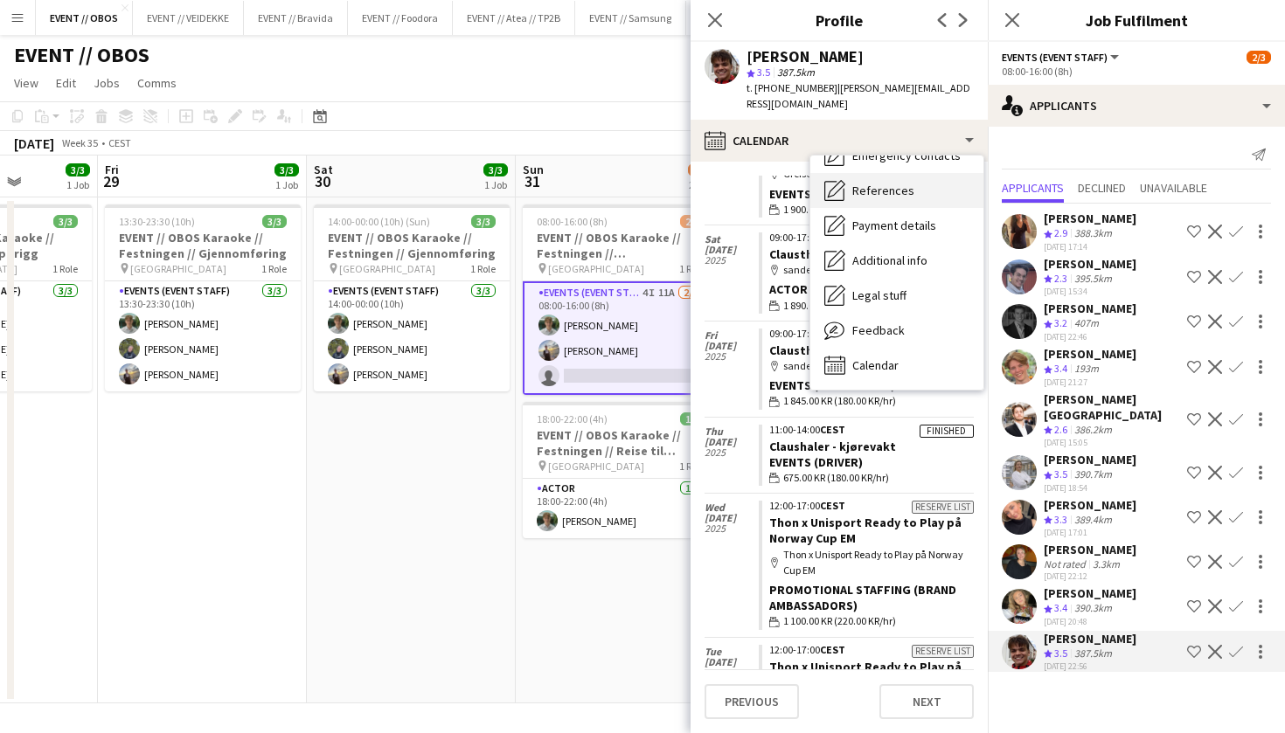
click at [876, 189] on span "References" at bounding box center [883, 191] width 62 height 16
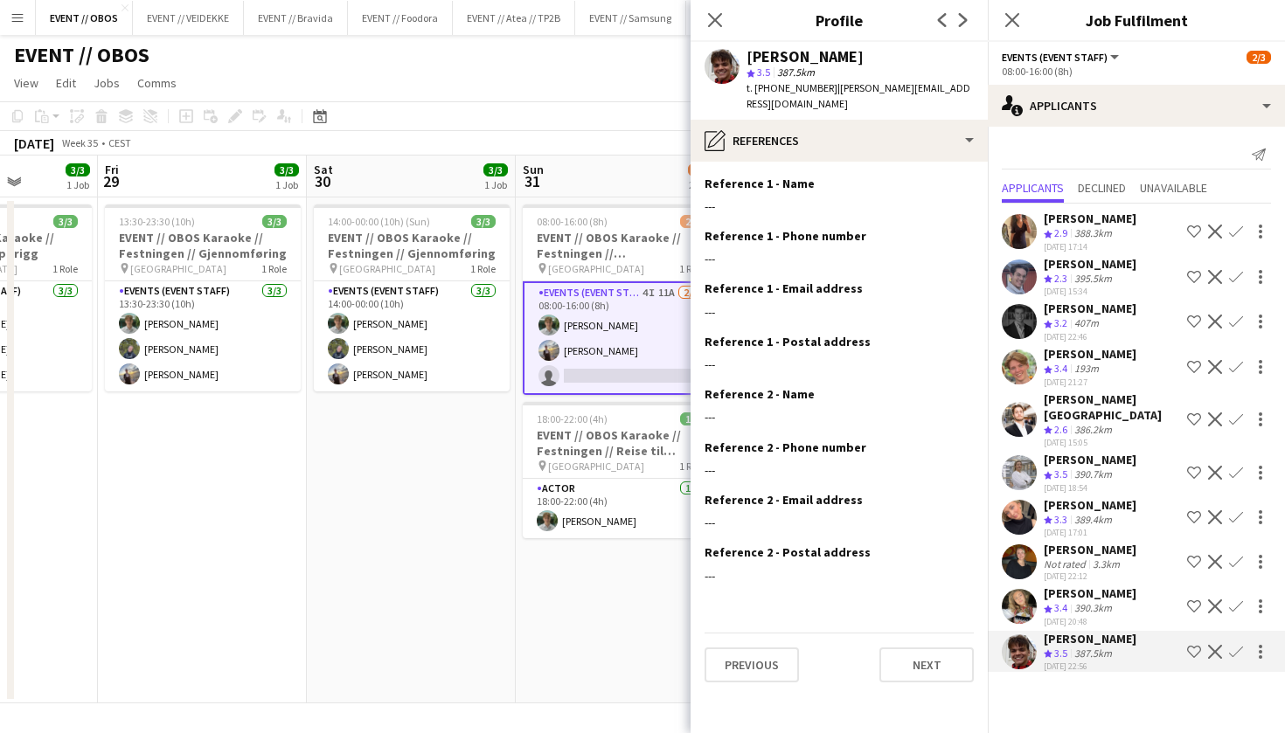
click at [876, 189] on div "Reference 1 - Name Edit this field" at bounding box center [839, 184] width 269 height 16
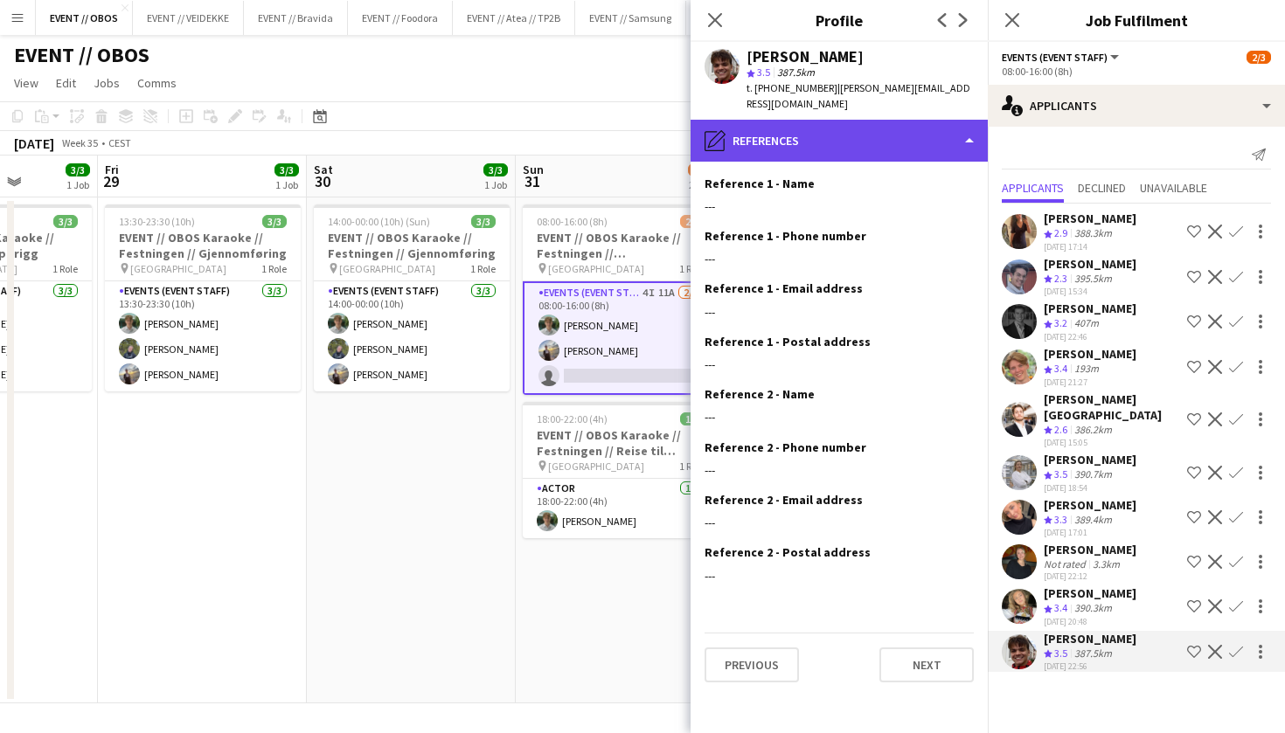
click at [859, 149] on div "pencil4 References" at bounding box center [839, 141] width 297 height 42
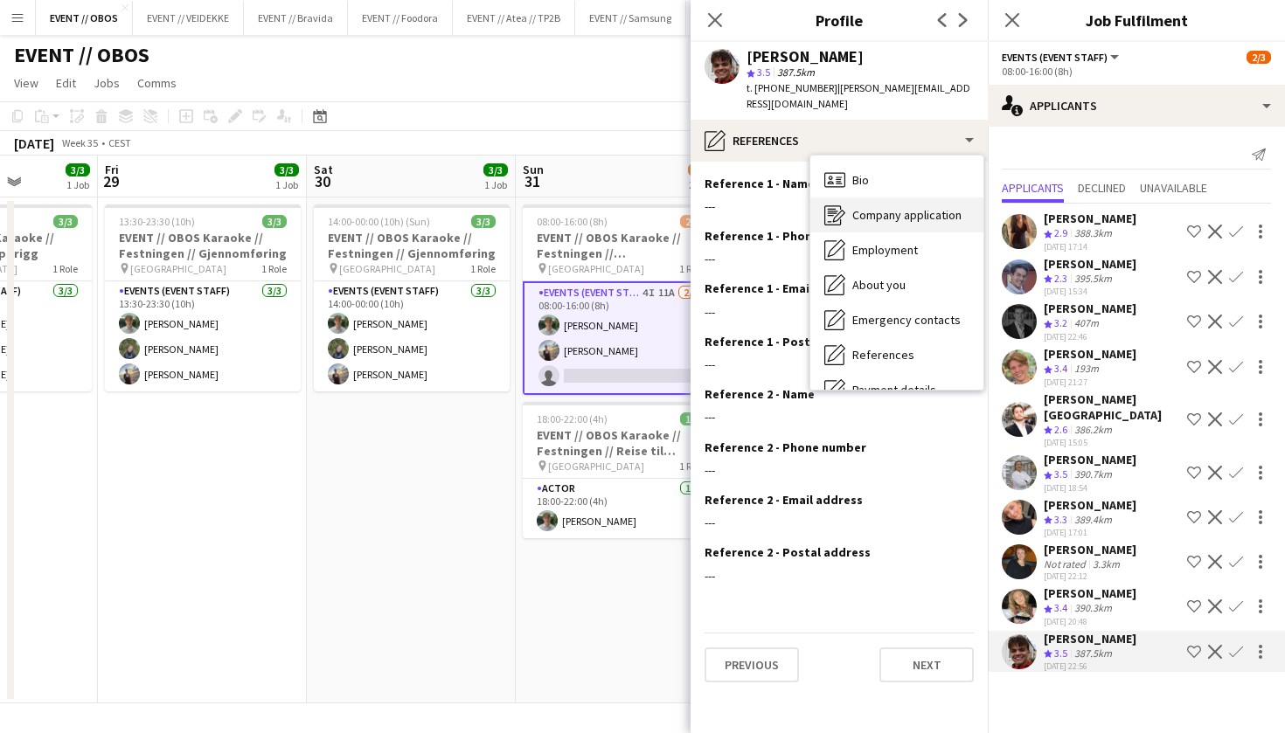
scroll to position [0, 0]
click at [888, 206] on div "Company application Company application" at bounding box center [896, 215] width 173 height 35
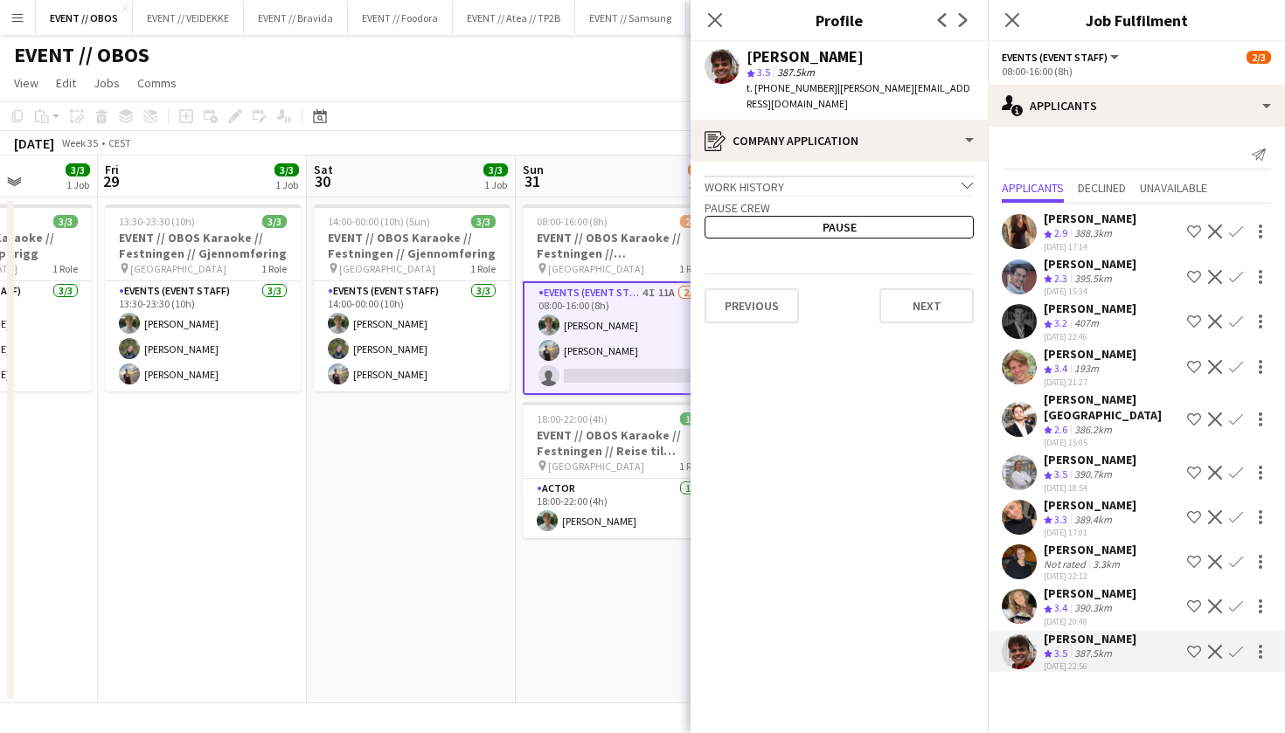
click at [501, 472] on app-date-cell "14:00-00:00 (10h) (Sun) 3/3 EVENT // OBOS Karaoke // Festningen // Gjennomførin…" at bounding box center [411, 451] width 209 height 506
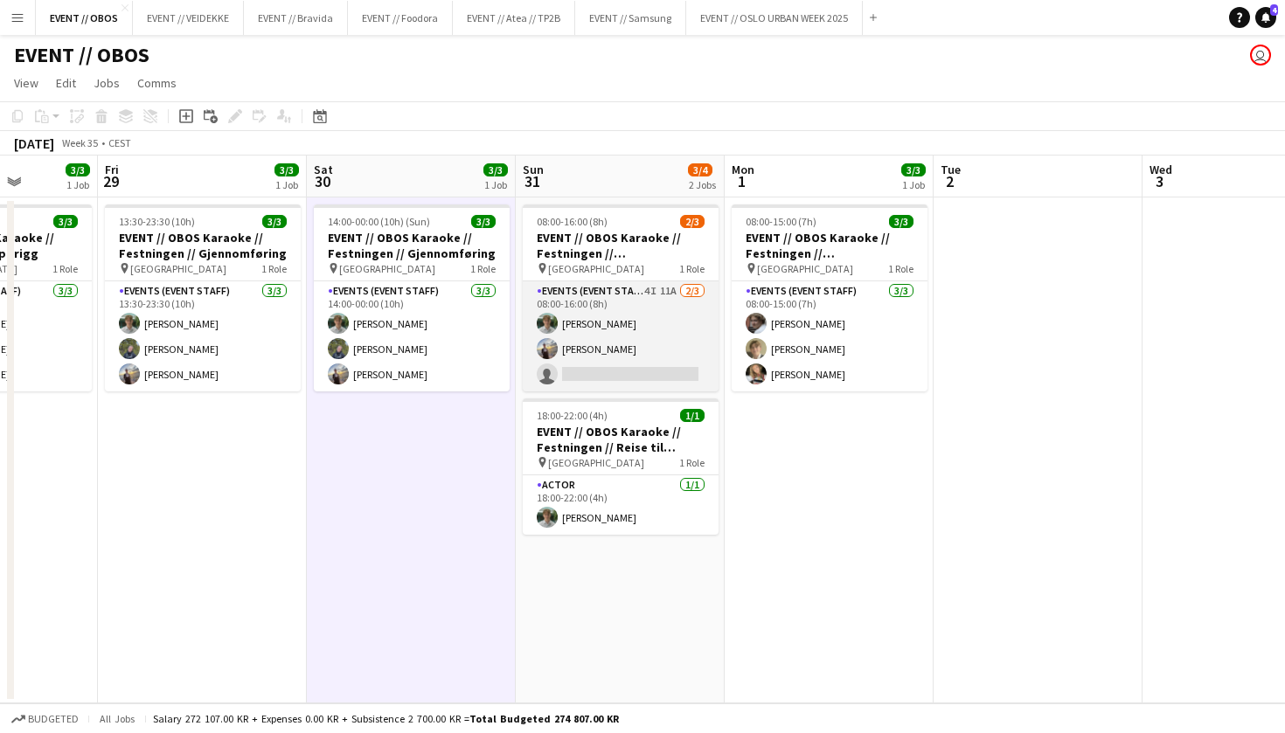
click at [601, 300] on app-card-role "Events (Event Staff) 4I 11A 2/3 08:00-16:00 (8h) Oscar Markey Endre Noodt singl…" at bounding box center [621, 336] width 196 height 110
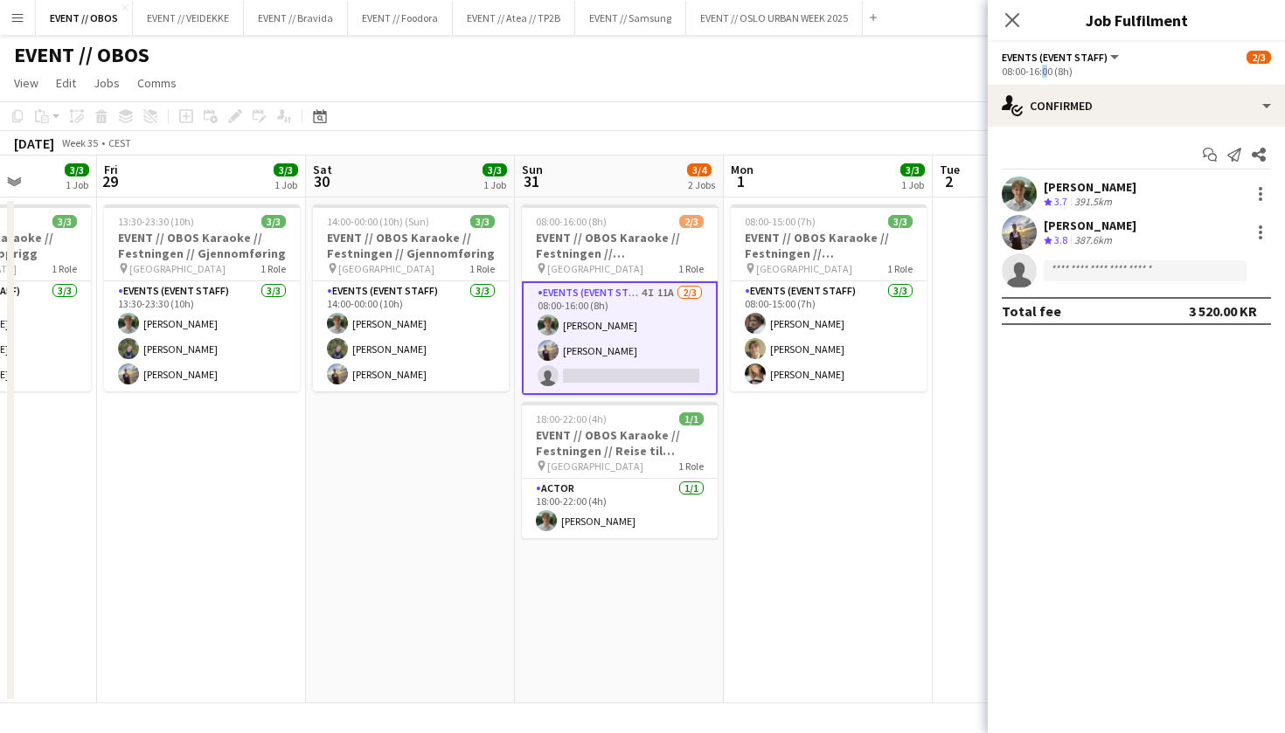
click at [1039, 77] on div "08:00-16:00 (8h)" at bounding box center [1136, 71] width 269 height 13
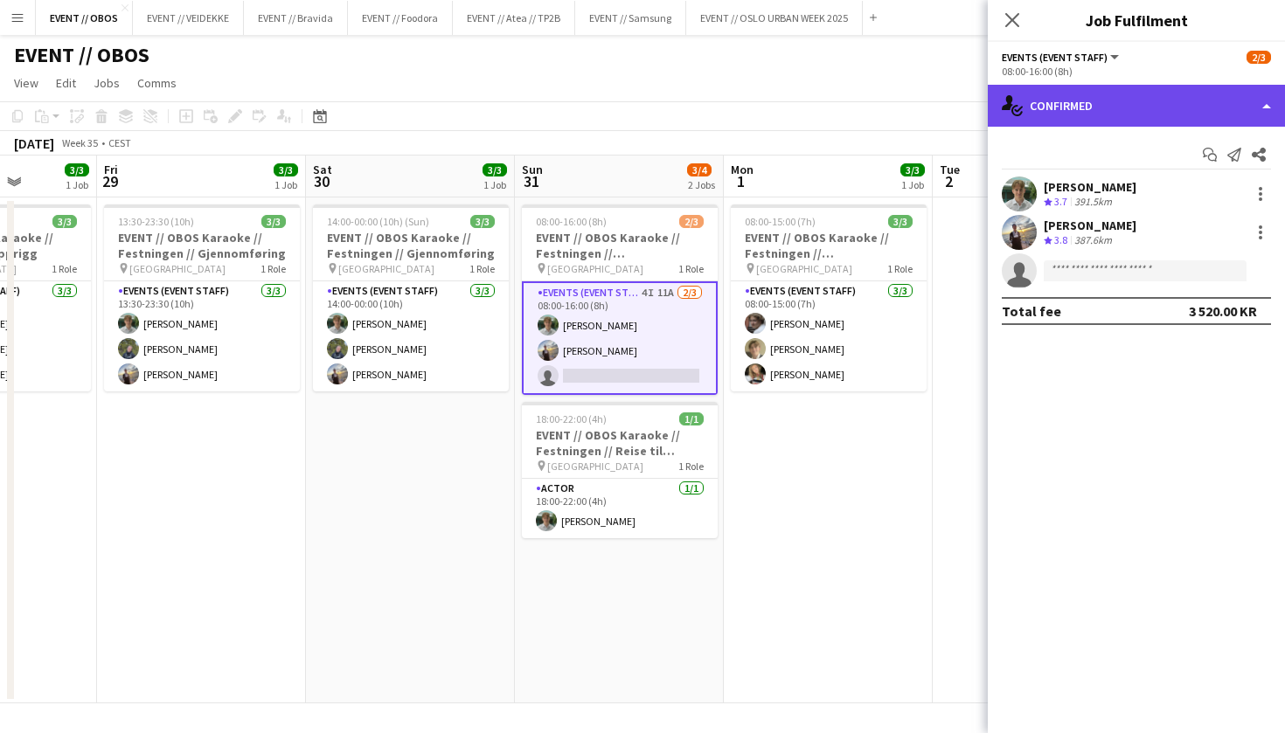
click at [1041, 110] on div "single-neutral-actions-check-2 Confirmed" at bounding box center [1136, 106] width 297 height 42
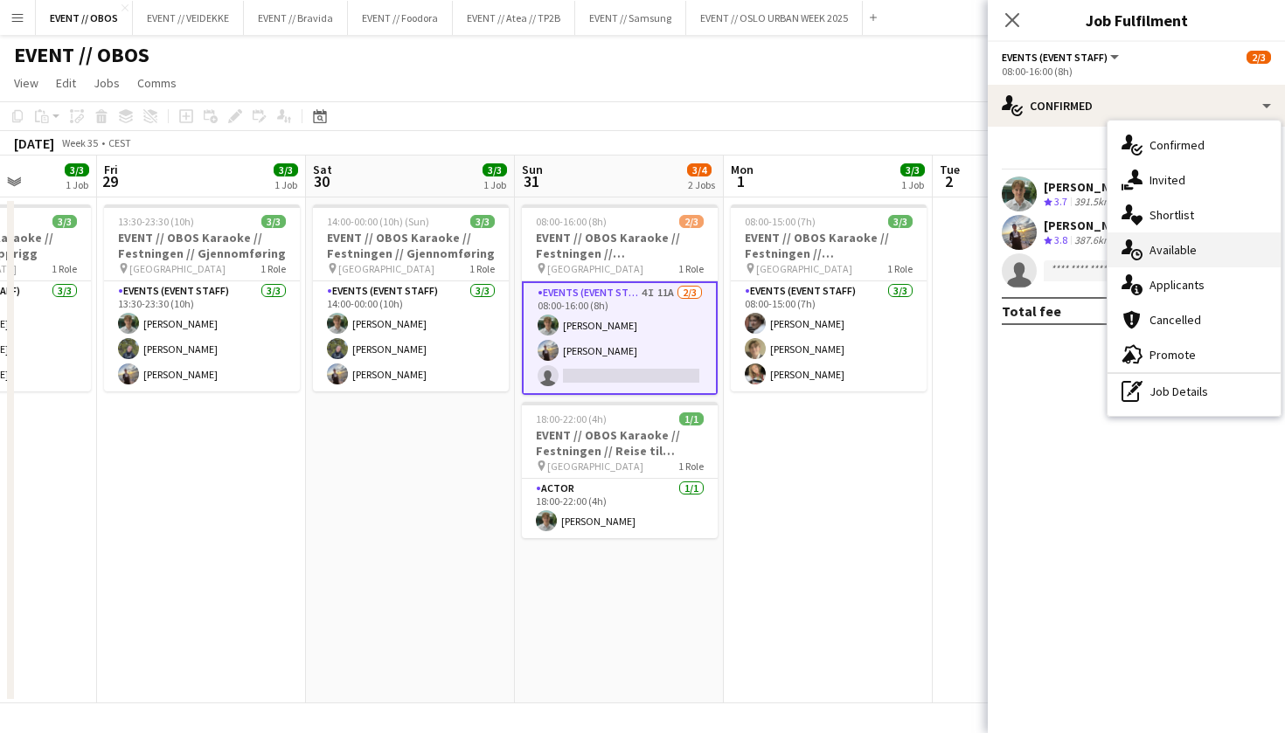
click at [1160, 257] on div "single-neutral-actions-upload Available" at bounding box center [1194, 250] width 173 height 35
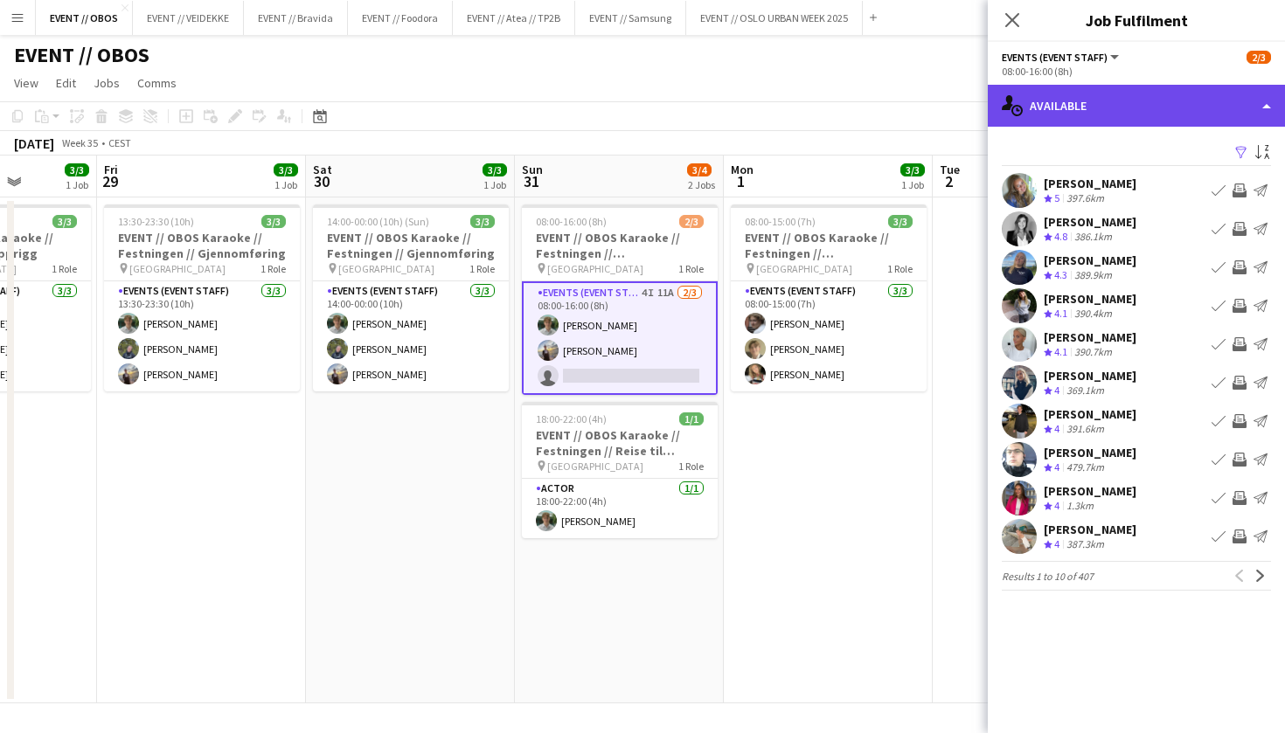
click at [1143, 110] on div "single-neutral-actions-upload Available" at bounding box center [1136, 106] width 297 height 42
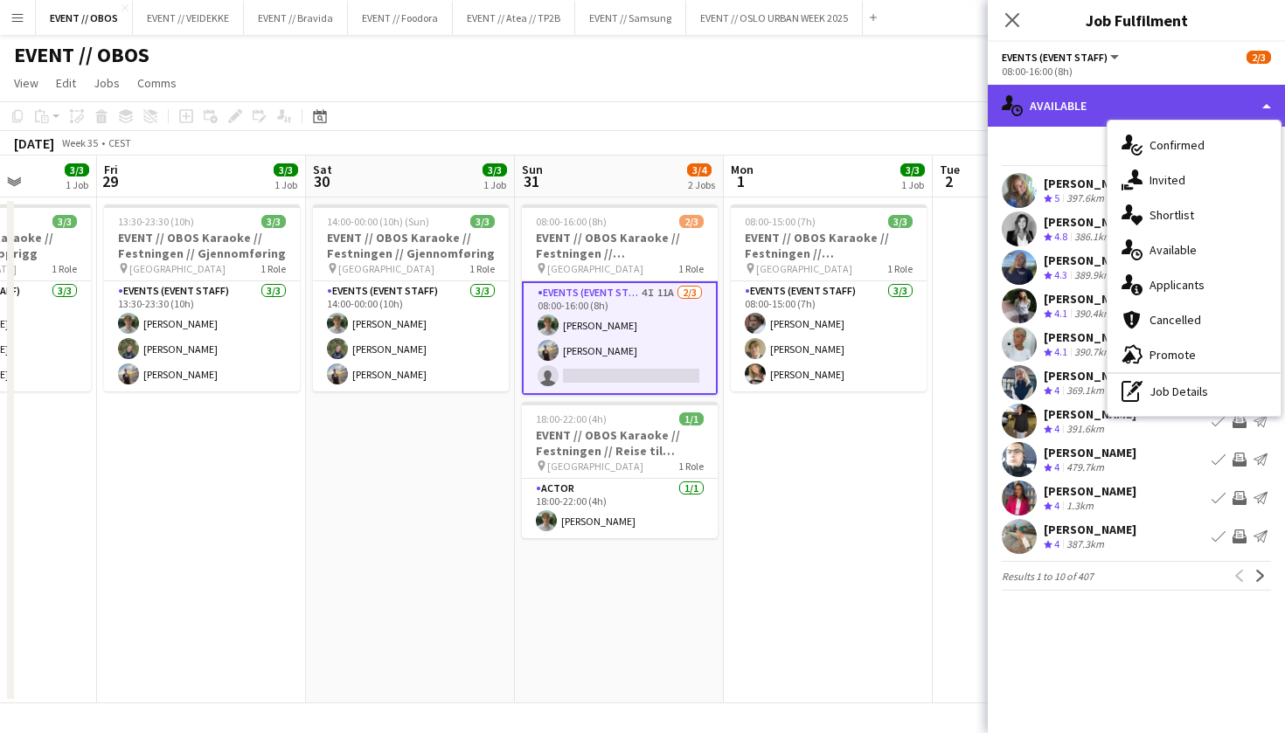
click at [1143, 110] on div "single-neutral-actions-upload Available" at bounding box center [1136, 106] width 297 height 42
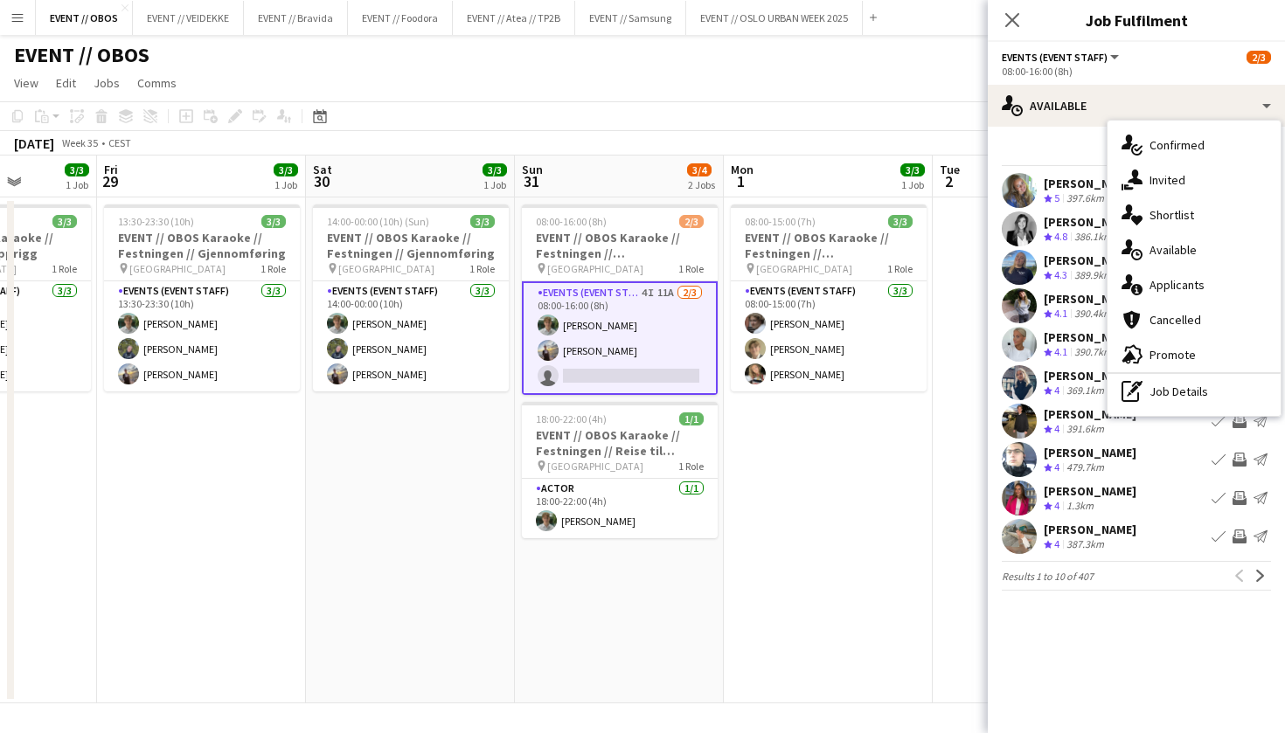
click at [1074, 147] on div "Filter Sort asc" at bounding box center [1136, 153] width 269 height 25
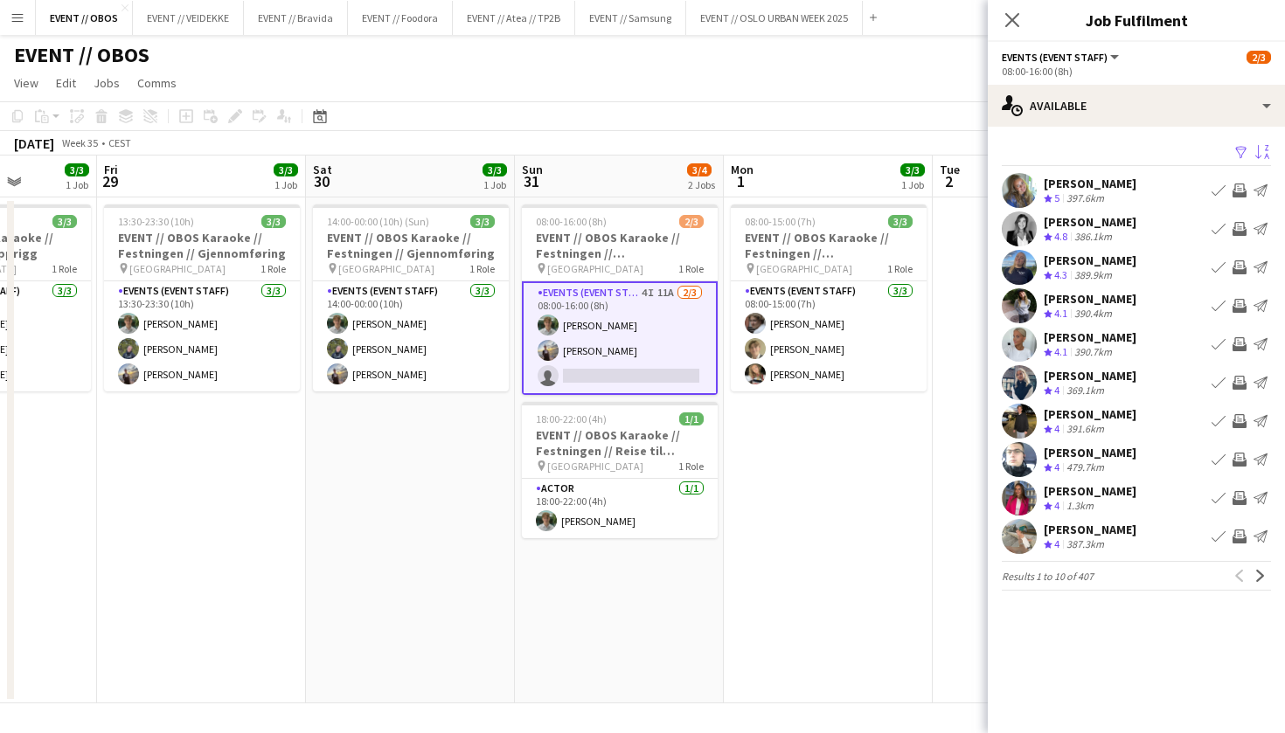
click at [1263, 150] on app-icon "Sort asc" at bounding box center [1262, 153] width 14 height 17
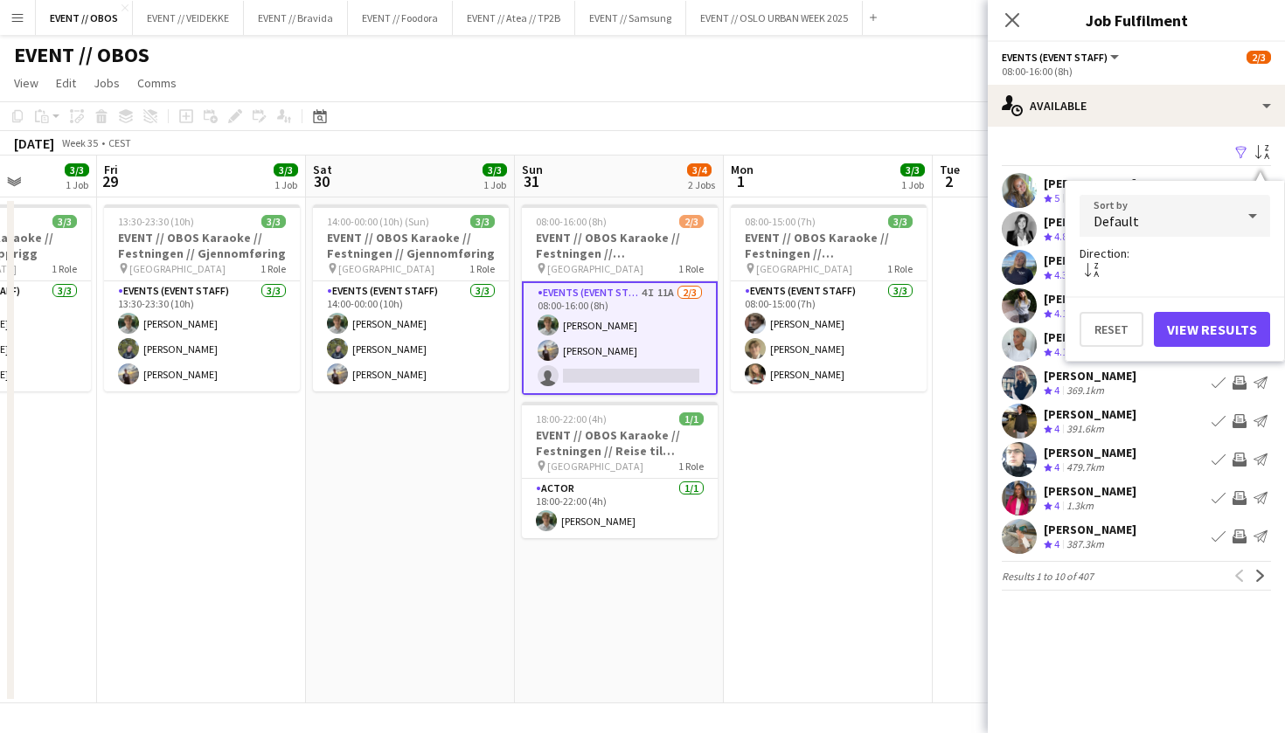
click at [1180, 218] on div "Default" at bounding box center [1158, 216] width 156 height 42
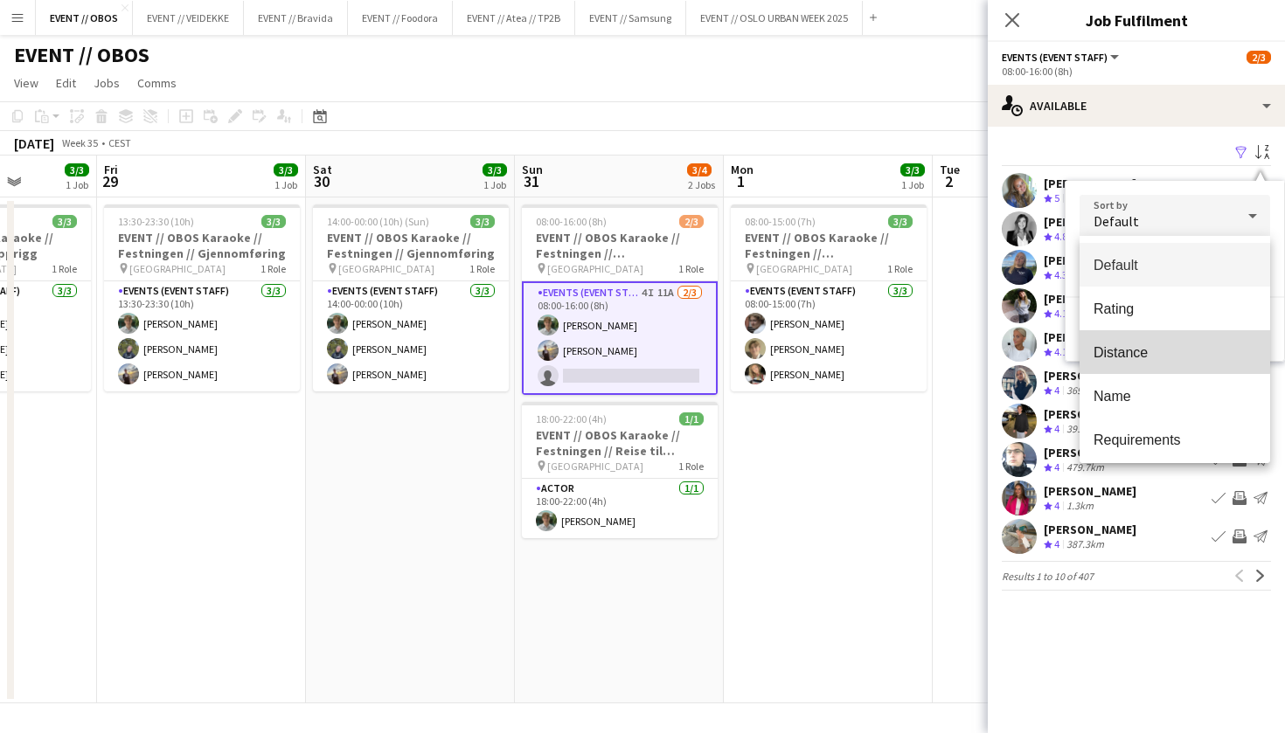
click at [1169, 347] on span "Distance" at bounding box center [1175, 352] width 163 height 17
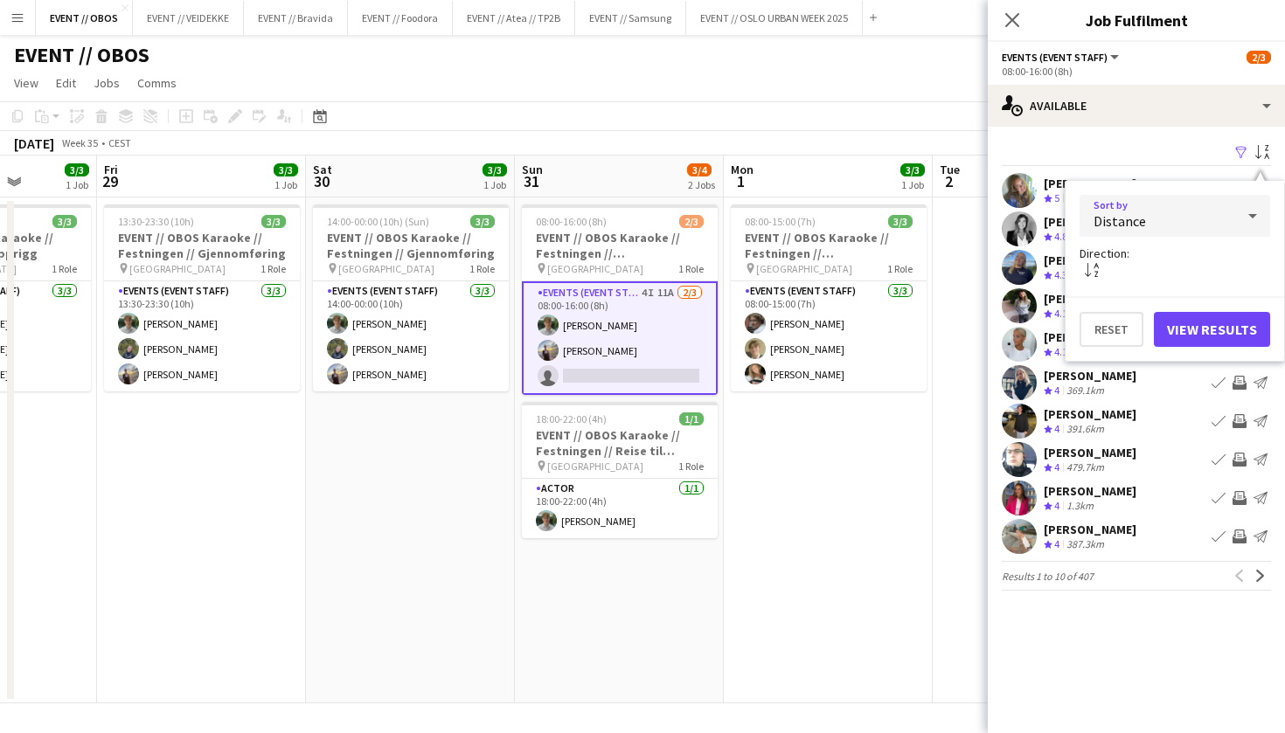
click at [1194, 332] on button "View Results" at bounding box center [1212, 329] width 116 height 35
click at [1194, 332] on mat-expansion-panel "users Available Filter Sort asc Hennie Marie Nordahl Crew rating 5 397.6km Book…" at bounding box center [1136, 430] width 297 height 607
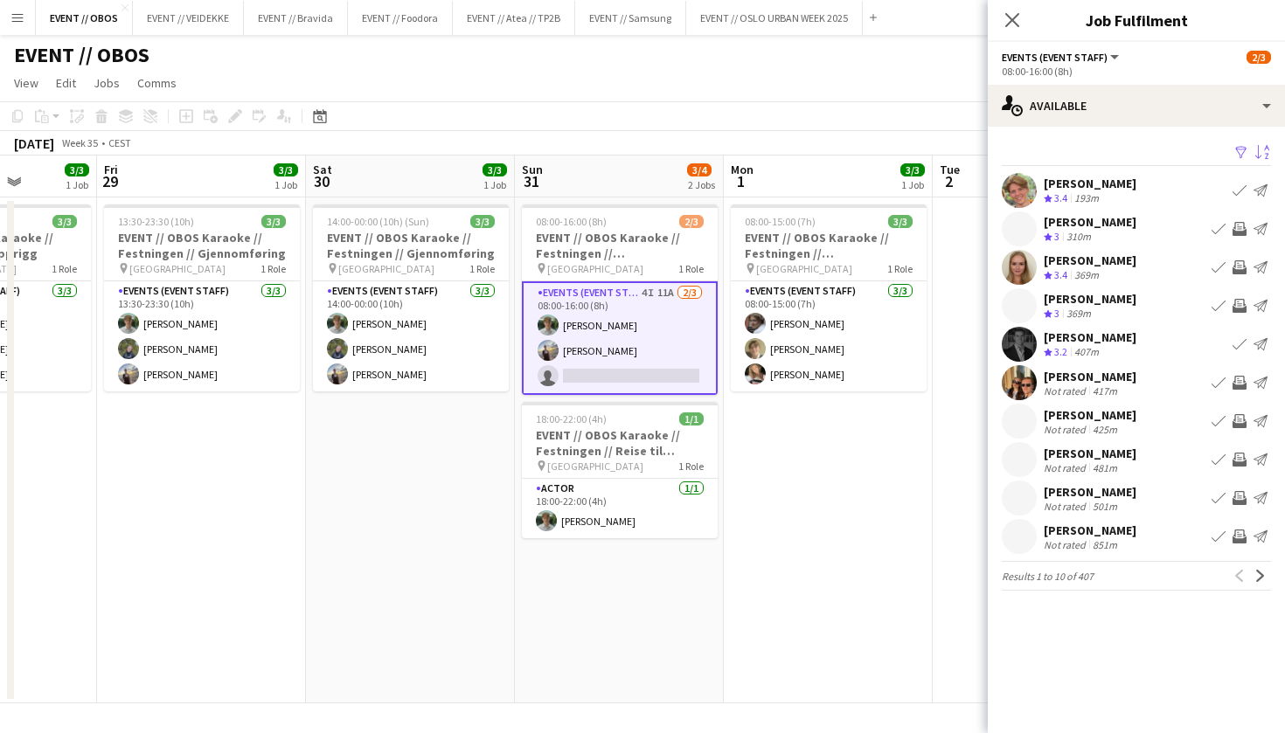
click at [1241, 150] on app-icon "Filter" at bounding box center [1241, 153] width 14 height 17
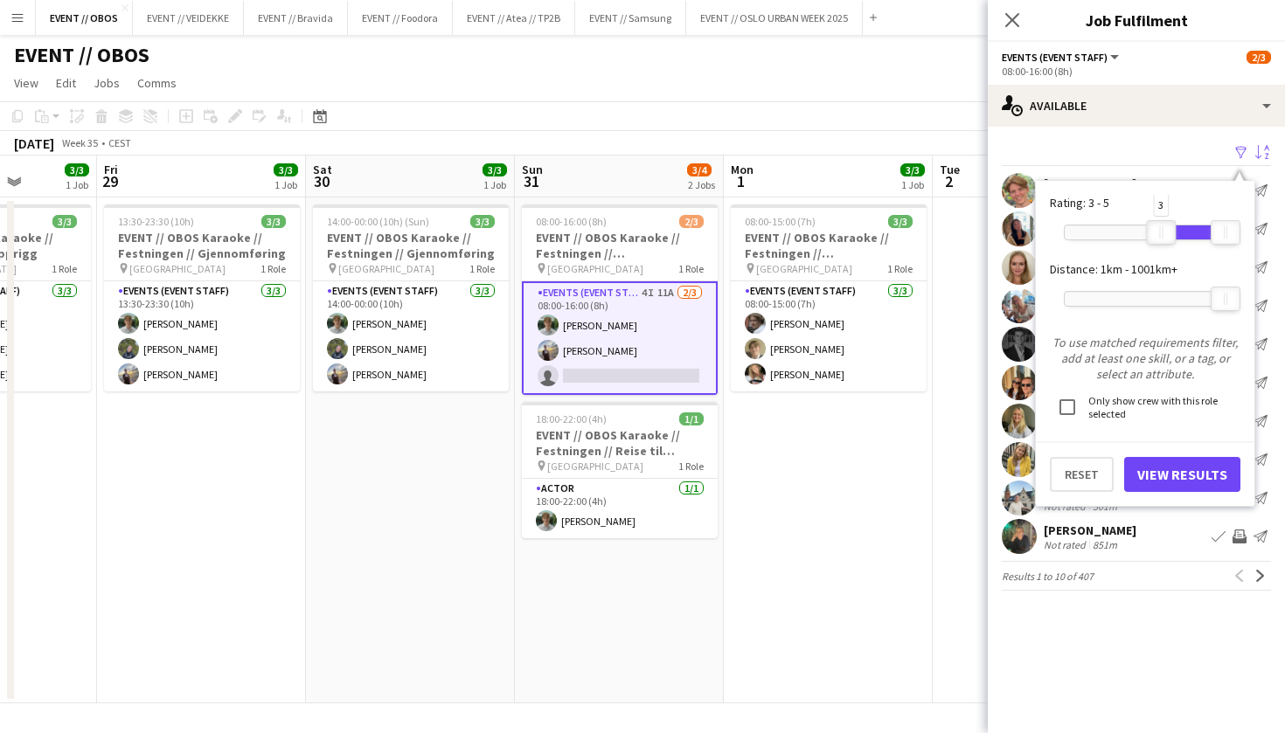
drag, startPoint x: 1073, startPoint y: 228, endPoint x: 1164, endPoint y: 251, distance: 93.7
click at [1164, 251] on div "3 5" at bounding box center [1145, 233] width 163 height 44
click at [1164, 476] on button "View Results" at bounding box center [1182, 474] width 116 height 35
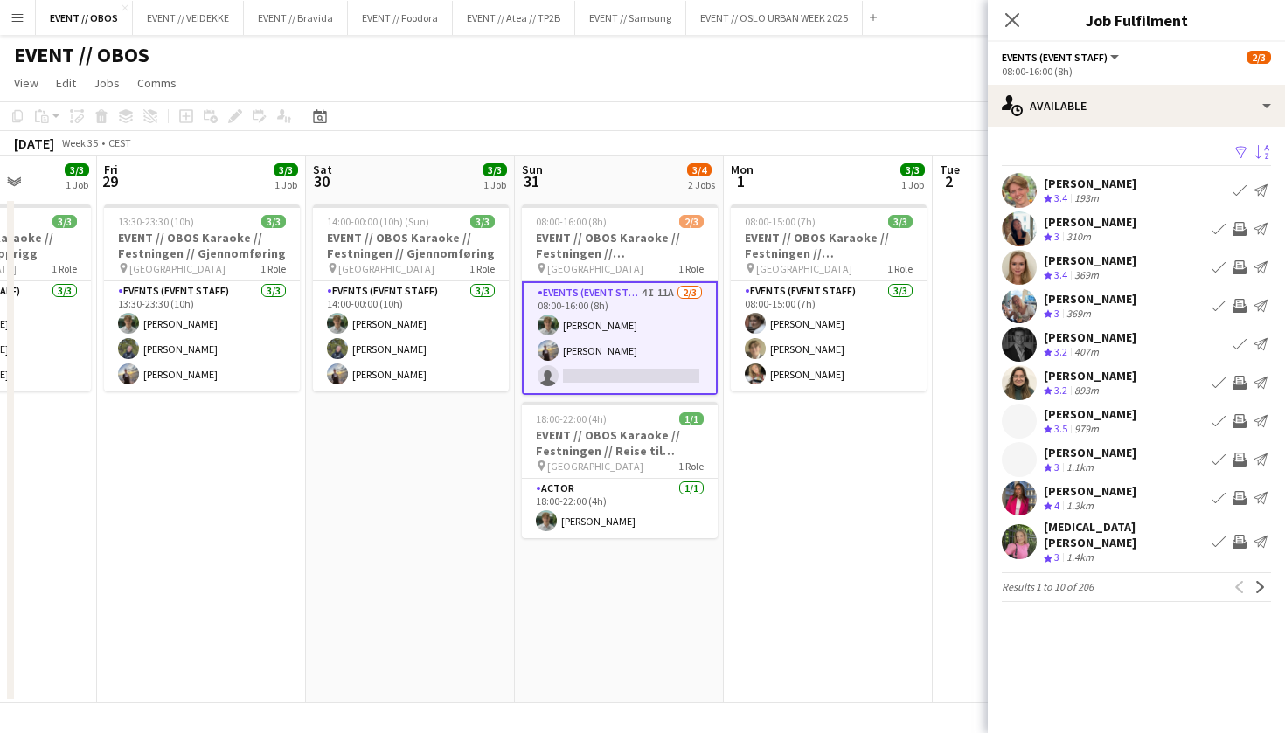
click at [1019, 389] on app-user-avatar at bounding box center [1019, 382] width 35 height 35
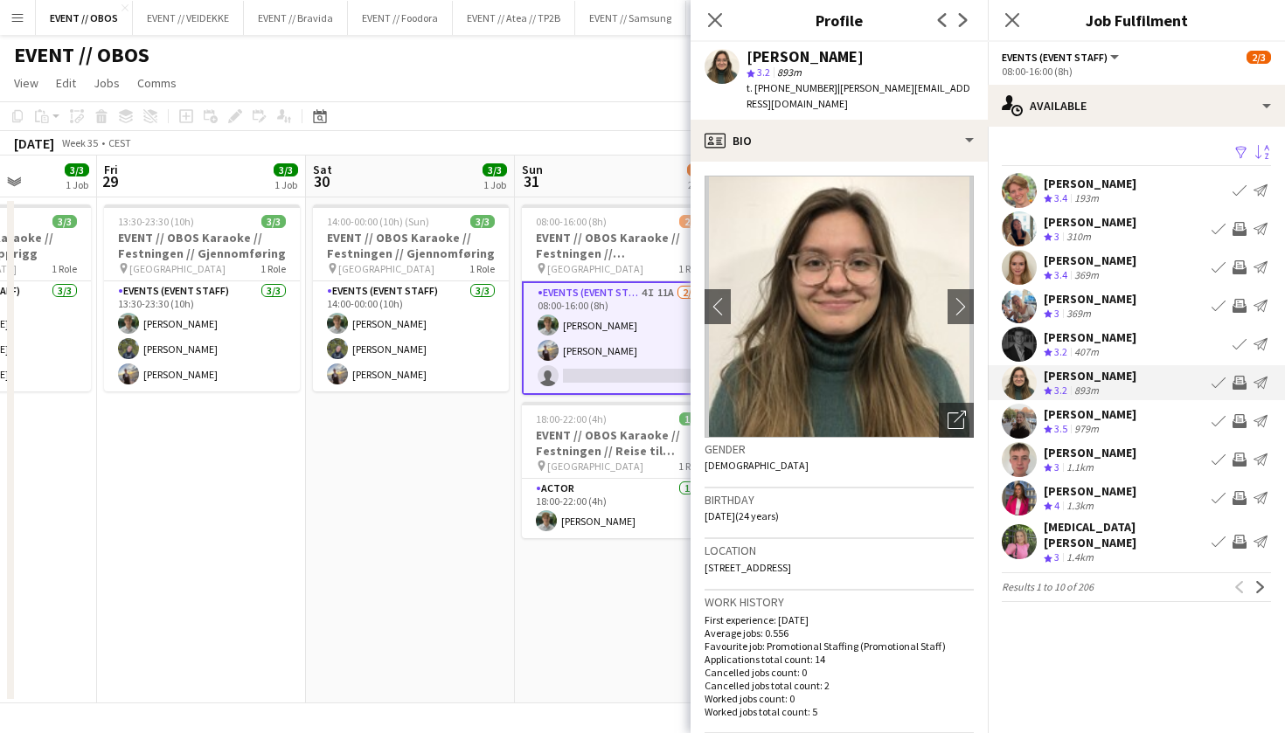
click at [1018, 358] on app-user-avatar at bounding box center [1019, 344] width 35 height 35
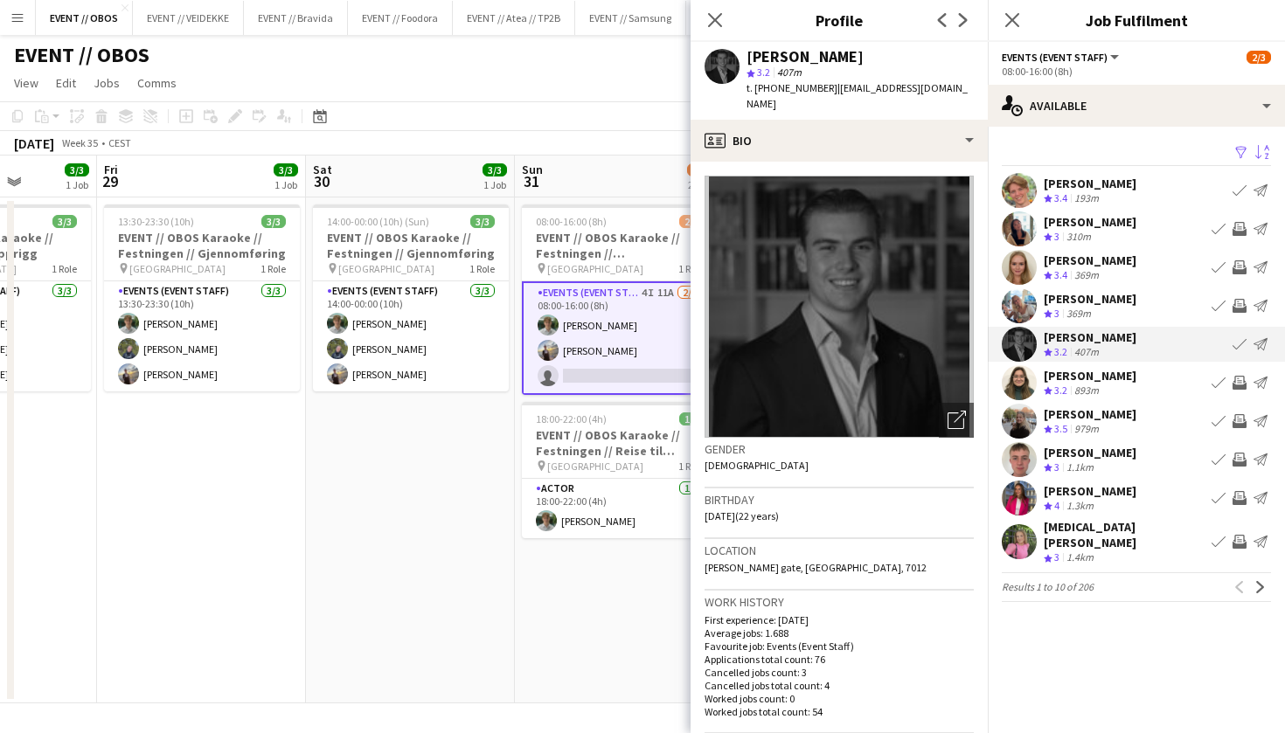
click at [1030, 203] on app-user-avatar at bounding box center [1019, 190] width 35 height 35
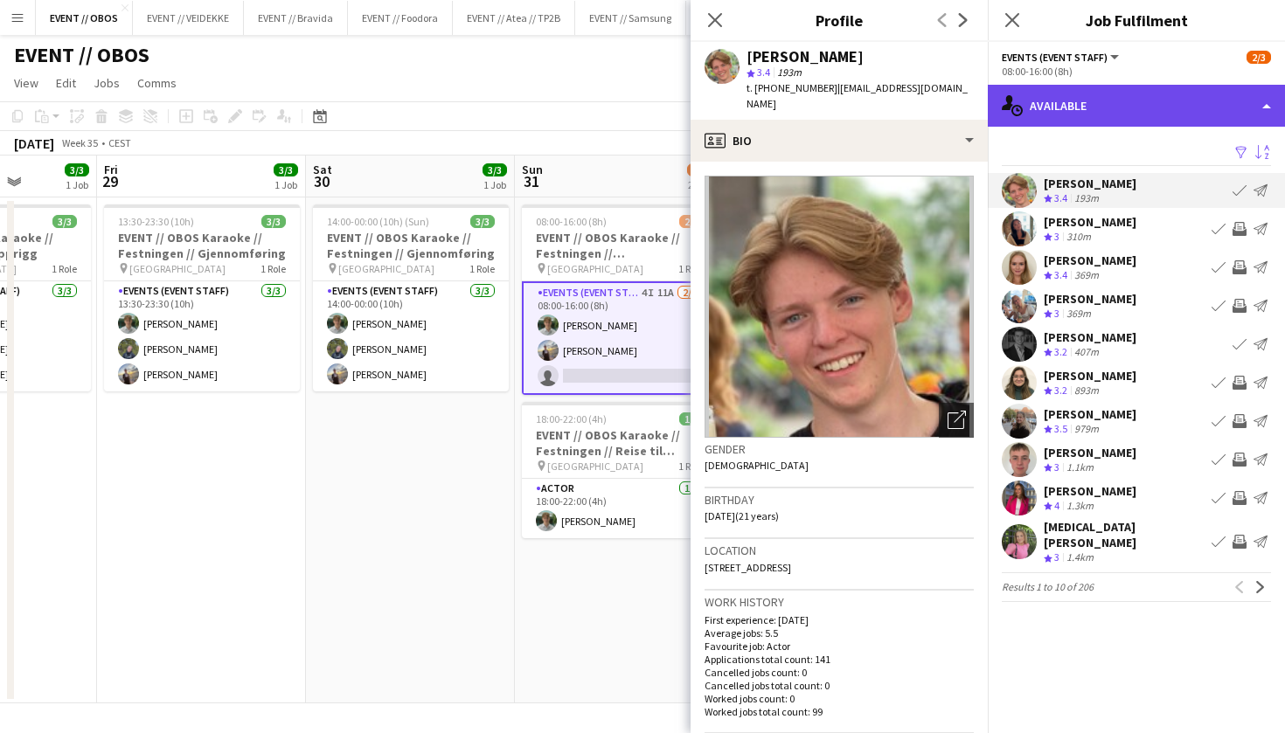
click at [1027, 101] on div "single-neutral-actions-upload Available" at bounding box center [1136, 106] width 297 height 42
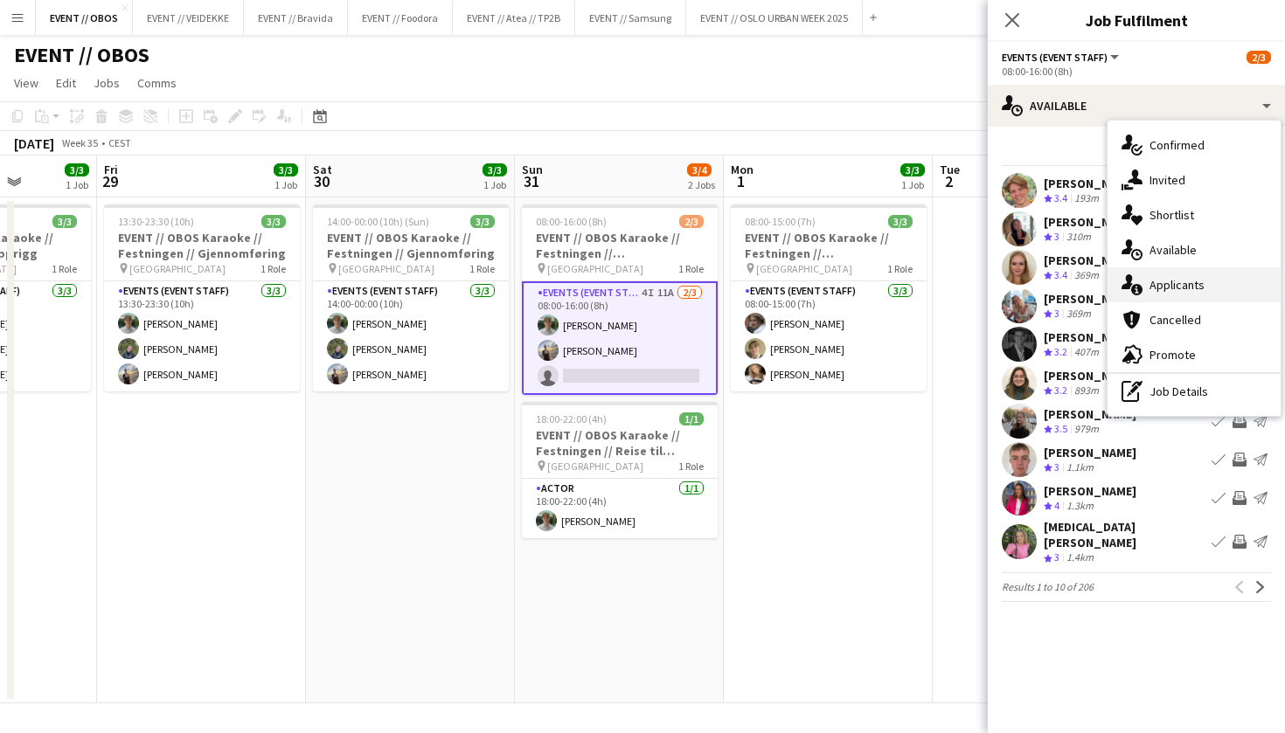
click at [1149, 299] on div "single-neutral-actions-information Applicants" at bounding box center [1194, 285] width 173 height 35
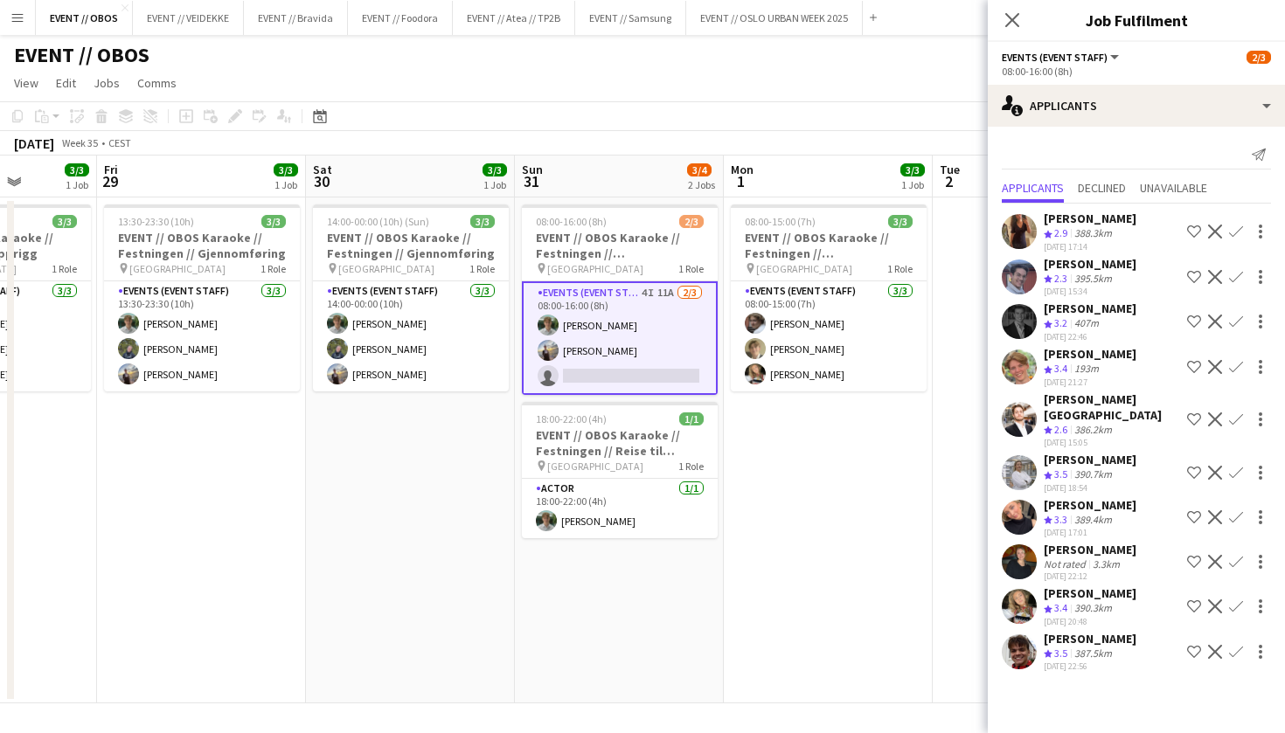
click at [1016, 326] on app-user-avatar at bounding box center [1019, 321] width 35 height 35
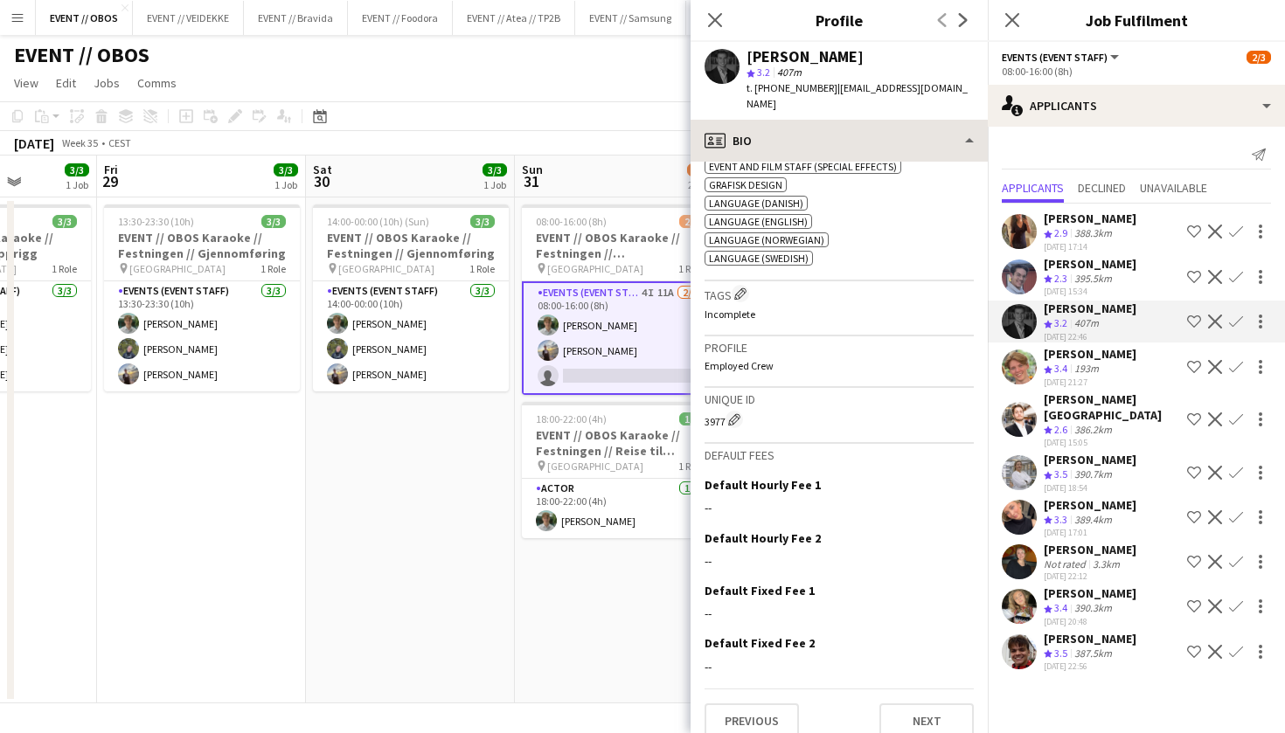
scroll to position [927, 0]
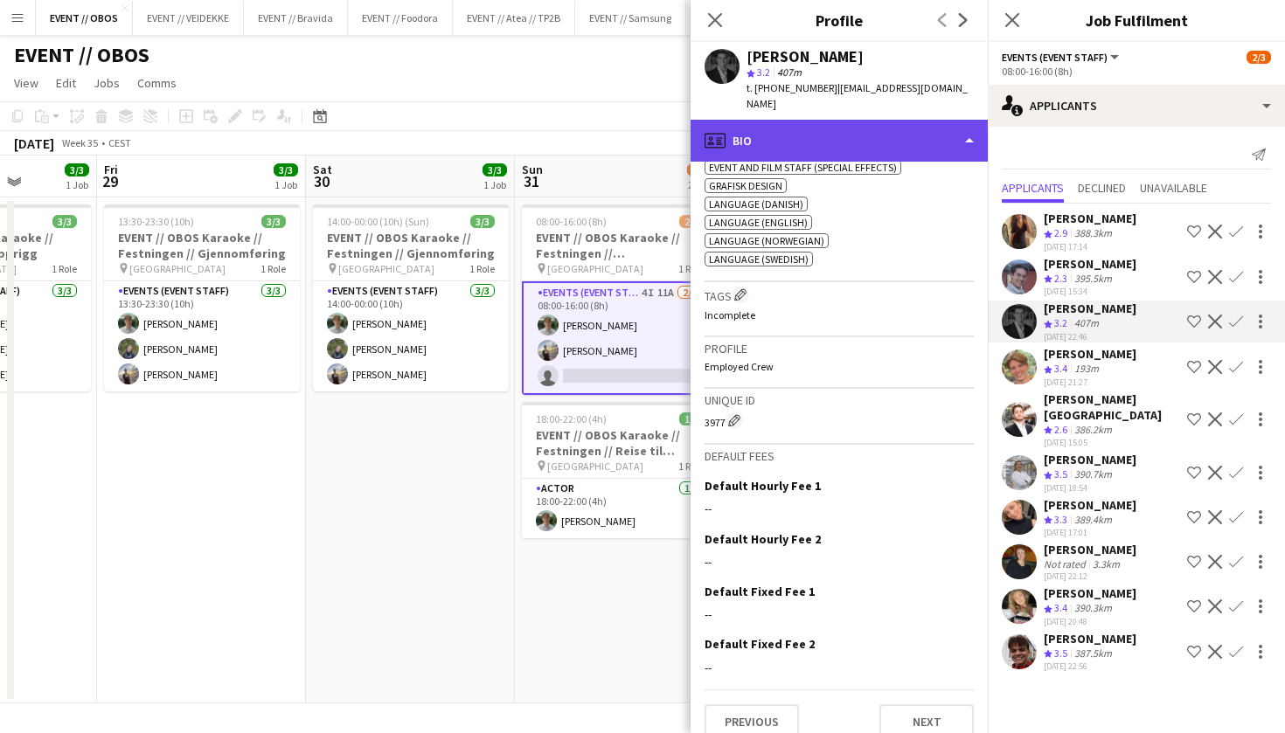
click at [837, 127] on div "profile Bio" at bounding box center [839, 141] width 297 height 42
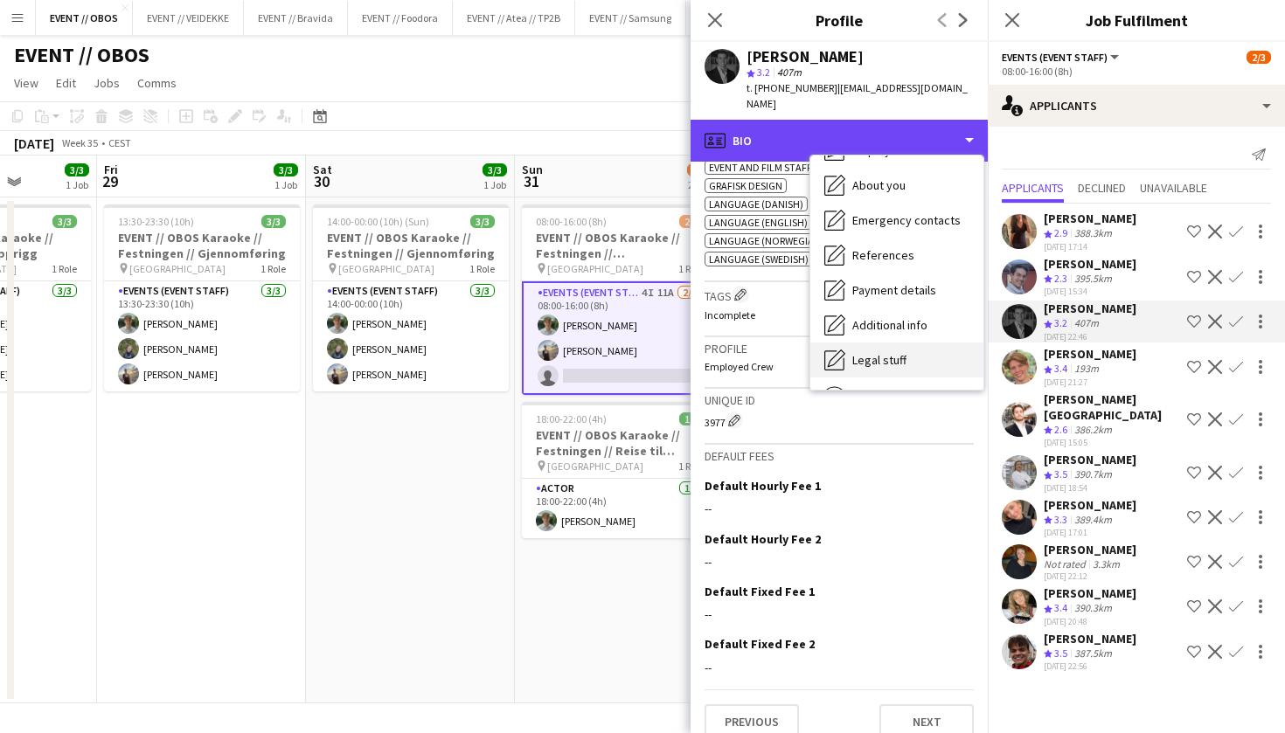
scroll to position [164, 0]
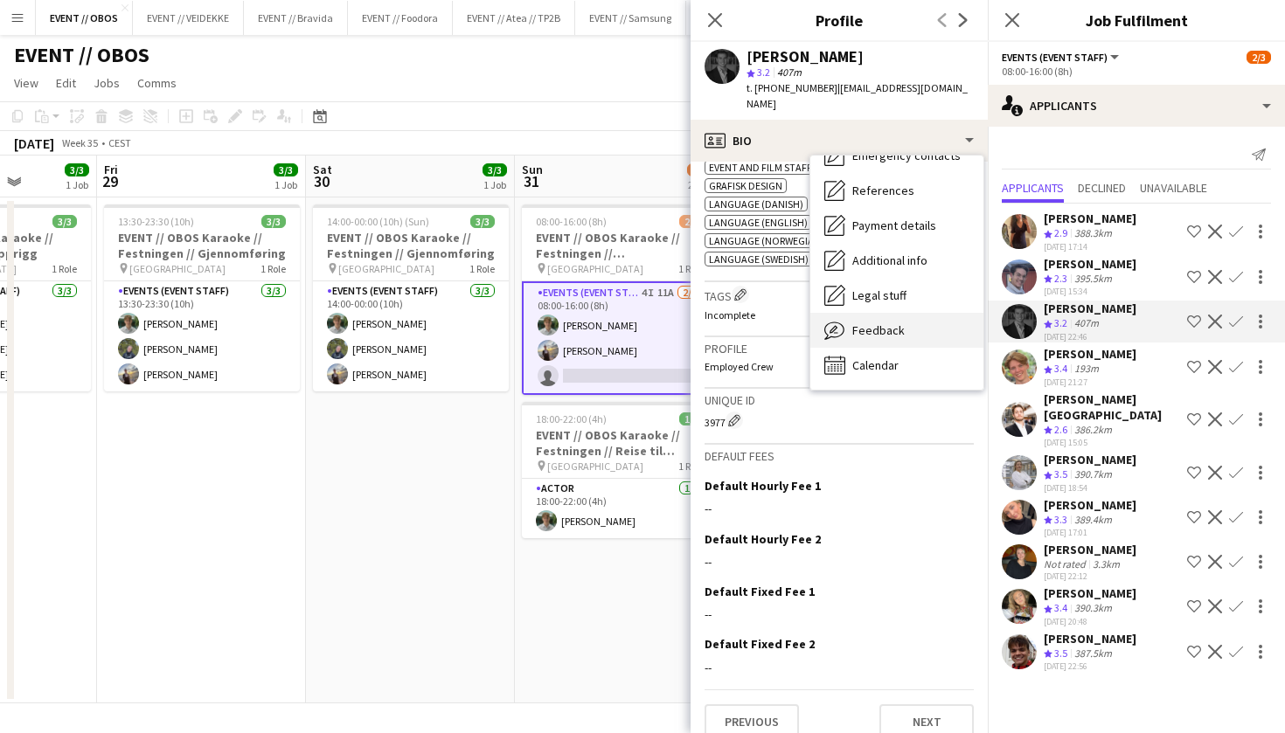
click at [879, 326] on div "Feedback Feedback" at bounding box center [896, 330] width 173 height 35
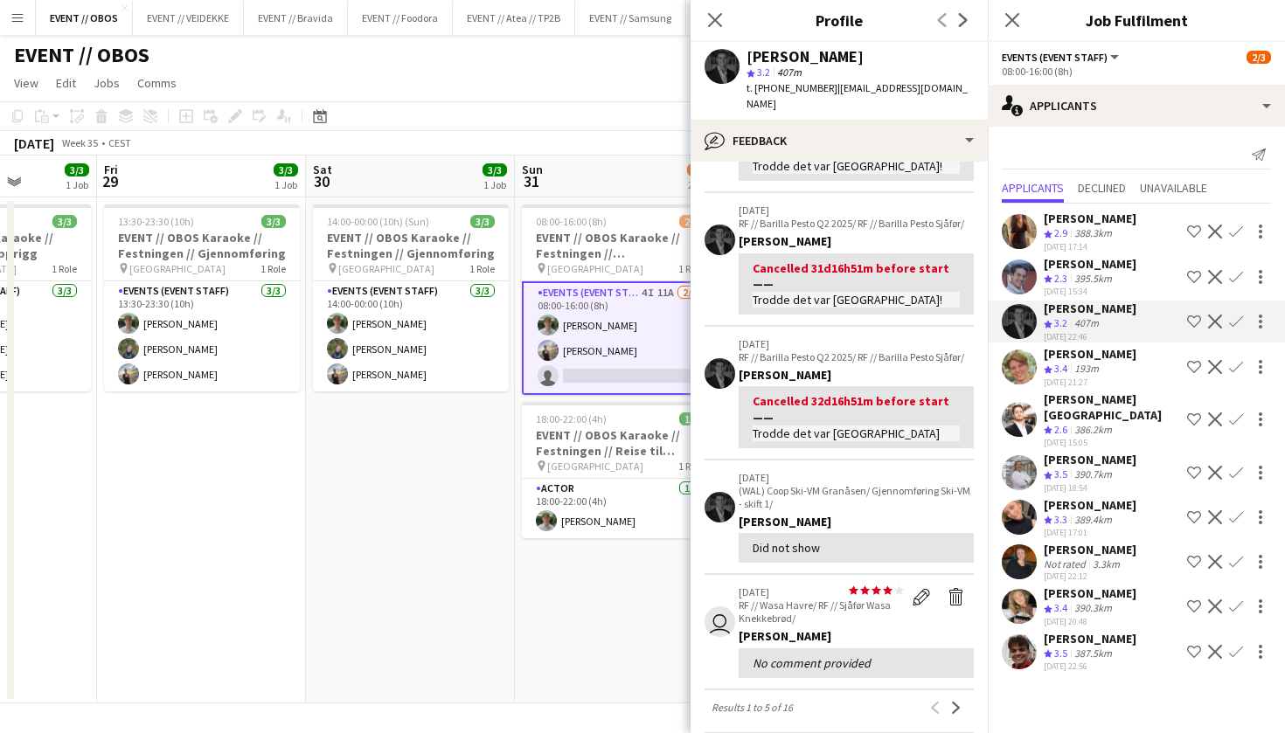
scroll to position [460, 0]
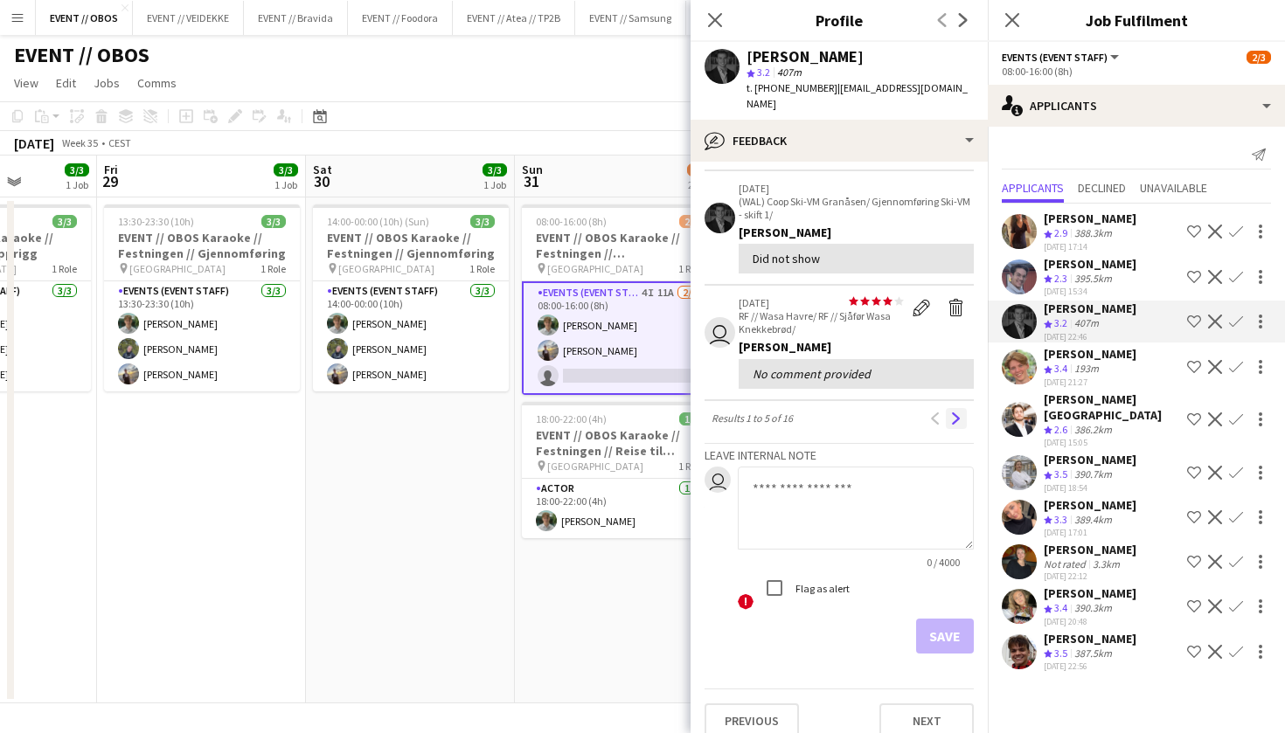
click at [962, 408] on button "Next" at bounding box center [956, 418] width 21 height 21
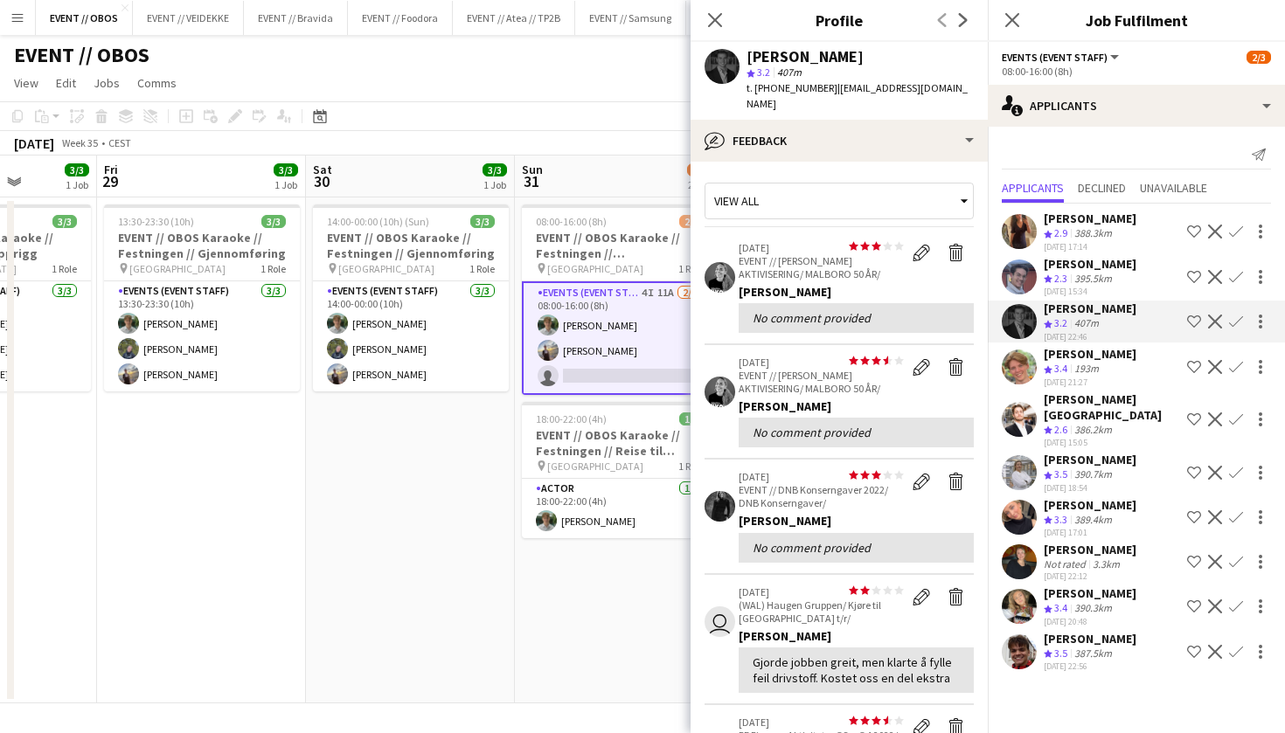
scroll to position [0, 0]
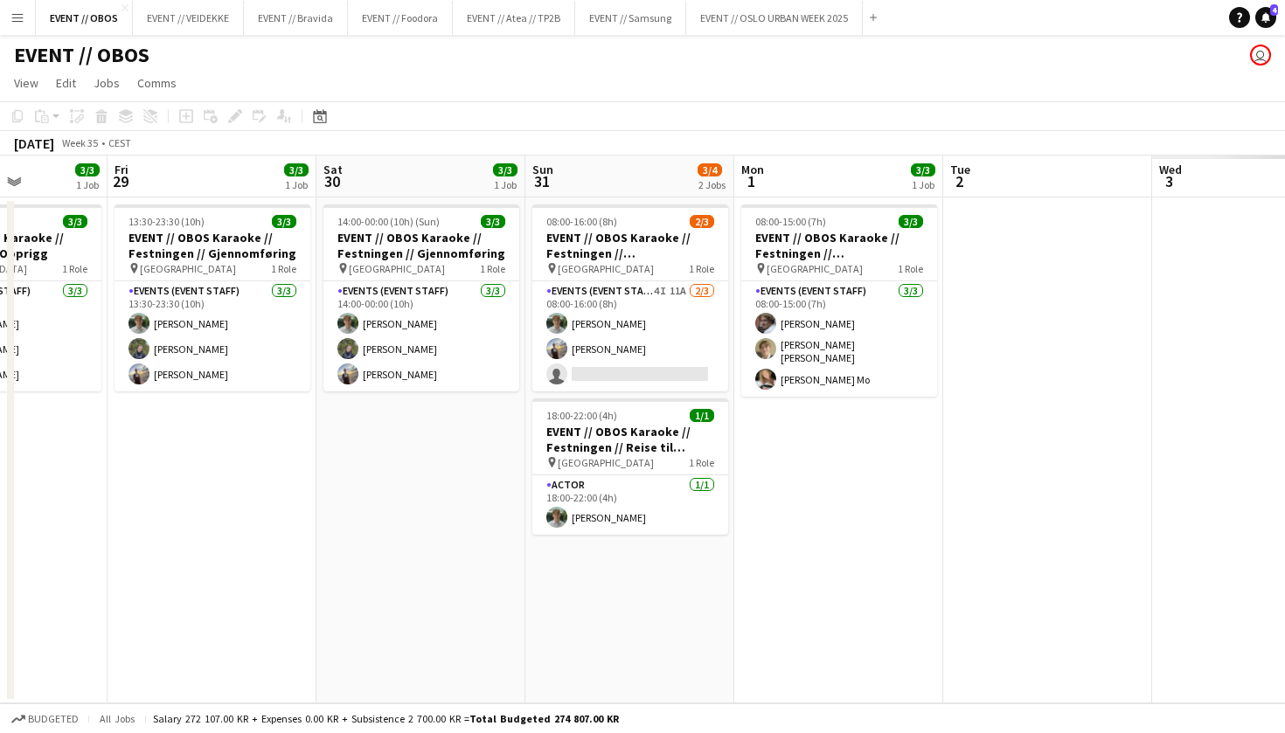
scroll to position [0, 526]
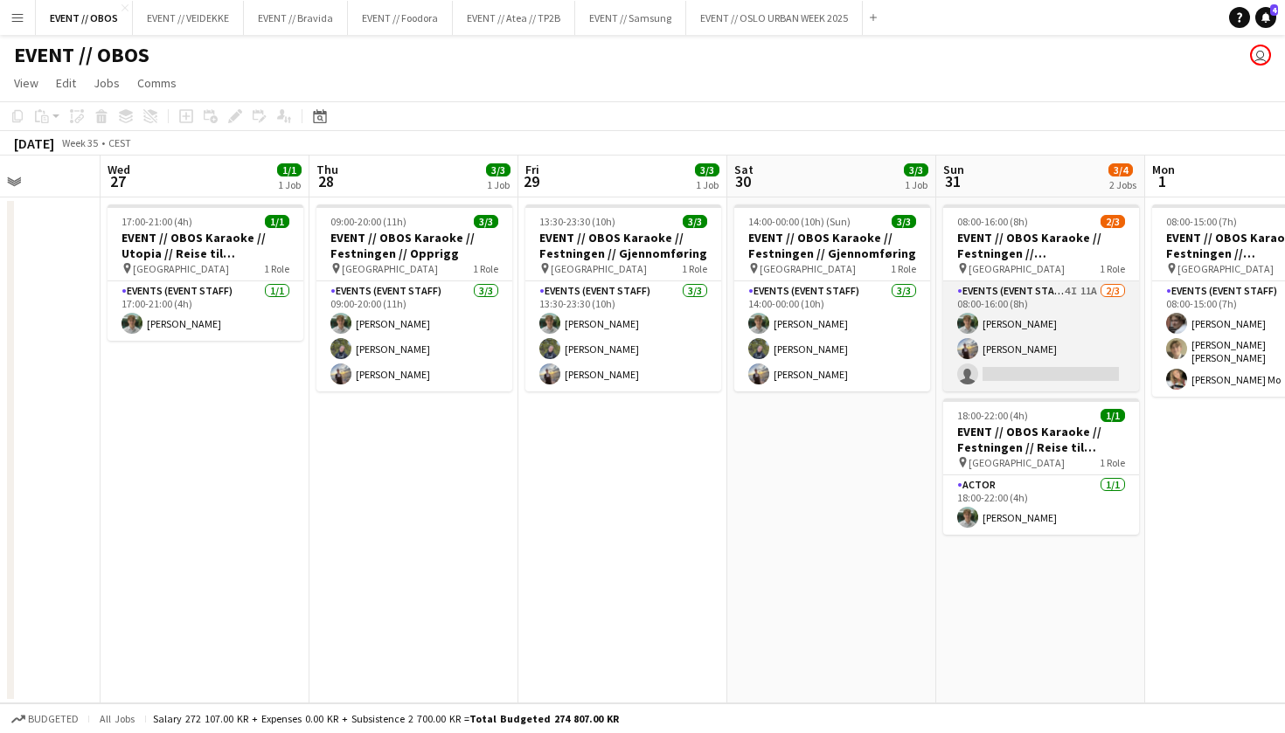
click at [1018, 339] on app-card-role "Events (Event Staff) 4I 11A 2/3 08:00-16:00 (8h) Oscar Markey Endre Noodt singl…" at bounding box center [1041, 336] width 196 height 110
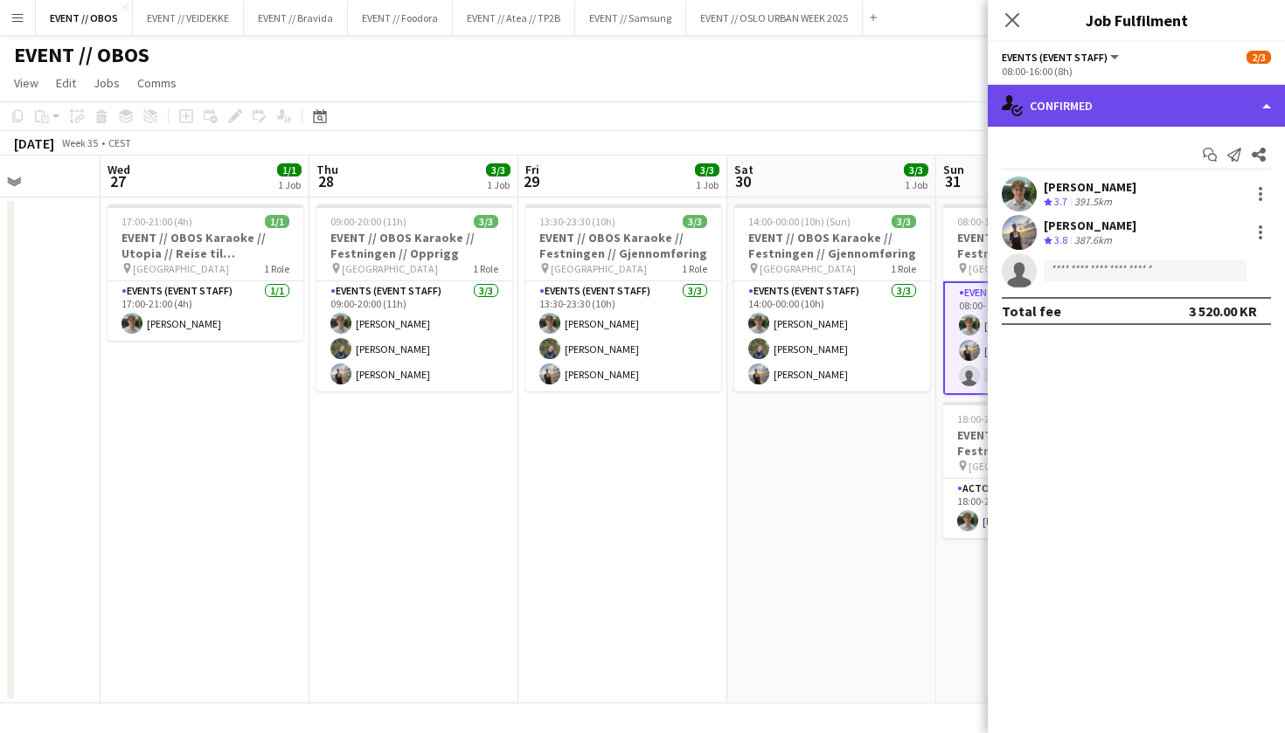
click at [1020, 108] on icon at bounding box center [1018, 110] width 9 height 6
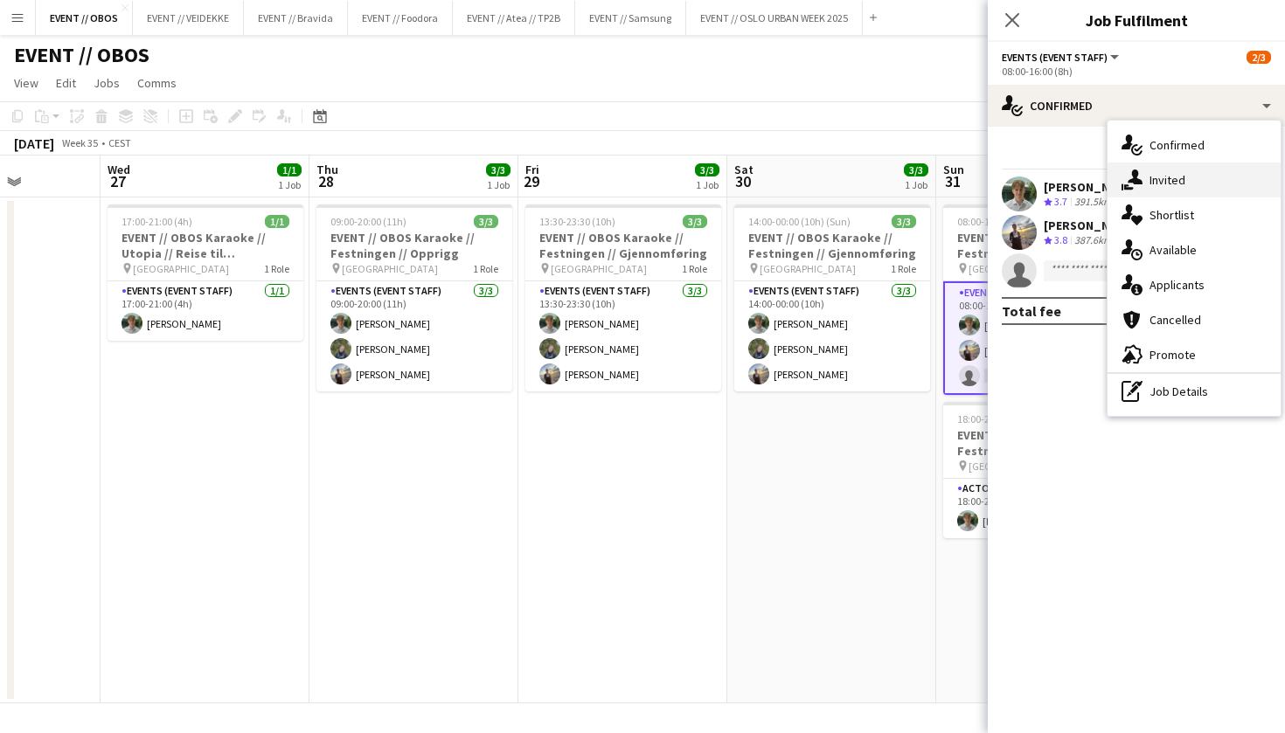
drag, startPoint x: 1153, startPoint y: 256, endPoint x: 1154, endPoint y: 191, distance: 64.7
click at [1154, 191] on div "single-neutral-actions-check-2 Confirmed single-neutral-actions-share-1 Invited…" at bounding box center [1194, 268] width 173 height 295
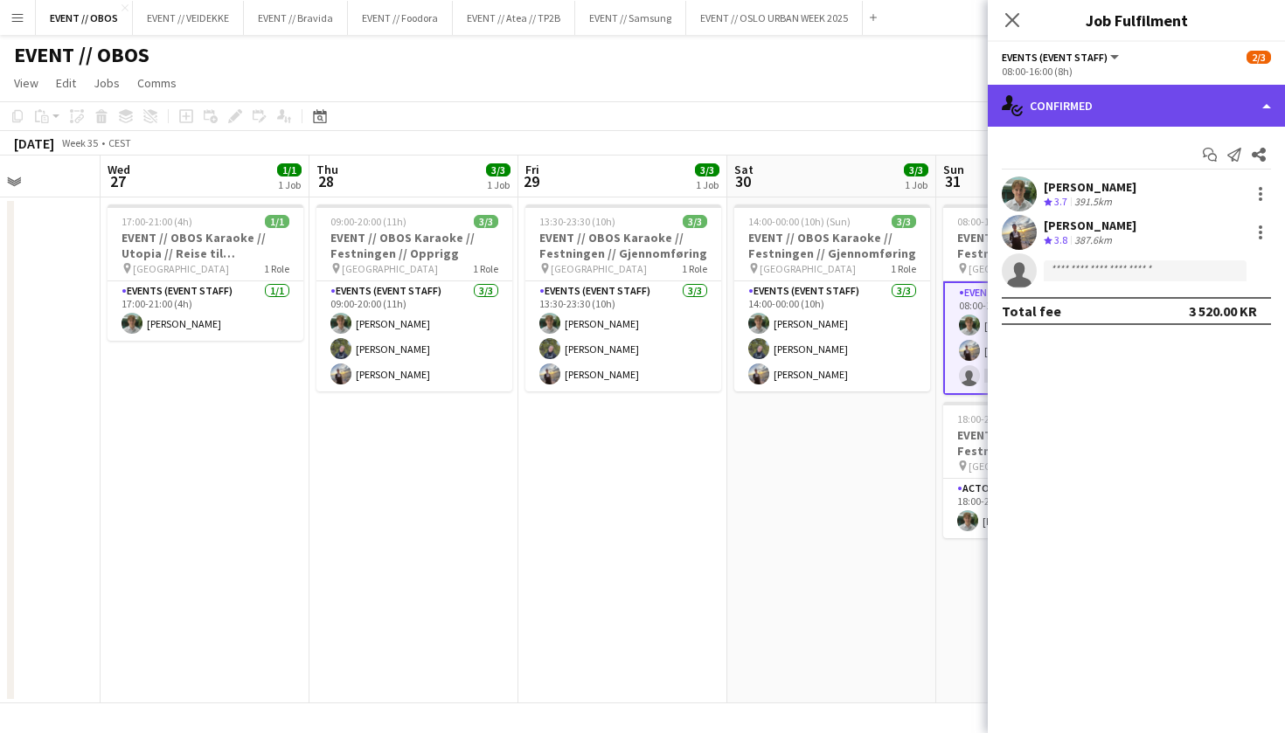
click at [1097, 85] on div "single-neutral-actions-check-2 Confirmed" at bounding box center [1136, 106] width 297 height 42
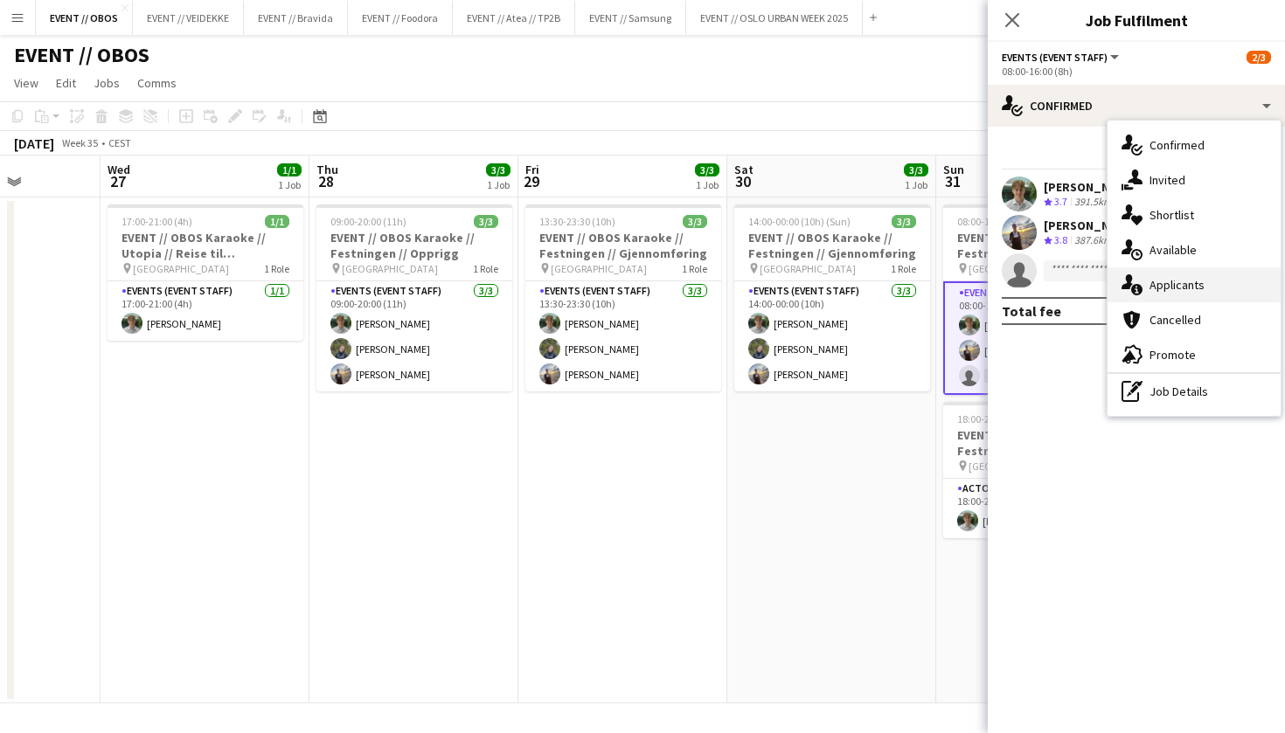
click at [1158, 269] on div "single-neutral-actions-information Applicants" at bounding box center [1194, 285] width 173 height 35
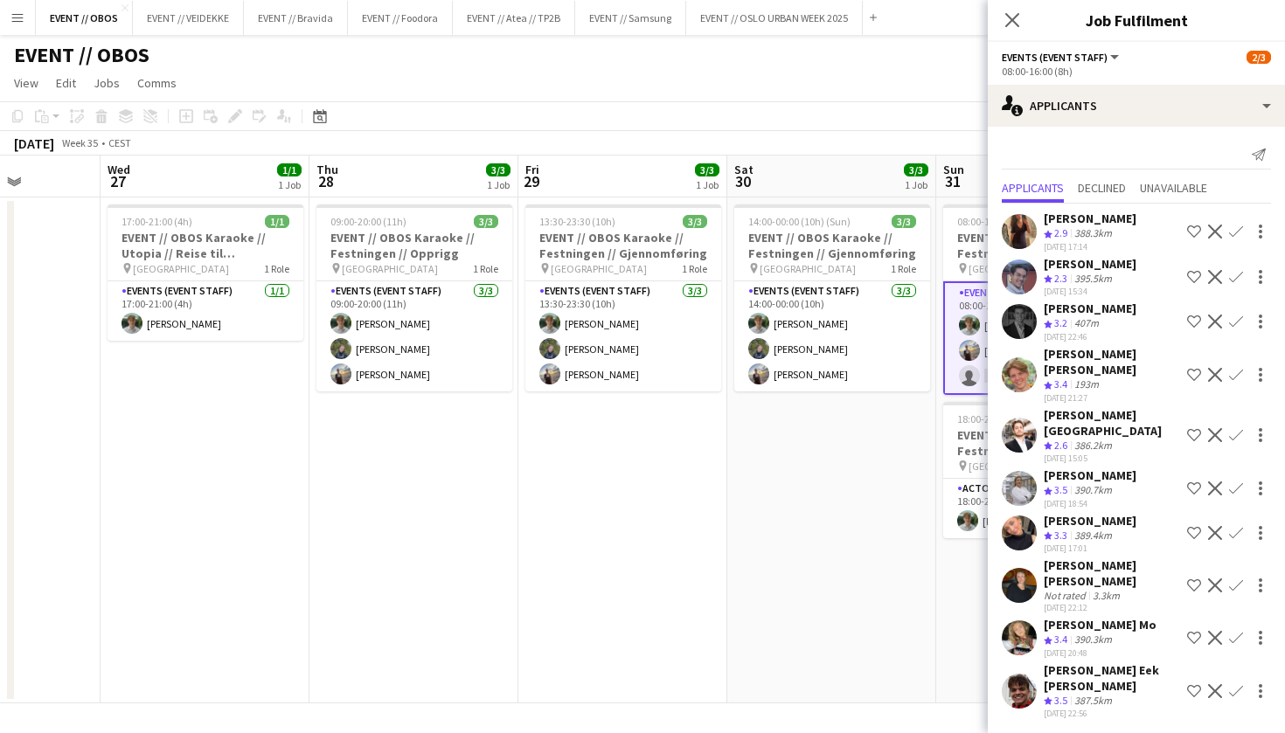
click at [1026, 330] on app-user-avatar at bounding box center [1019, 321] width 35 height 35
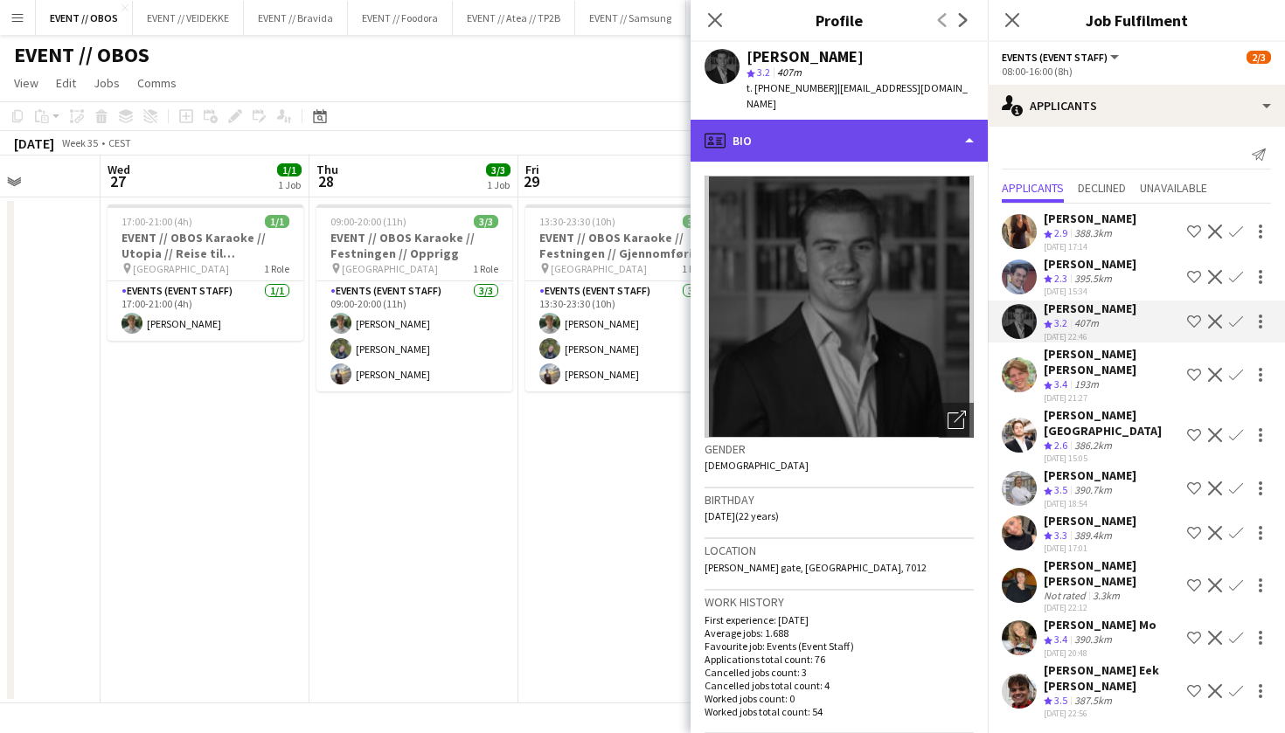
click at [906, 142] on div "profile Bio" at bounding box center [839, 141] width 297 height 42
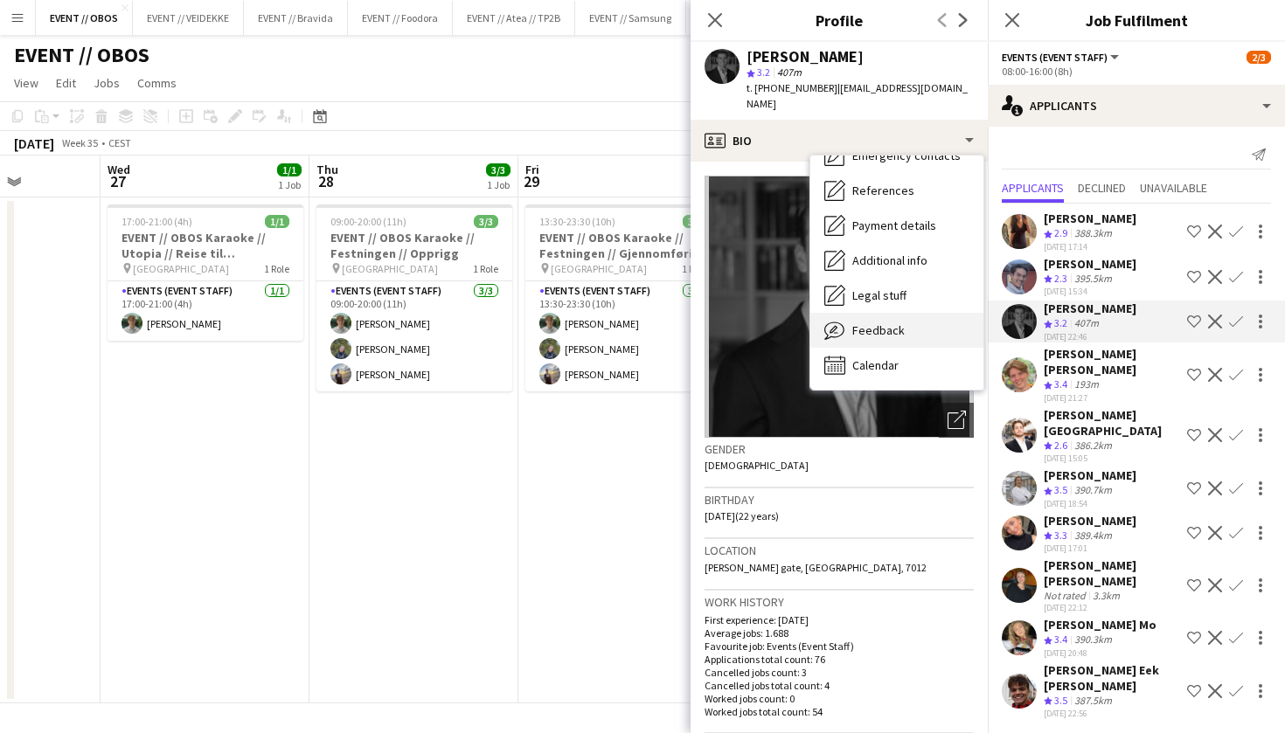
scroll to position [164, 0]
click at [862, 323] on span "Feedback" at bounding box center [878, 331] width 52 height 16
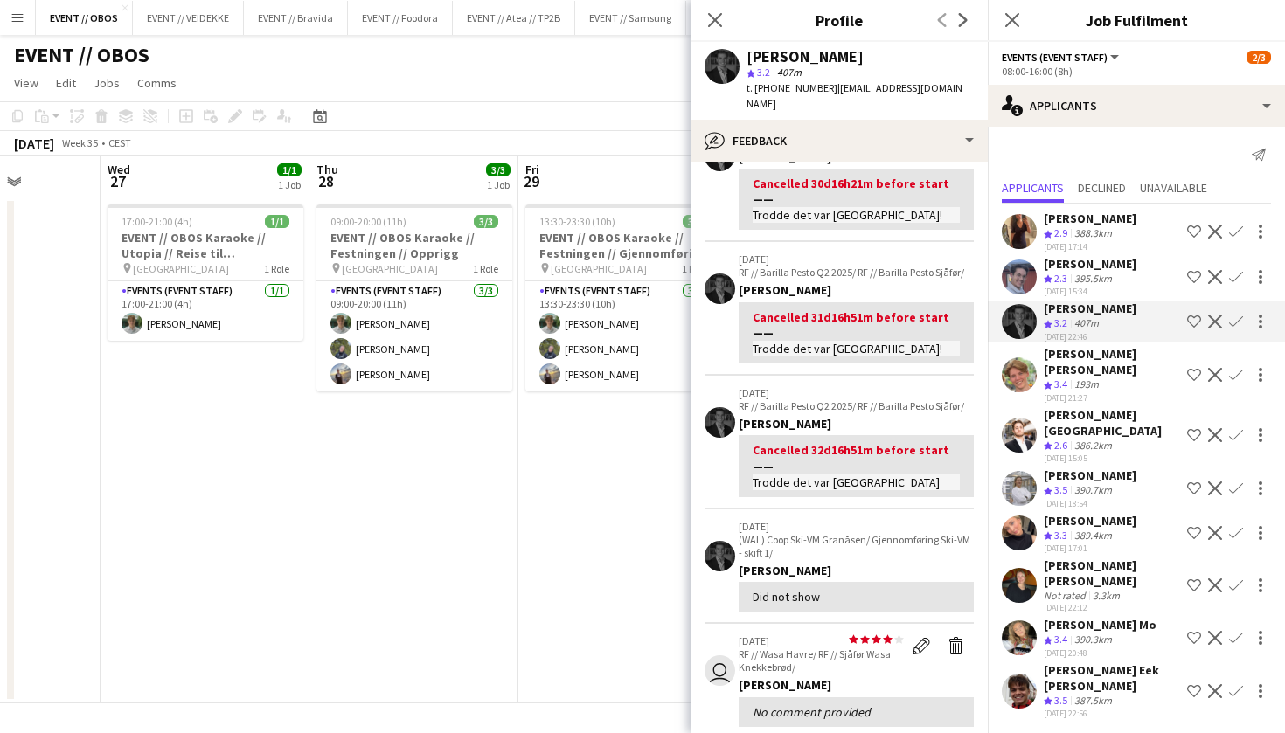
scroll to position [122, 0]
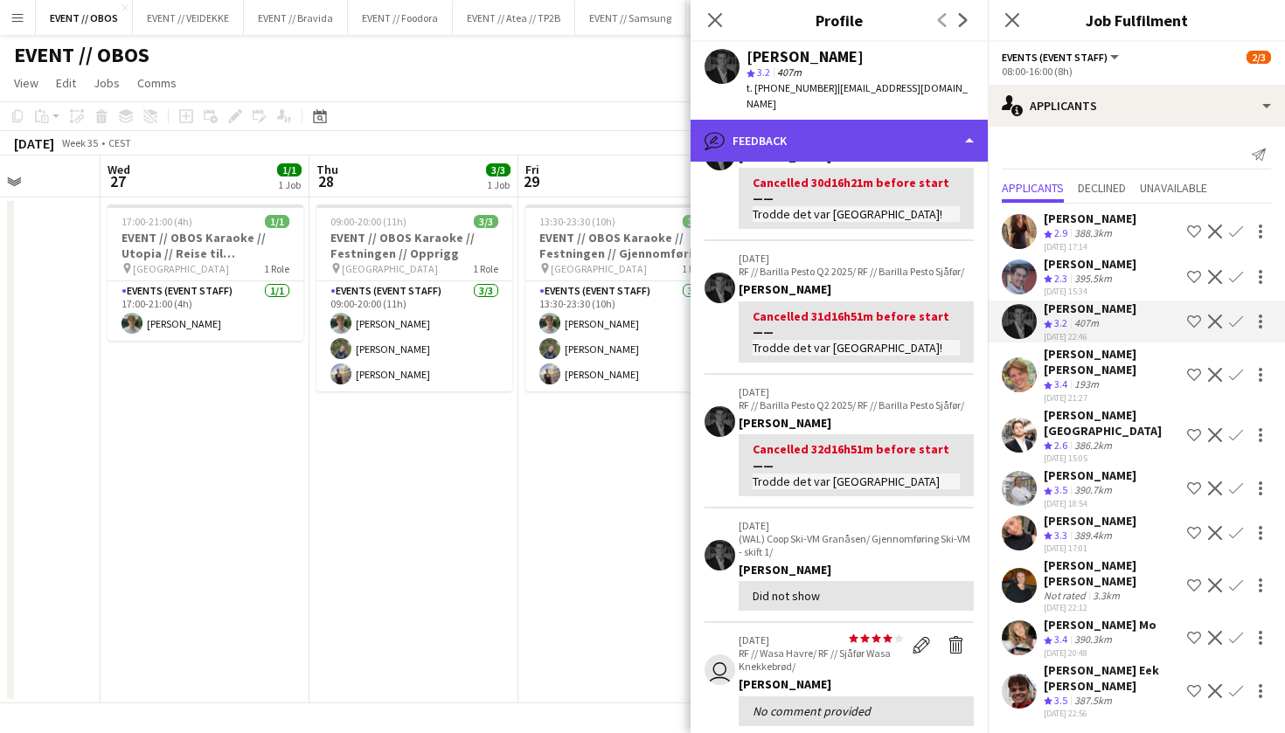
click at [797, 130] on div "bubble-pencil Feedback" at bounding box center [839, 141] width 297 height 42
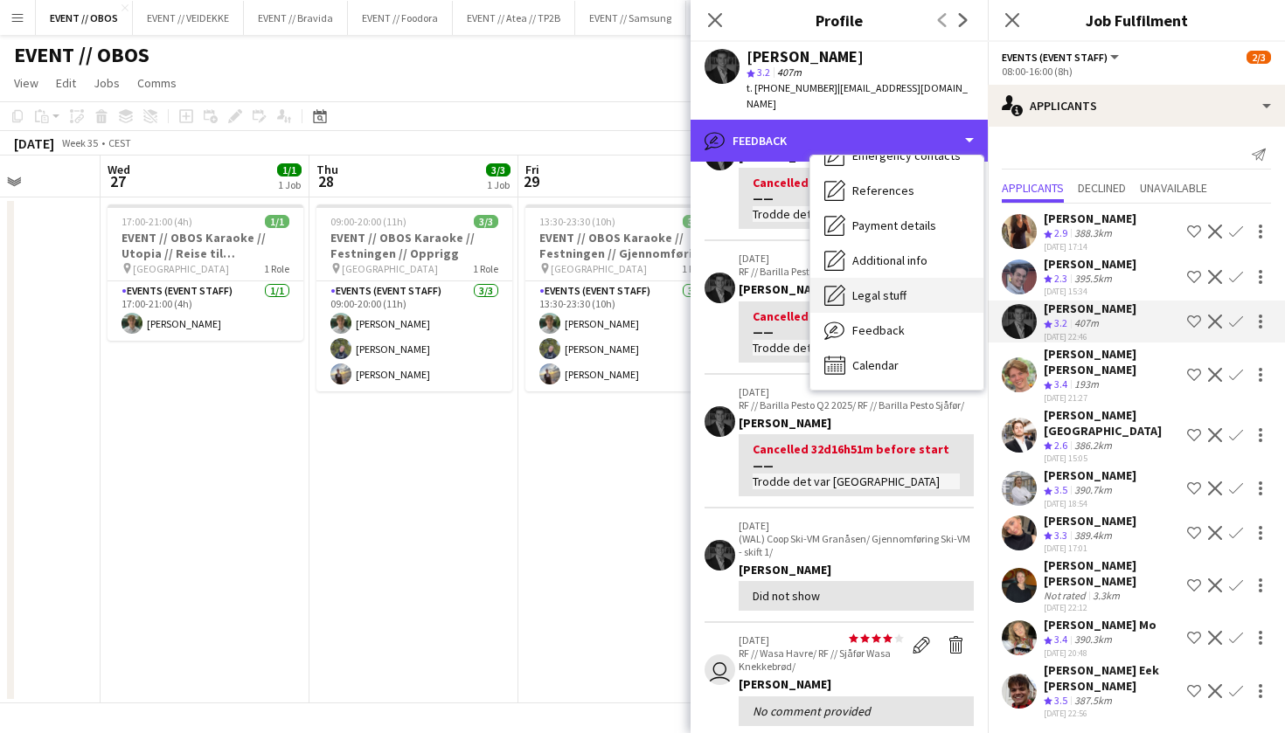
scroll to position [0, 0]
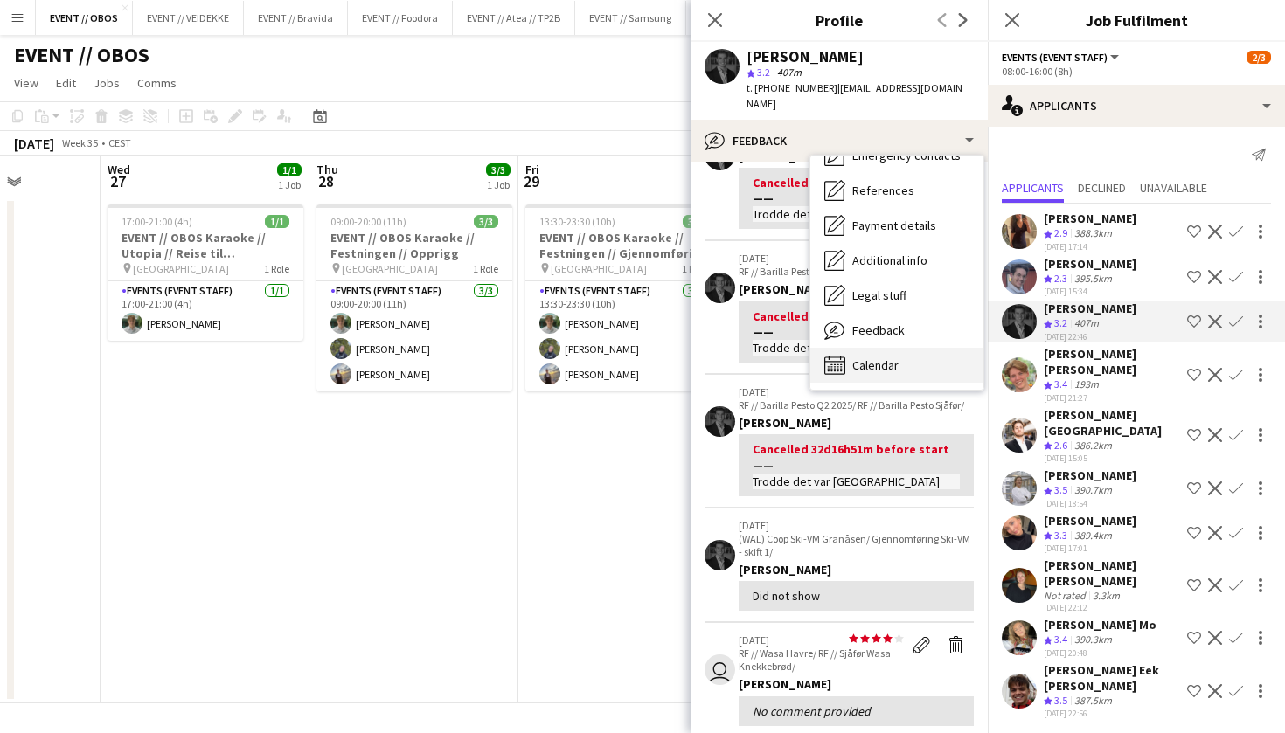
click at [851, 354] on div "Calendar Calendar" at bounding box center [896, 365] width 173 height 35
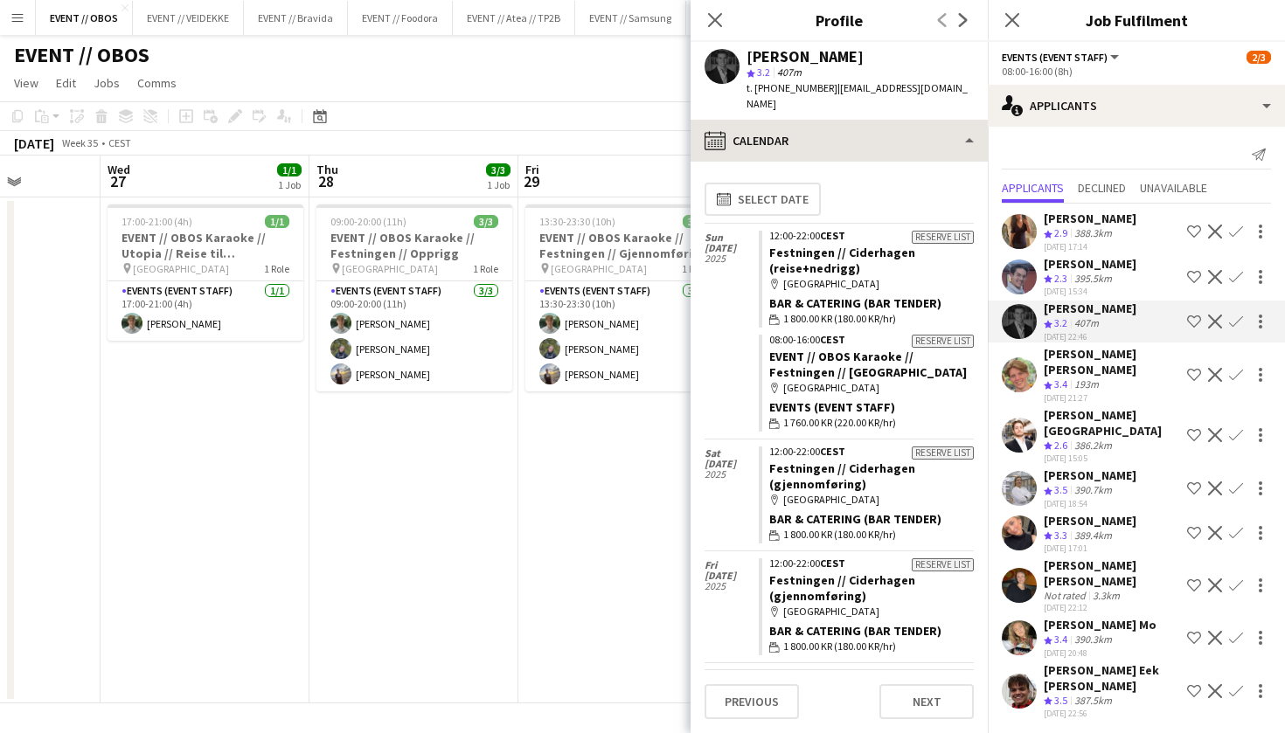
scroll to position [-1, 0]
click at [769, 103] on app-crew-profile "Close pop-in Profile Previous Next Henrik Aakre star 3.2 407m t. +4794884939 | …" at bounding box center [839, 366] width 297 height 733
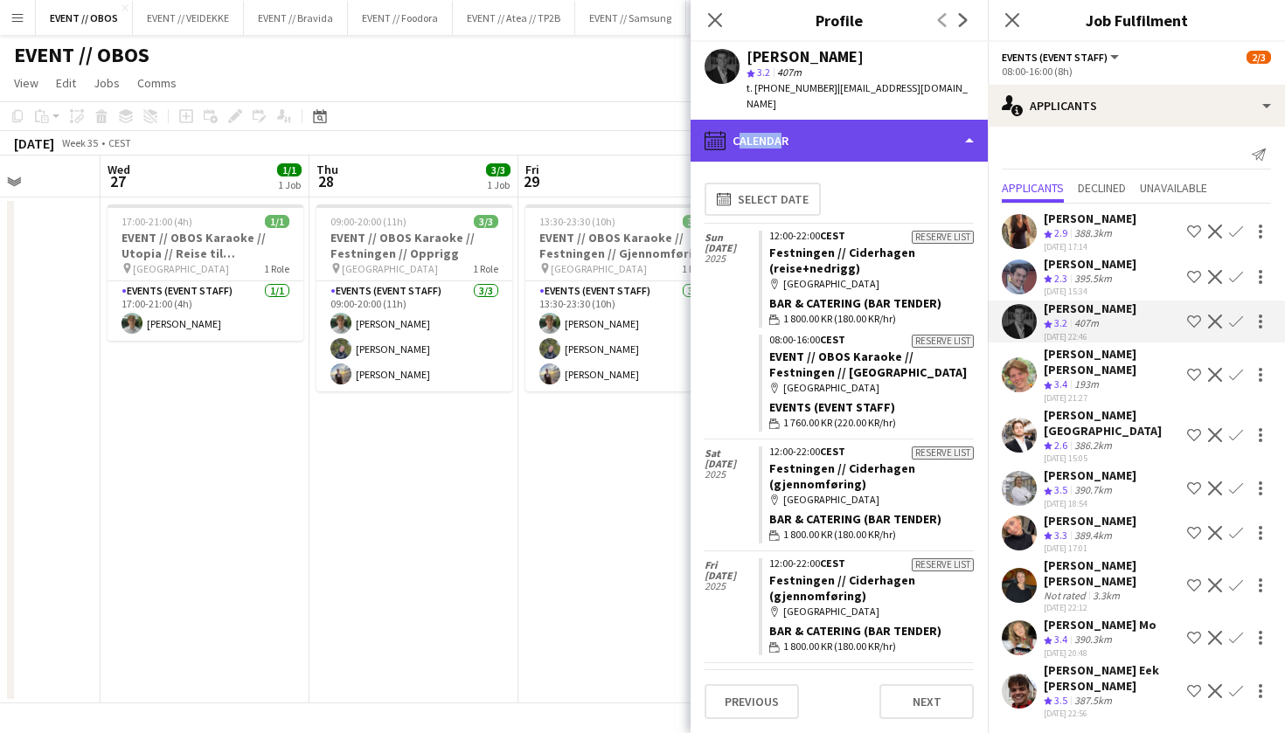
click at [773, 120] on div "calendar-full Calendar" at bounding box center [839, 141] width 297 height 42
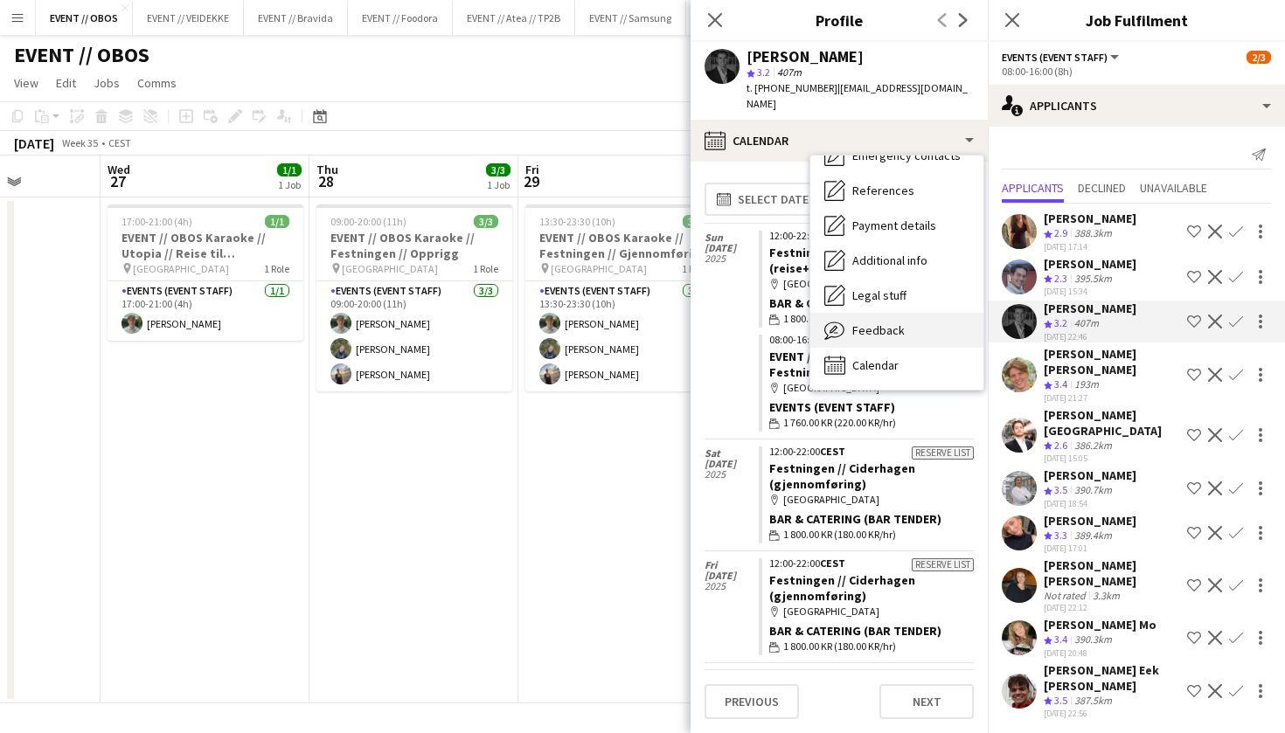
click at [904, 322] on div "Feedback Feedback" at bounding box center [896, 330] width 173 height 35
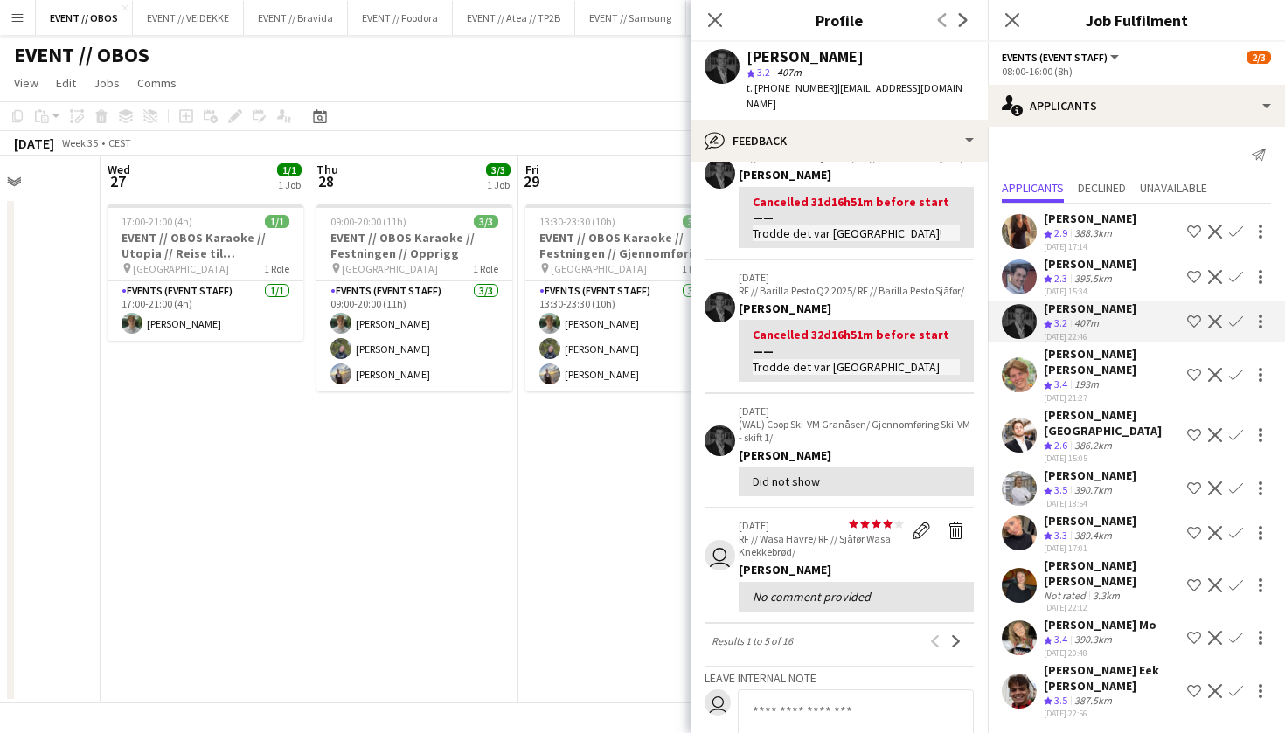
scroll to position [372, 0]
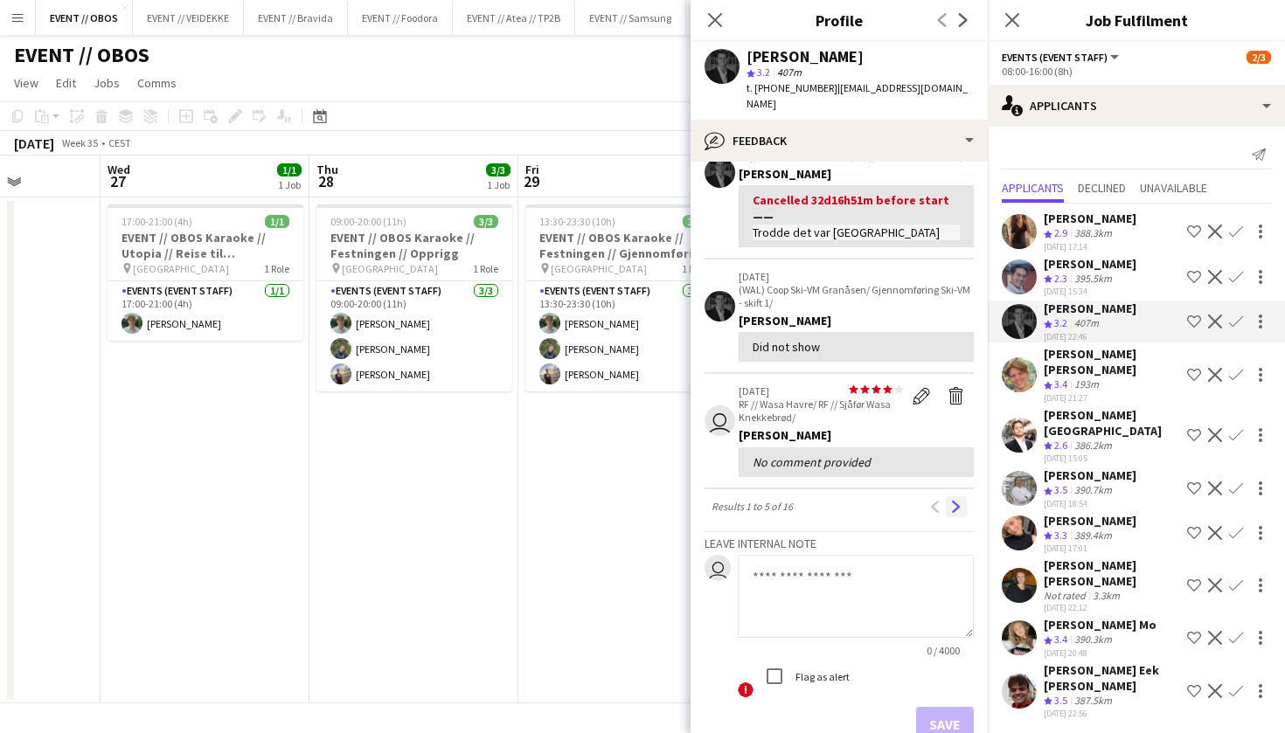
click at [955, 501] on app-icon "Next" at bounding box center [956, 507] width 12 height 12
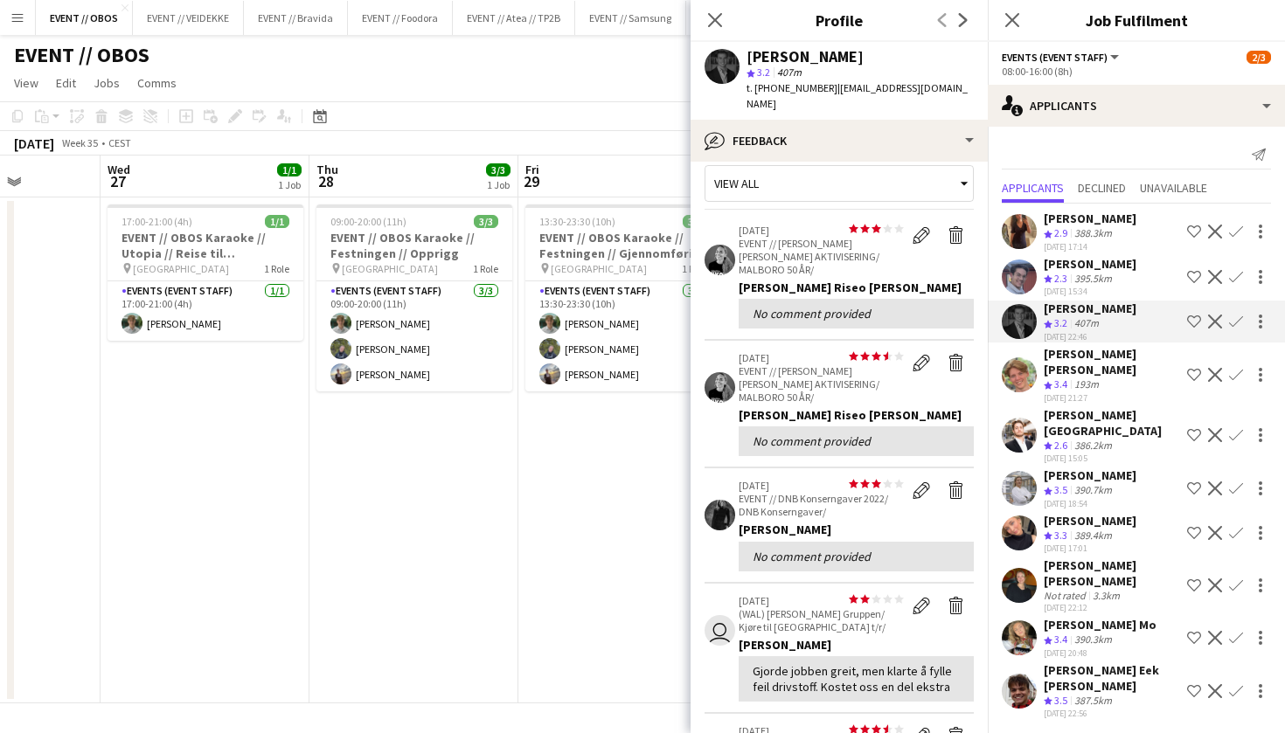
scroll to position [28, 0]
